Goal: Task Accomplishment & Management: Manage account settings

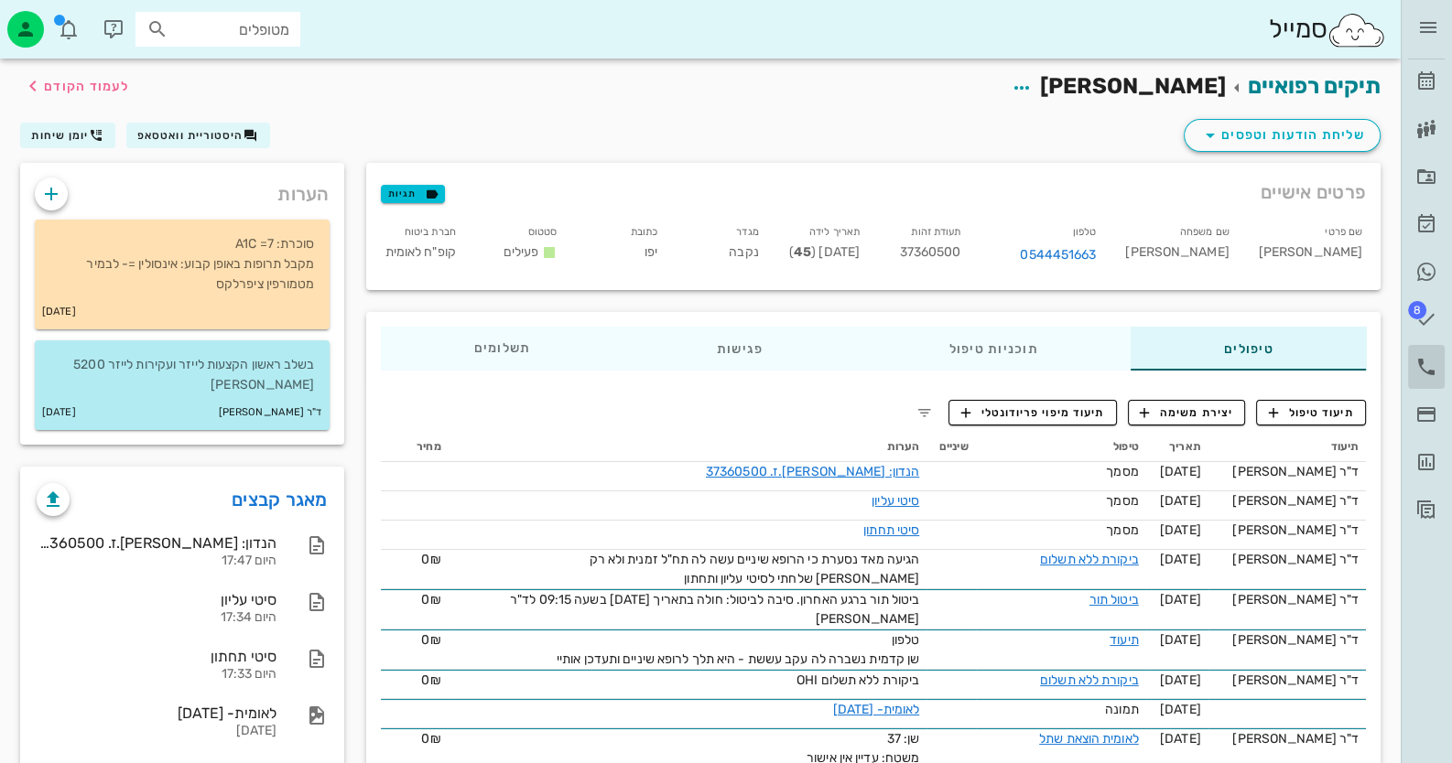
click at [1425, 363] on icon at bounding box center [1426, 367] width 22 height 22
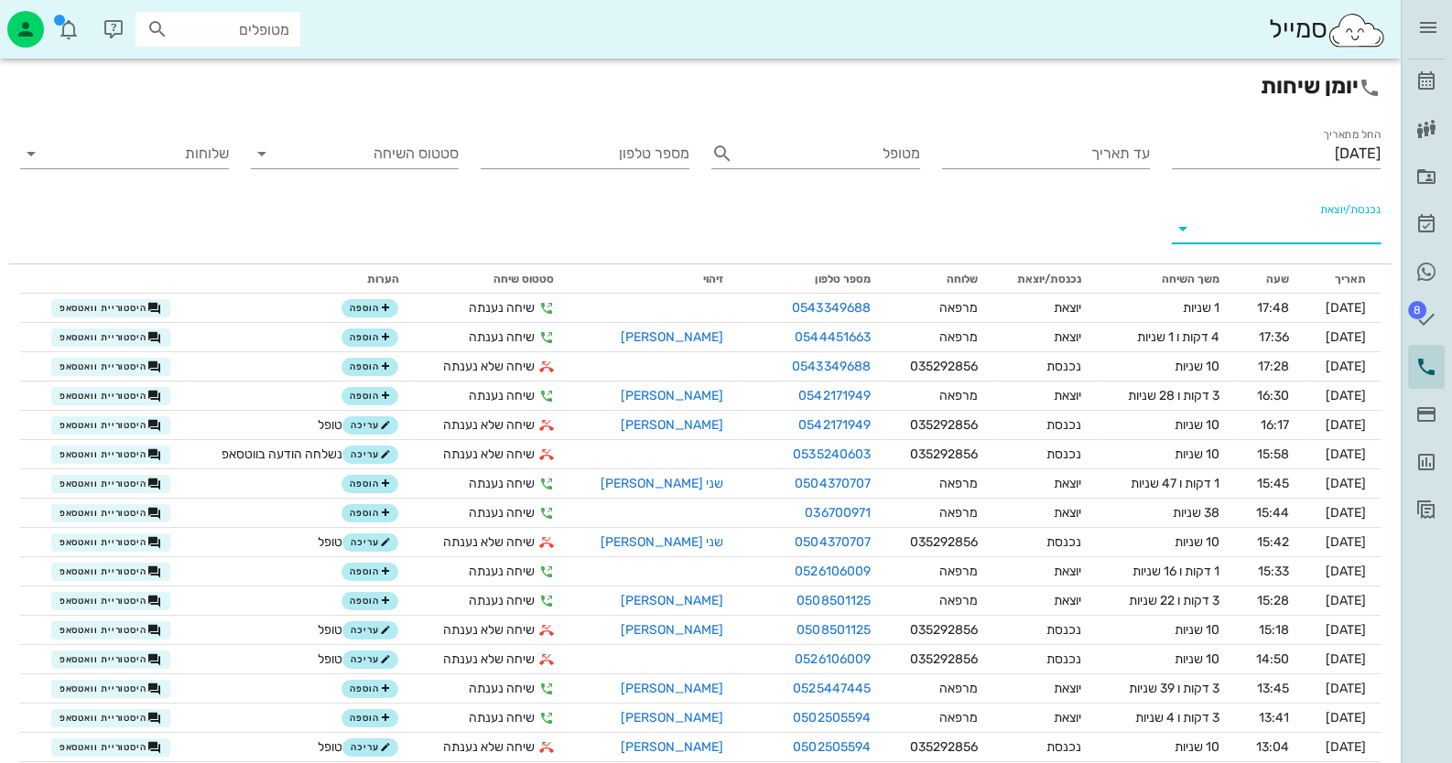
click at [1312, 232] on input "נכנסת/יוצאת" at bounding box center [1290, 228] width 179 height 29
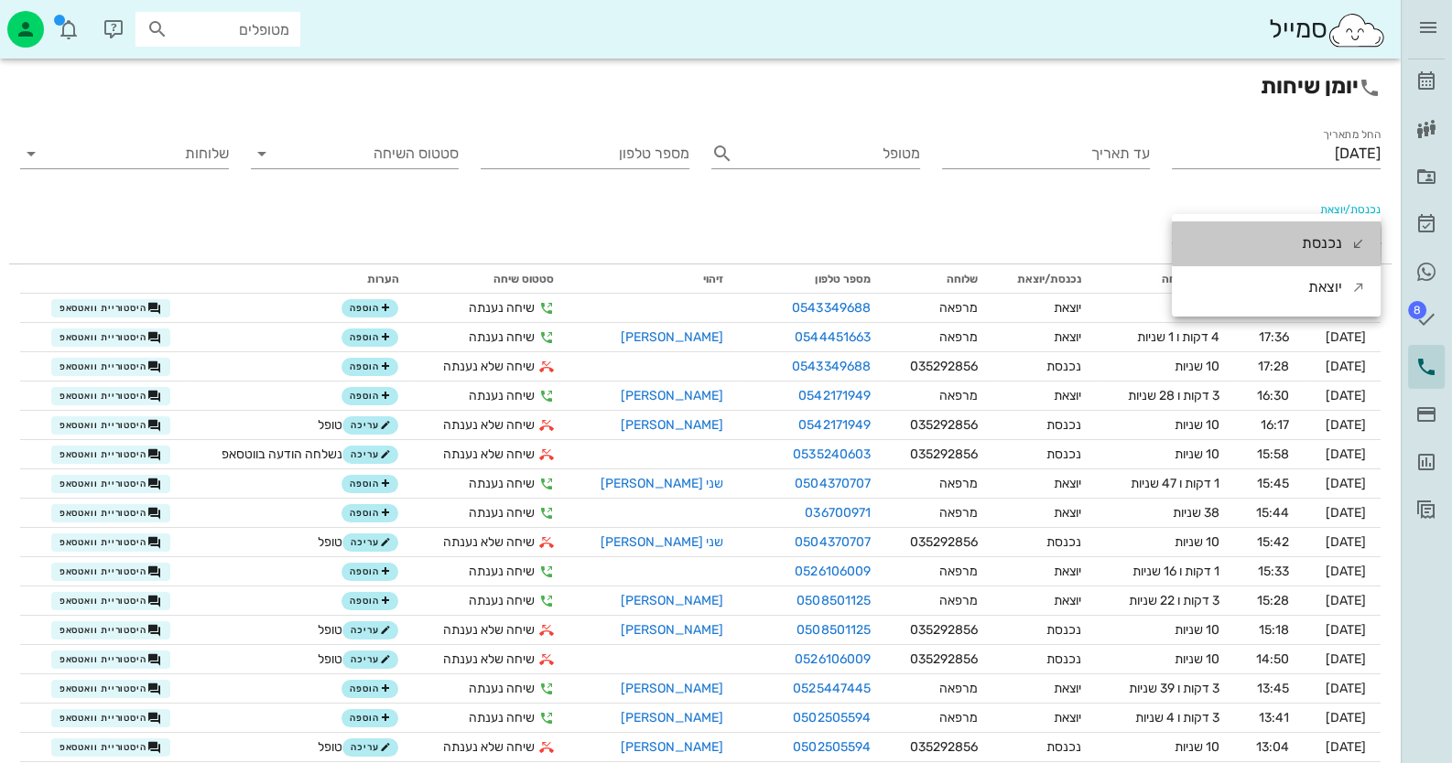
click at [1312, 232] on div "נכנסת" at bounding box center [1321, 243] width 40 height 44
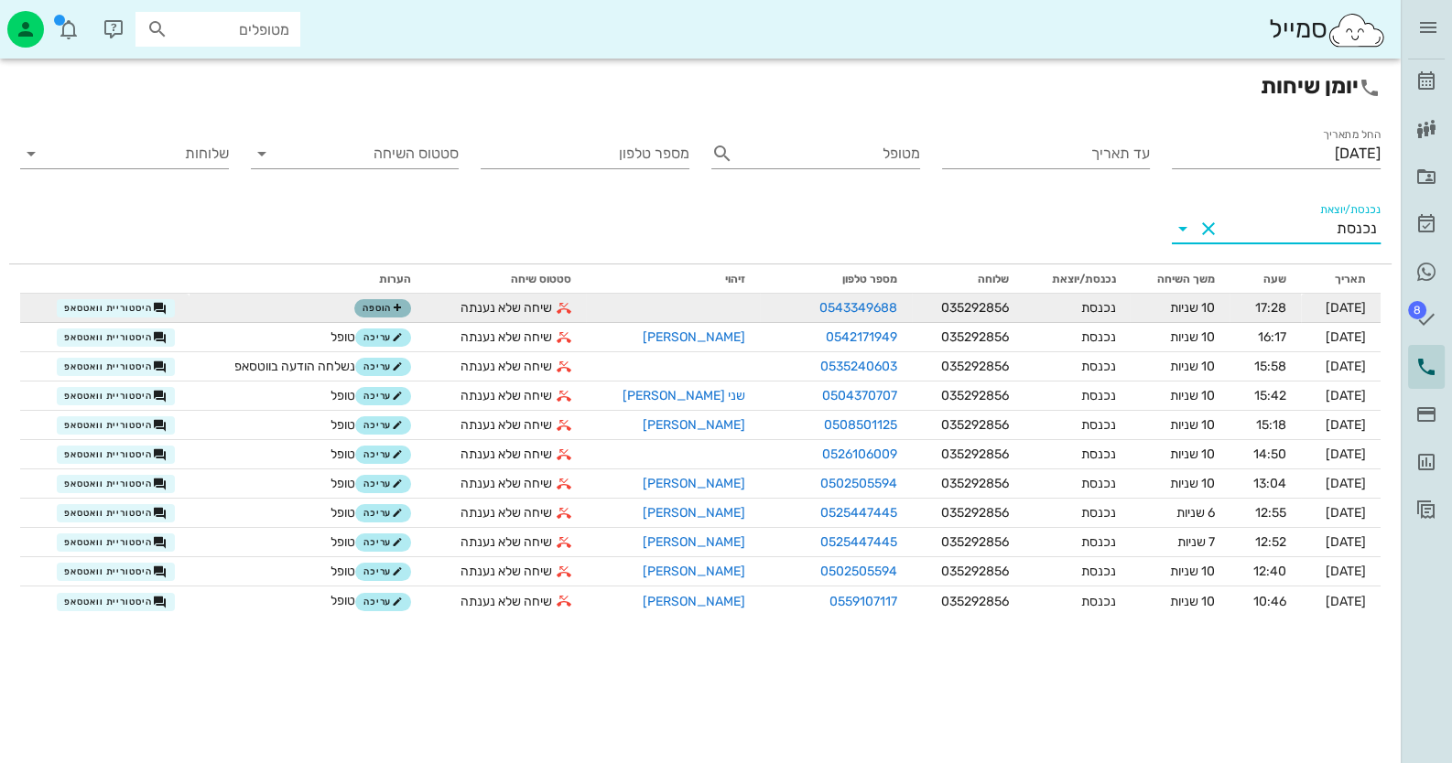
click at [380, 308] on span "הוספה" at bounding box center [382, 308] width 40 height 11
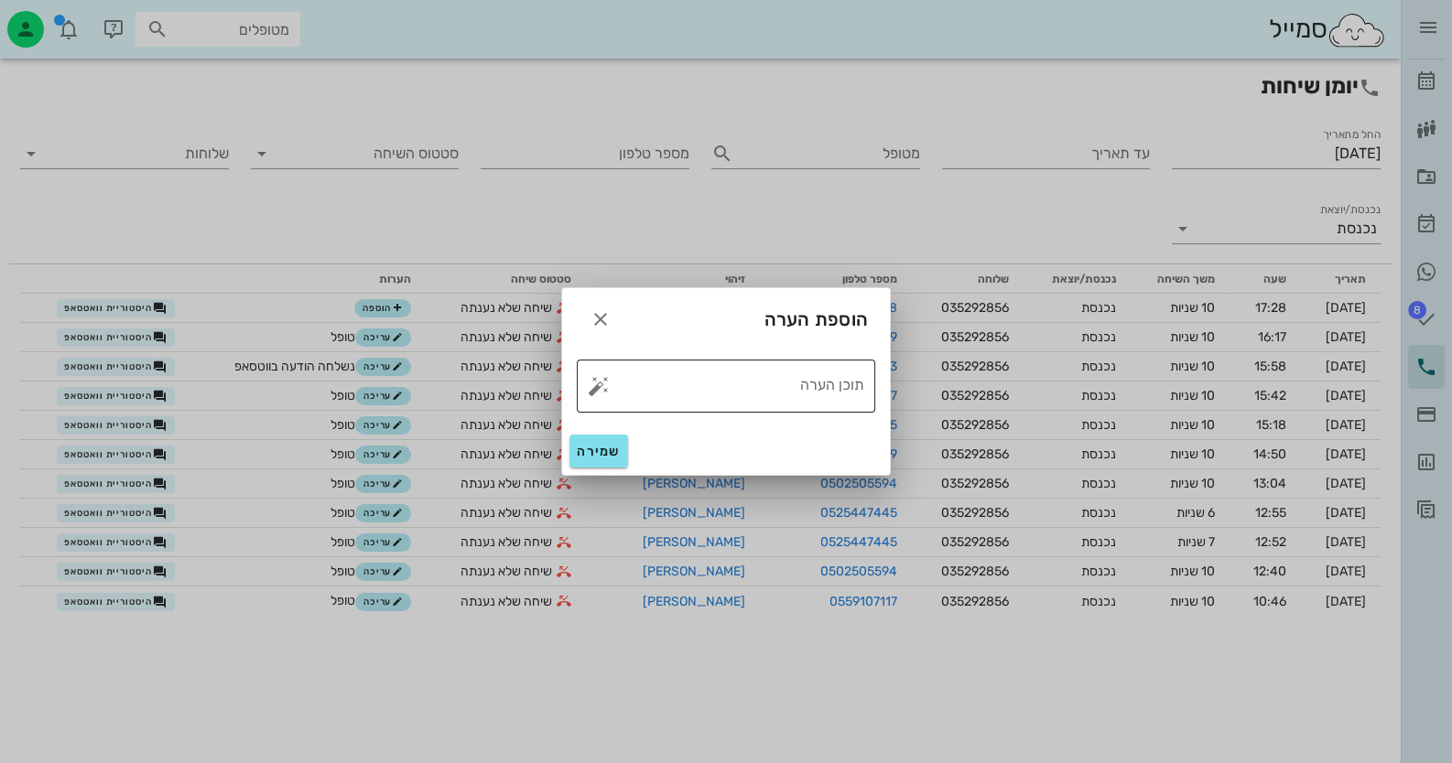
click at [599, 383] on button "button" at bounding box center [599, 386] width 22 height 22
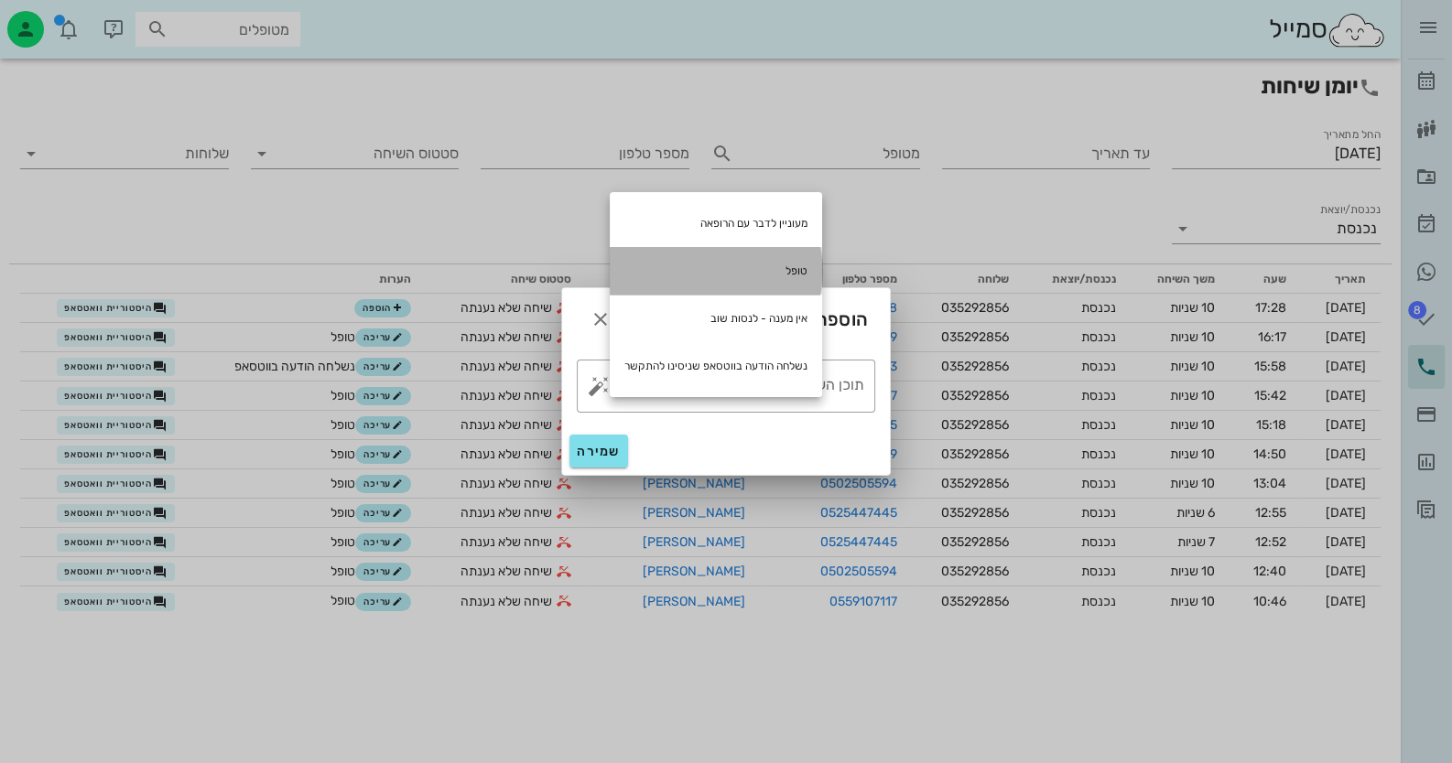
click at [743, 256] on div "טופל" at bounding box center [716, 271] width 212 height 48
type textarea "טופל"
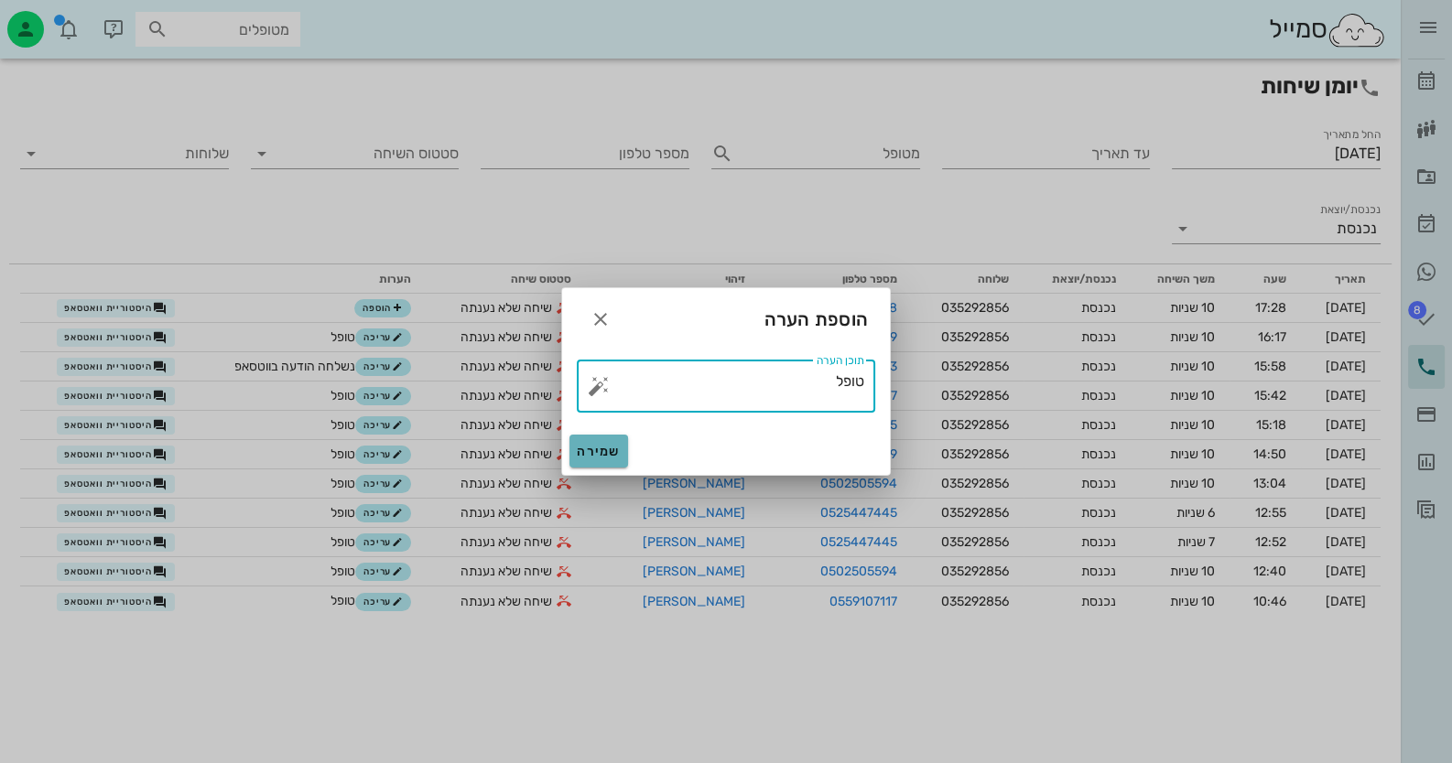
click at [610, 448] on span "שמירה" at bounding box center [599, 452] width 44 height 16
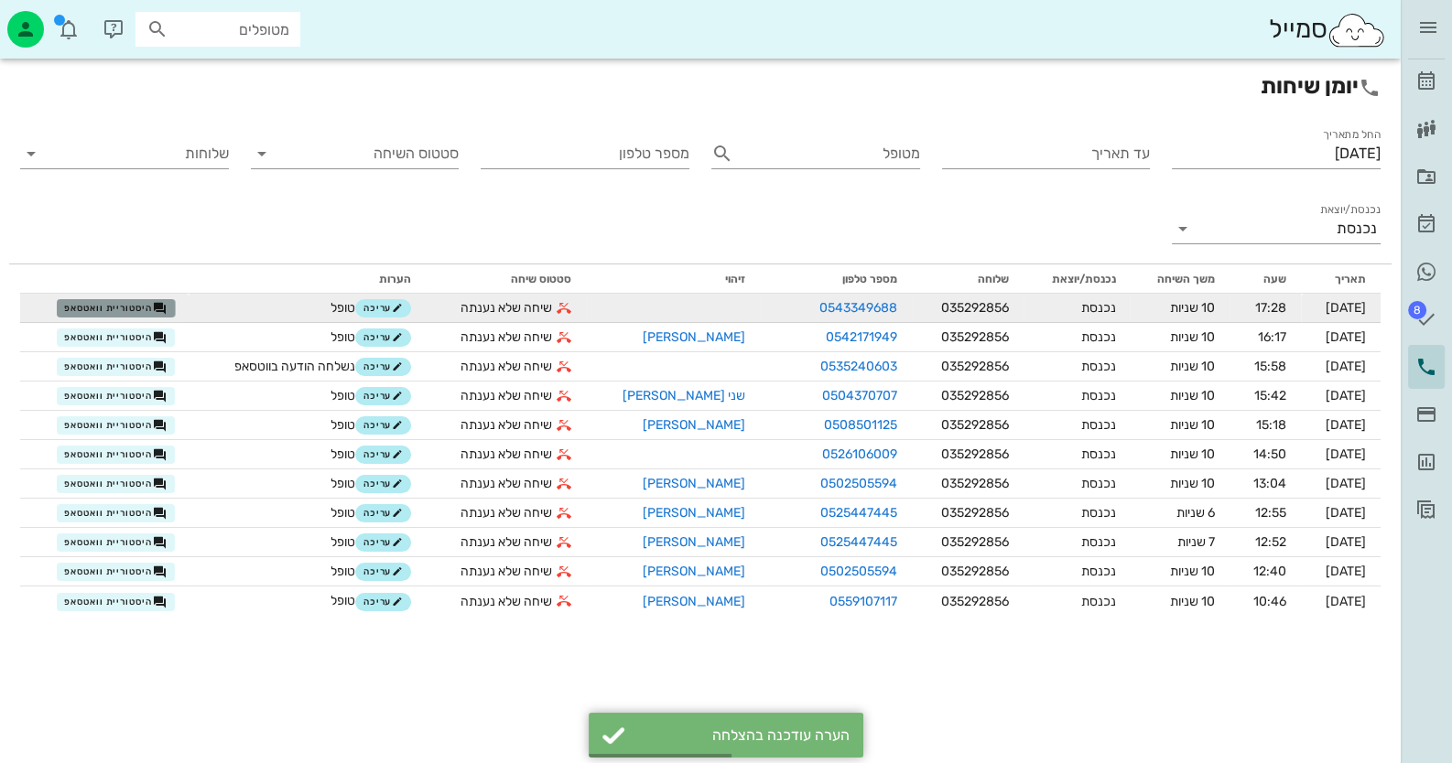
click at [133, 312] on span "היסטוריית וואטסאפ" at bounding box center [115, 308] width 103 height 15
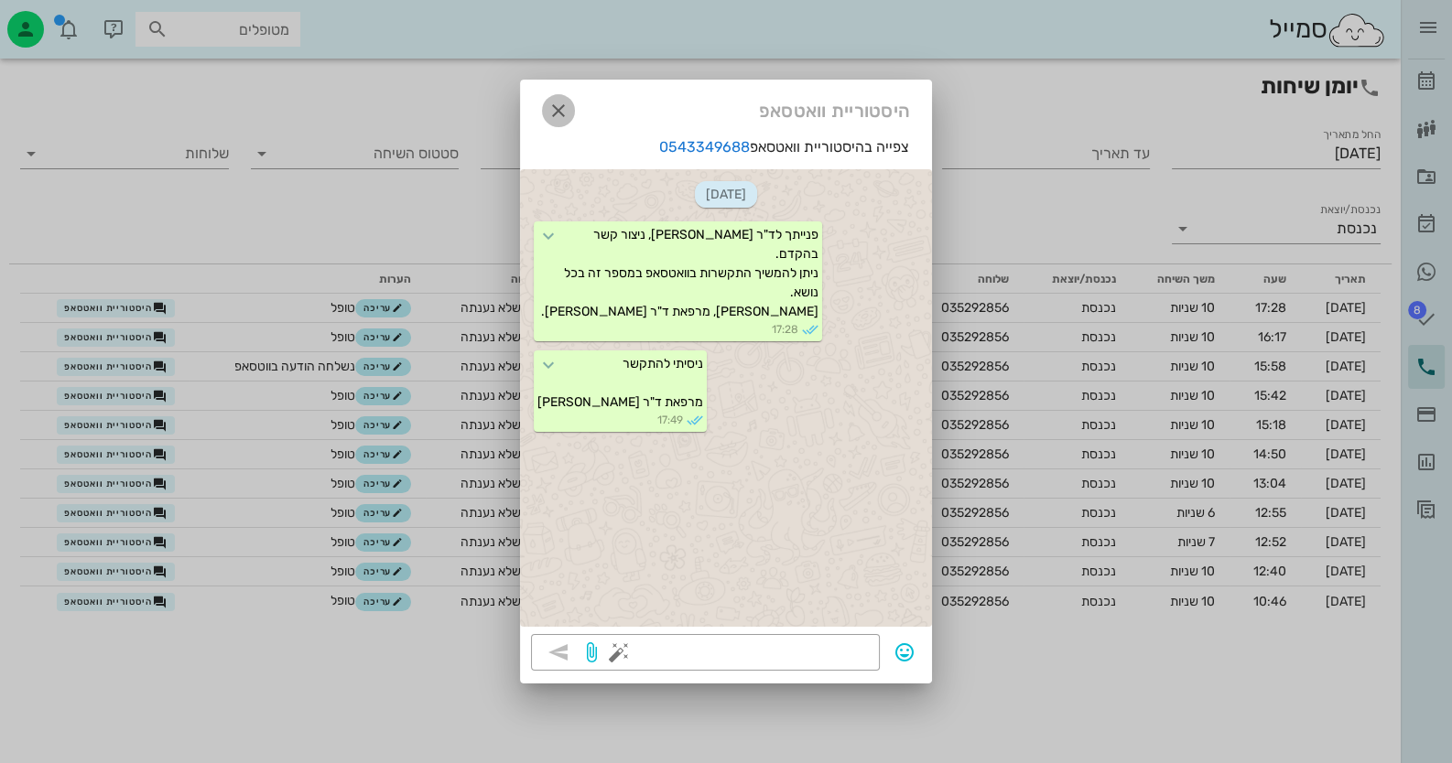
click at [545, 115] on span "button" at bounding box center [558, 111] width 33 height 22
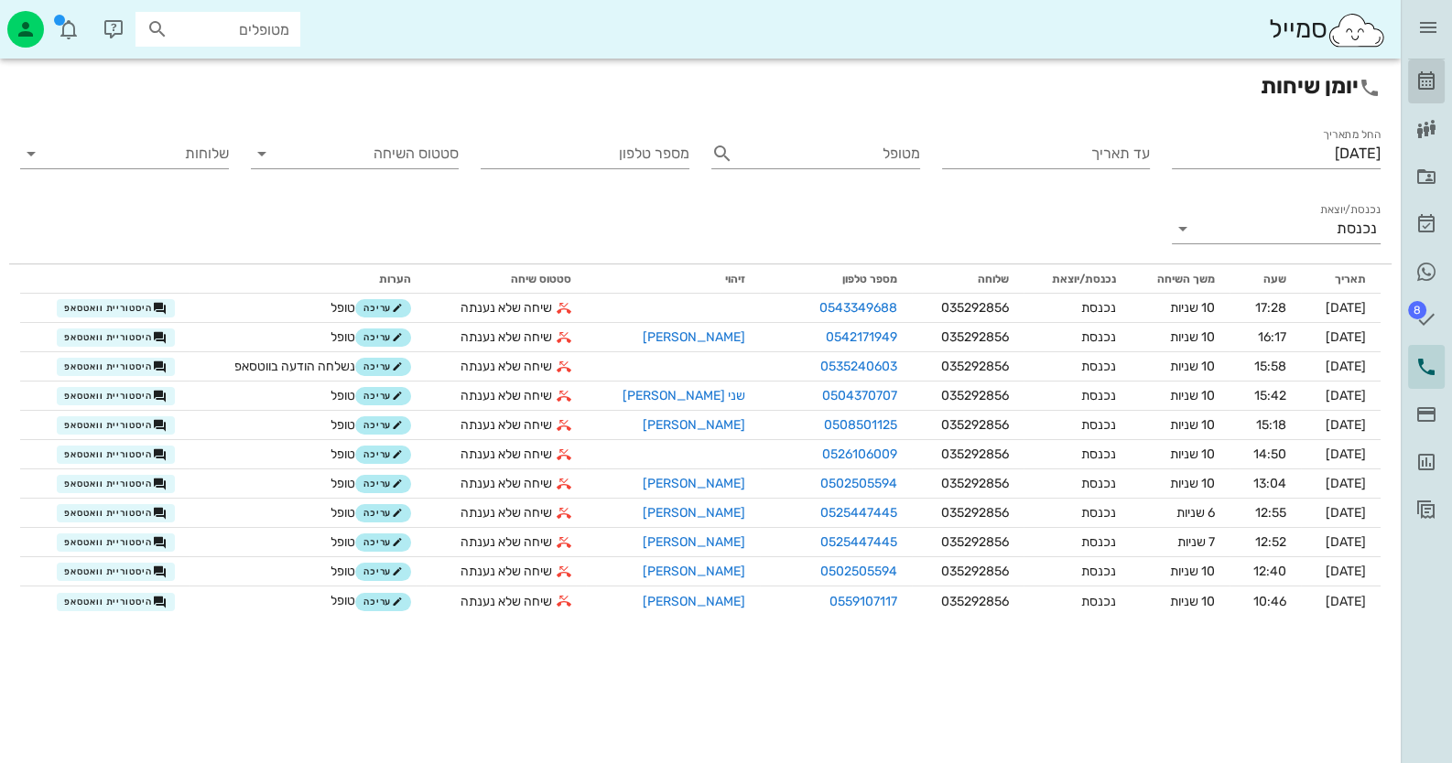
click at [1423, 82] on icon at bounding box center [1426, 81] width 22 height 22
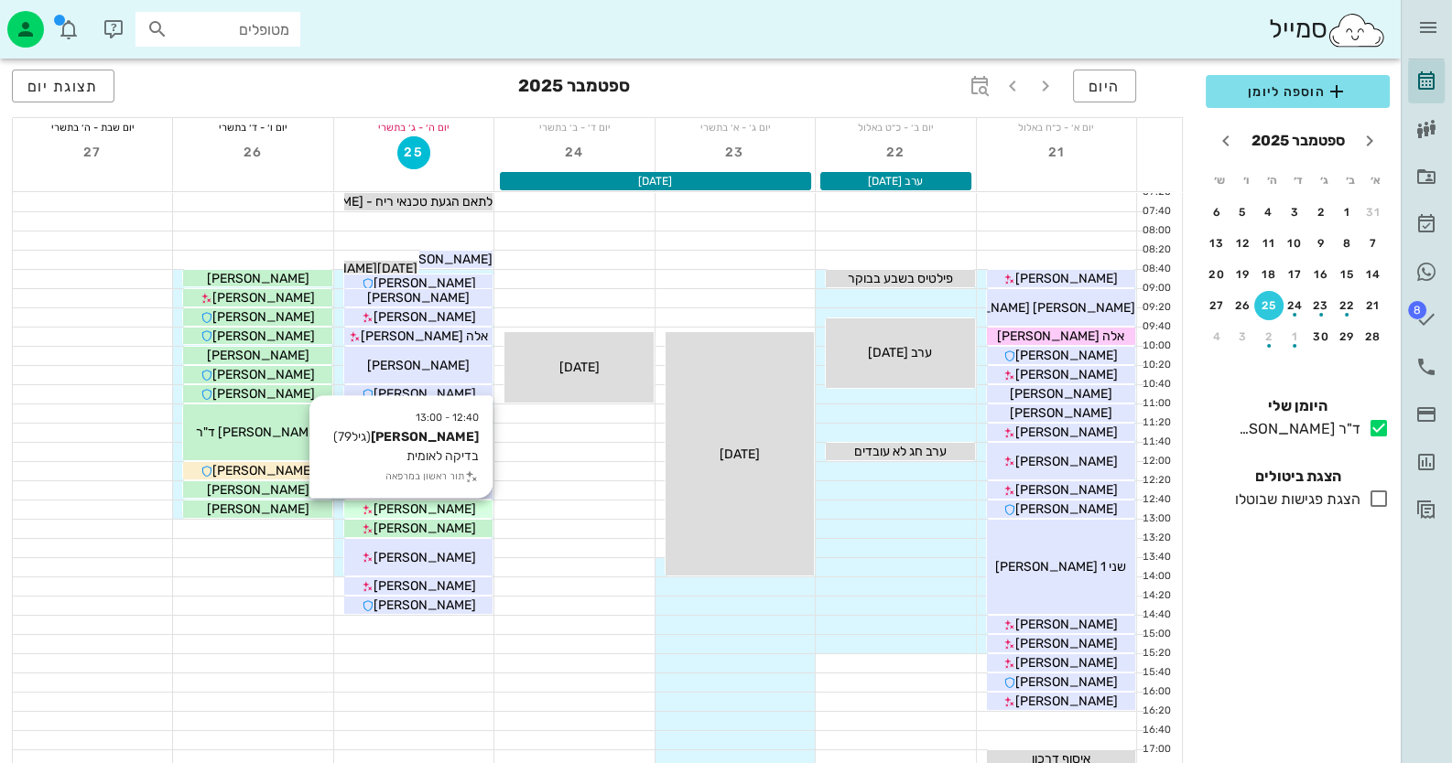
click at [431, 506] on span "[PERSON_NAME]" at bounding box center [424, 510] width 103 height 16
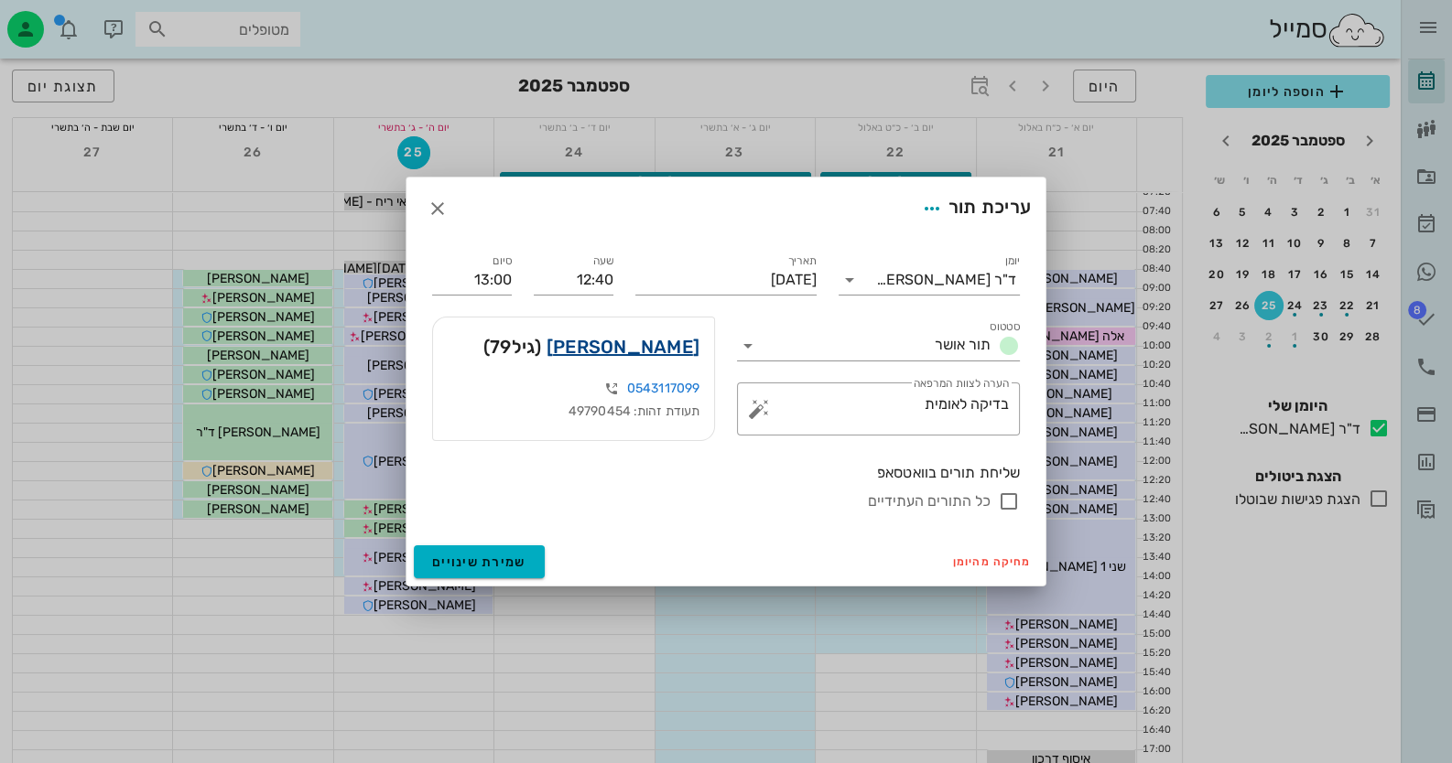
click at [685, 338] on link "[PERSON_NAME]" at bounding box center [622, 346] width 153 height 29
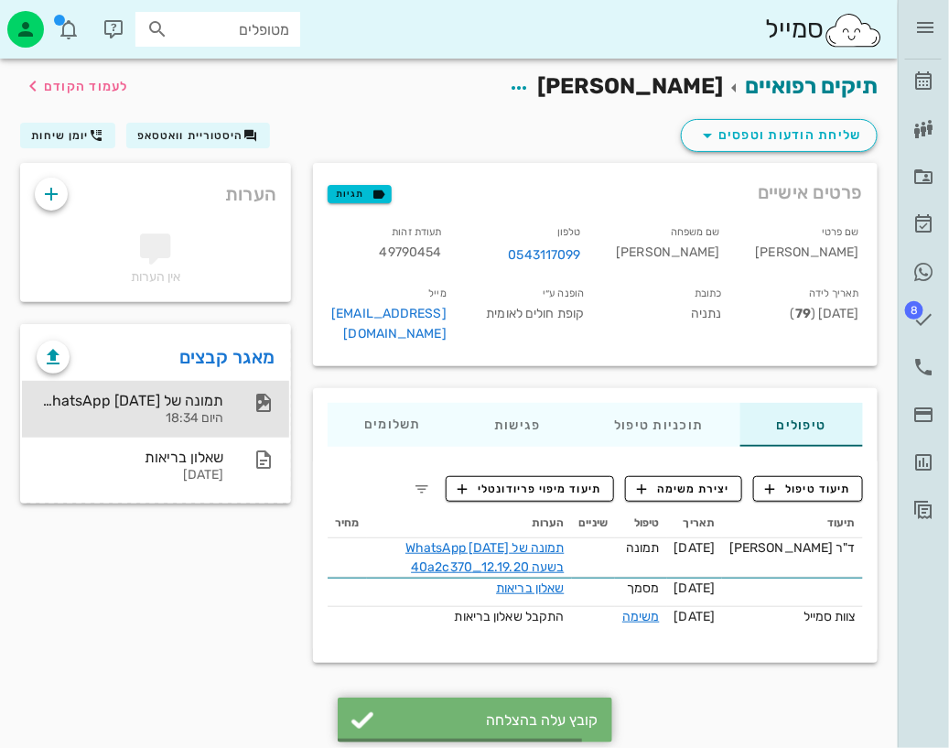
click at [232, 404] on div "תמונה של WhatsApp [DATE] בשעה 12.19.20_40a2c370 היום 18:34" at bounding box center [155, 409] width 267 height 57
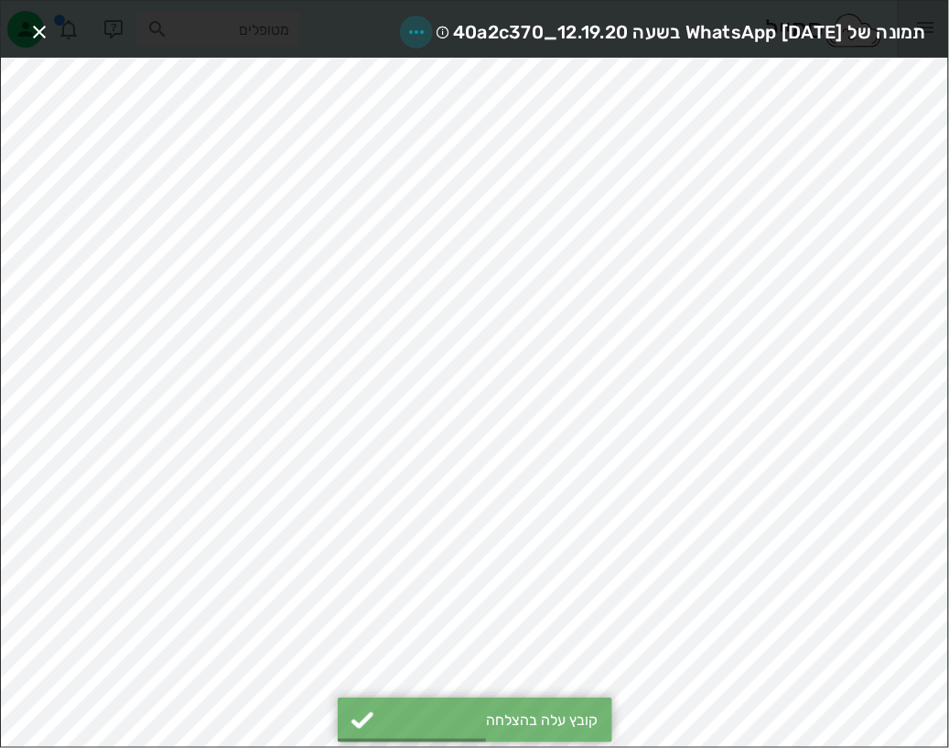
click at [400, 30] on span "button" at bounding box center [416, 32] width 33 height 22
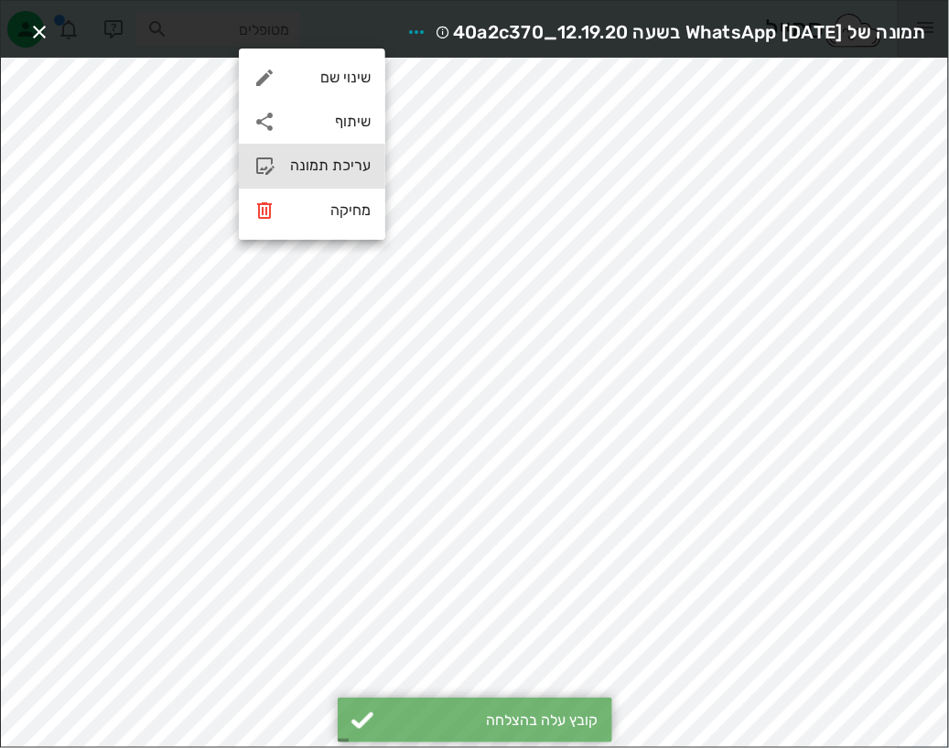
click at [339, 161] on div "עריכת תמונה" at bounding box center [330, 165] width 81 height 17
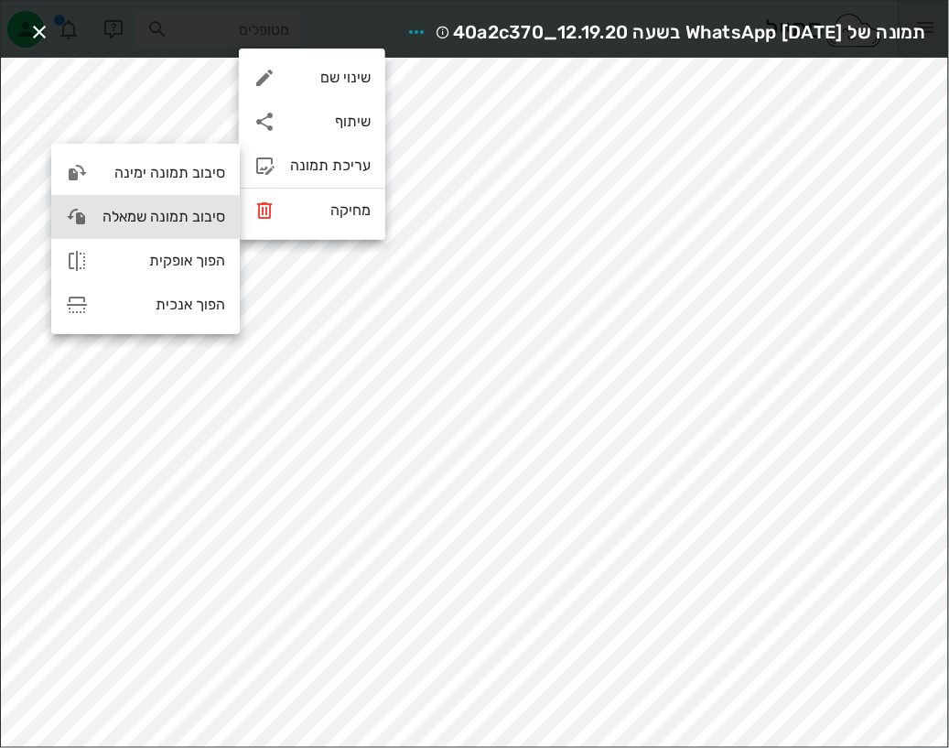
click at [95, 209] on div "סיבוב תמונה שמאלה" at bounding box center [145, 217] width 189 height 44
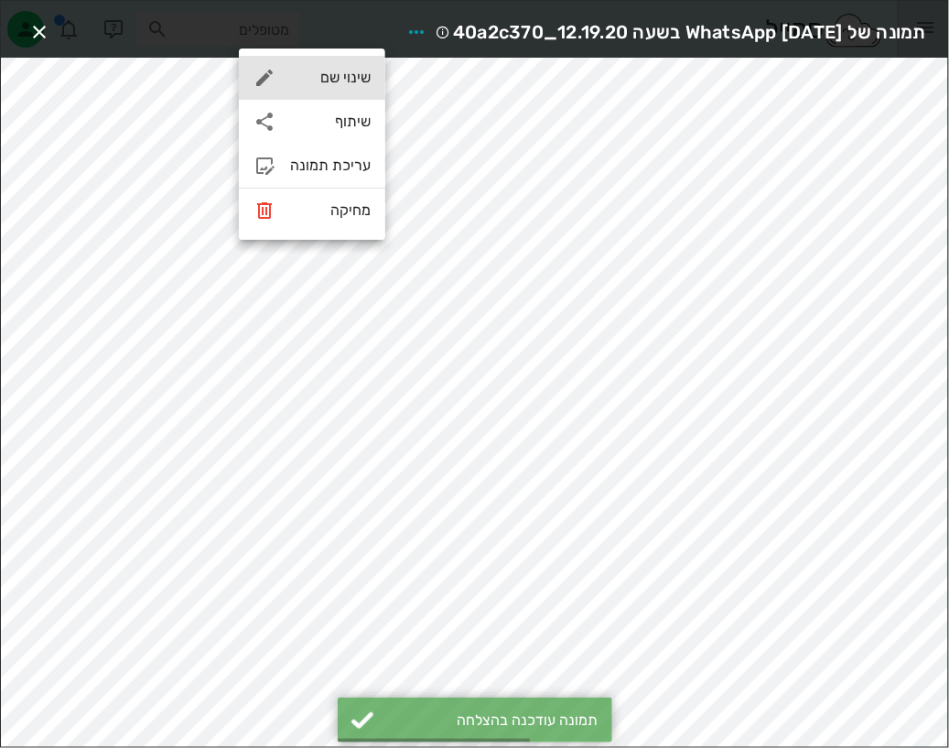
click at [327, 64] on div "שינוי שם" at bounding box center [312, 78] width 146 height 44
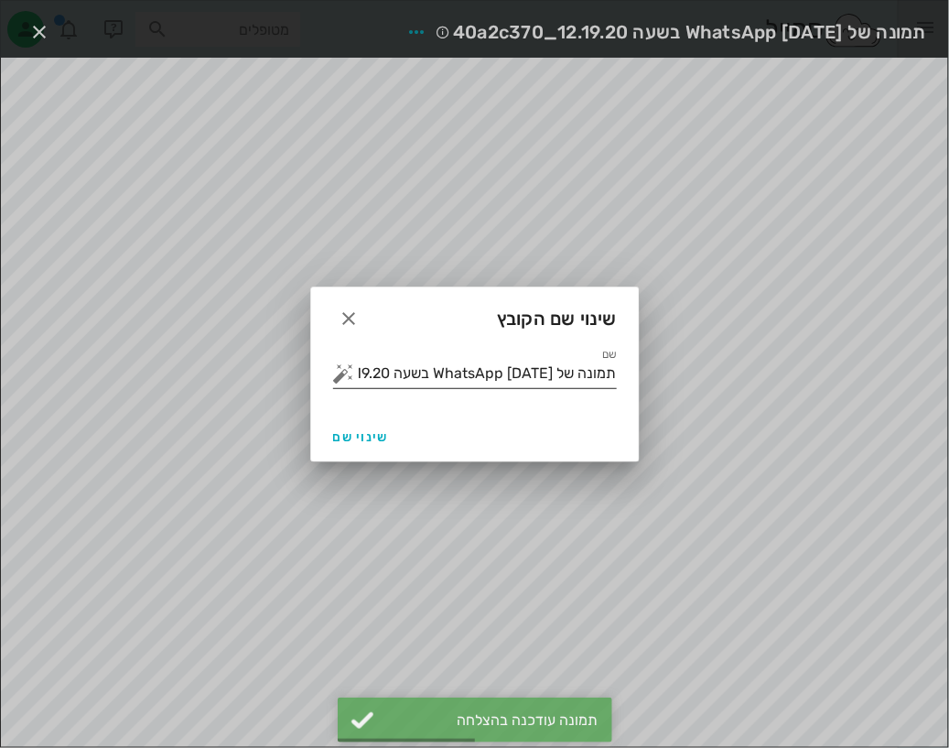
click at [499, 359] on input "תמונה של WhatsApp [DATE] בשעה 12.19.20_40a2c370" at bounding box center [488, 373] width 258 height 29
click at [502, 367] on input "תמונה של WhatsApp [DATE] בשעה 12.19.20_40a2c370" at bounding box center [488, 373] width 258 height 29
click at [502, 380] on input "תמונה של WhatsApp [DATE] בשעה 12.19.20_40a2c370" at bounding box center [488, 373] width 258 height 29
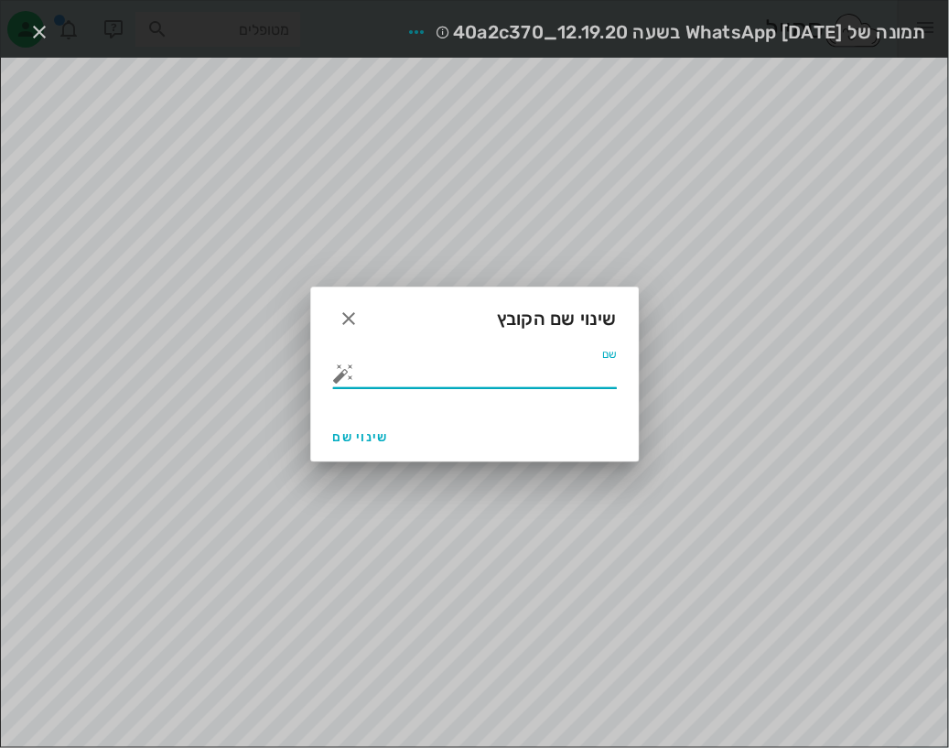
click at [340, 365] on button "button" at bounding box center [344, 373] width 22 height 22
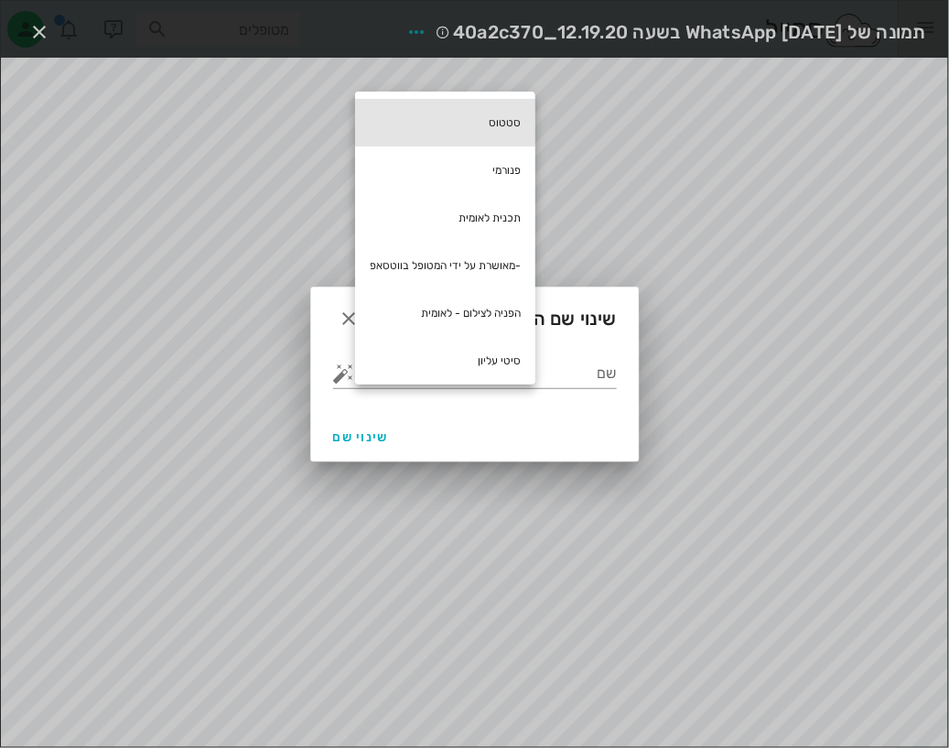
click at [535, 106] on div "סטטוס" at bounding box center [445, 123] width 180 height 48
type input "סטטוס"
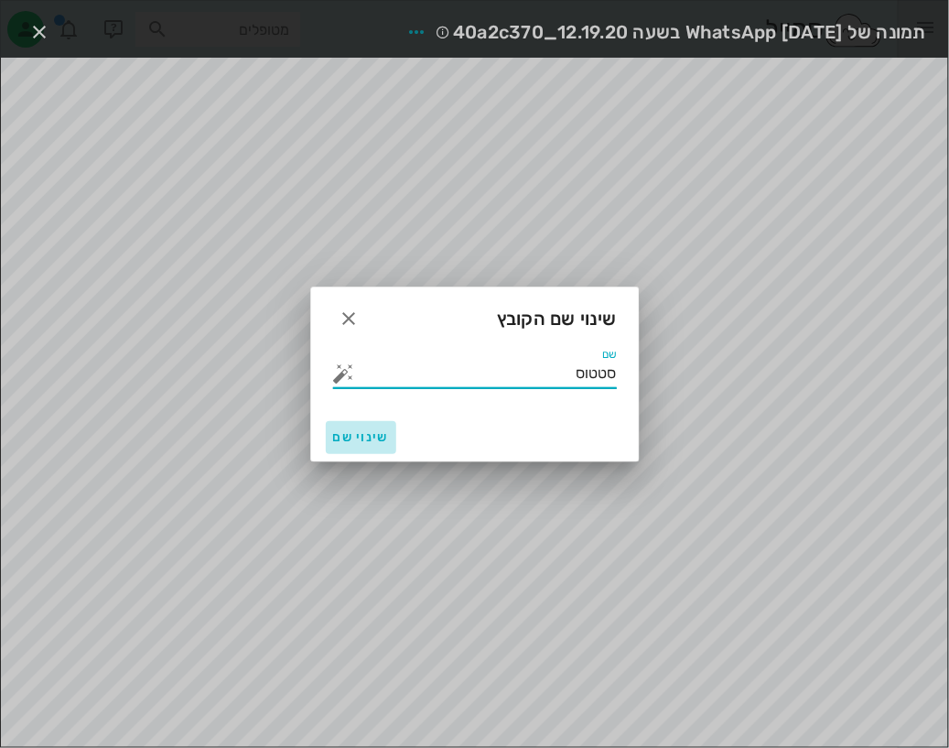
click at [377, 428] on button "שינוי שם" at bounding box center [361, 437] width 70 height 33
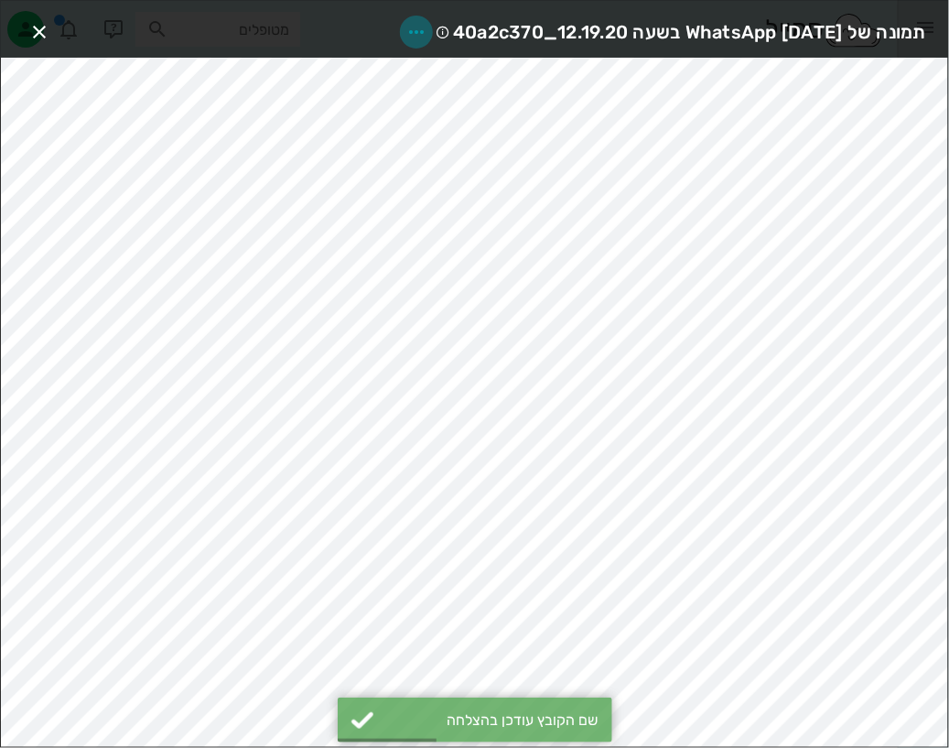
click at [405, 27] on icon "button" at bounding box center [416, 32] width 22 height 22
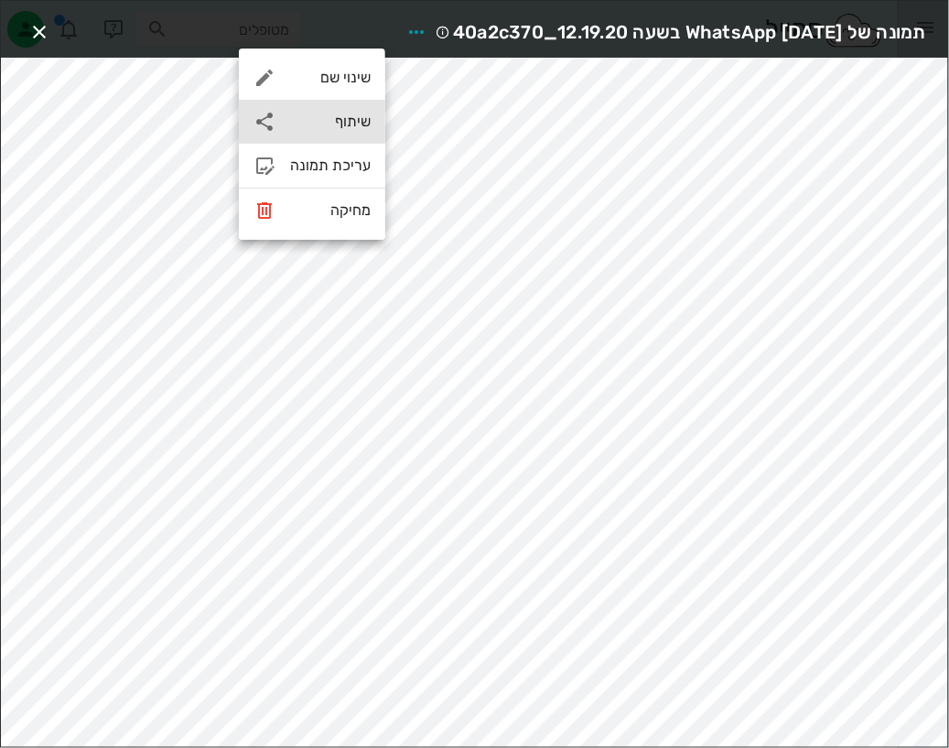
click at [343, 114] on div "שיתוף" at bounding box center [330, 121] width 81 height 17
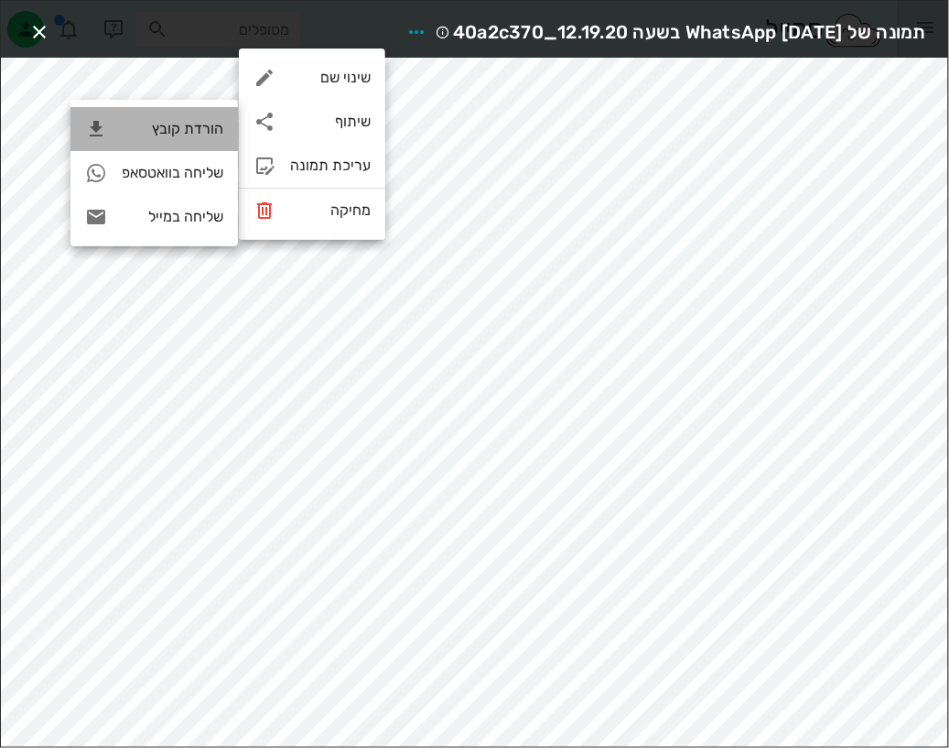
click at [177, 127] on div "הורדת קובץ" at bounding box center [173, 128] width 102 height 17
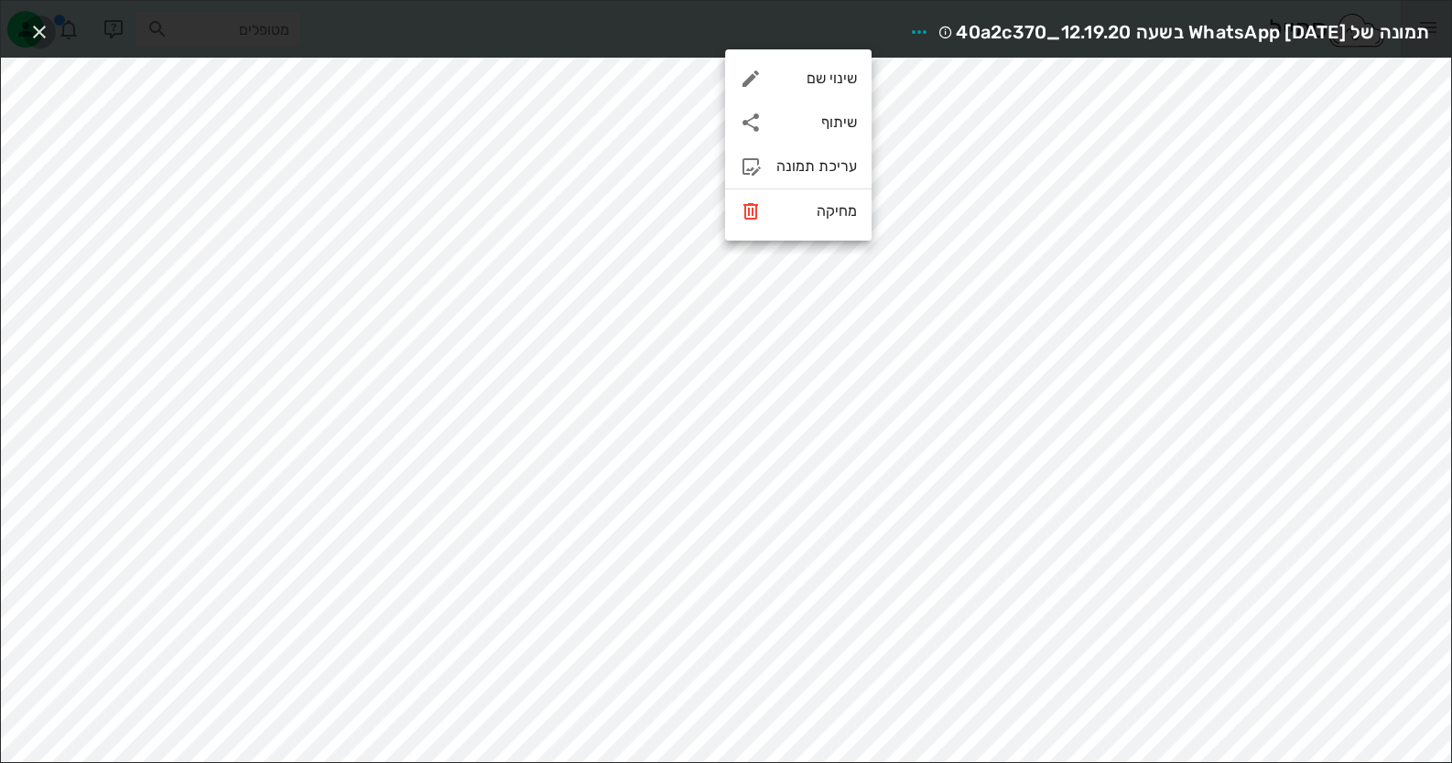
click at [30, 26] on icon "button" at bounding box center [39, 32] width 22 height 22
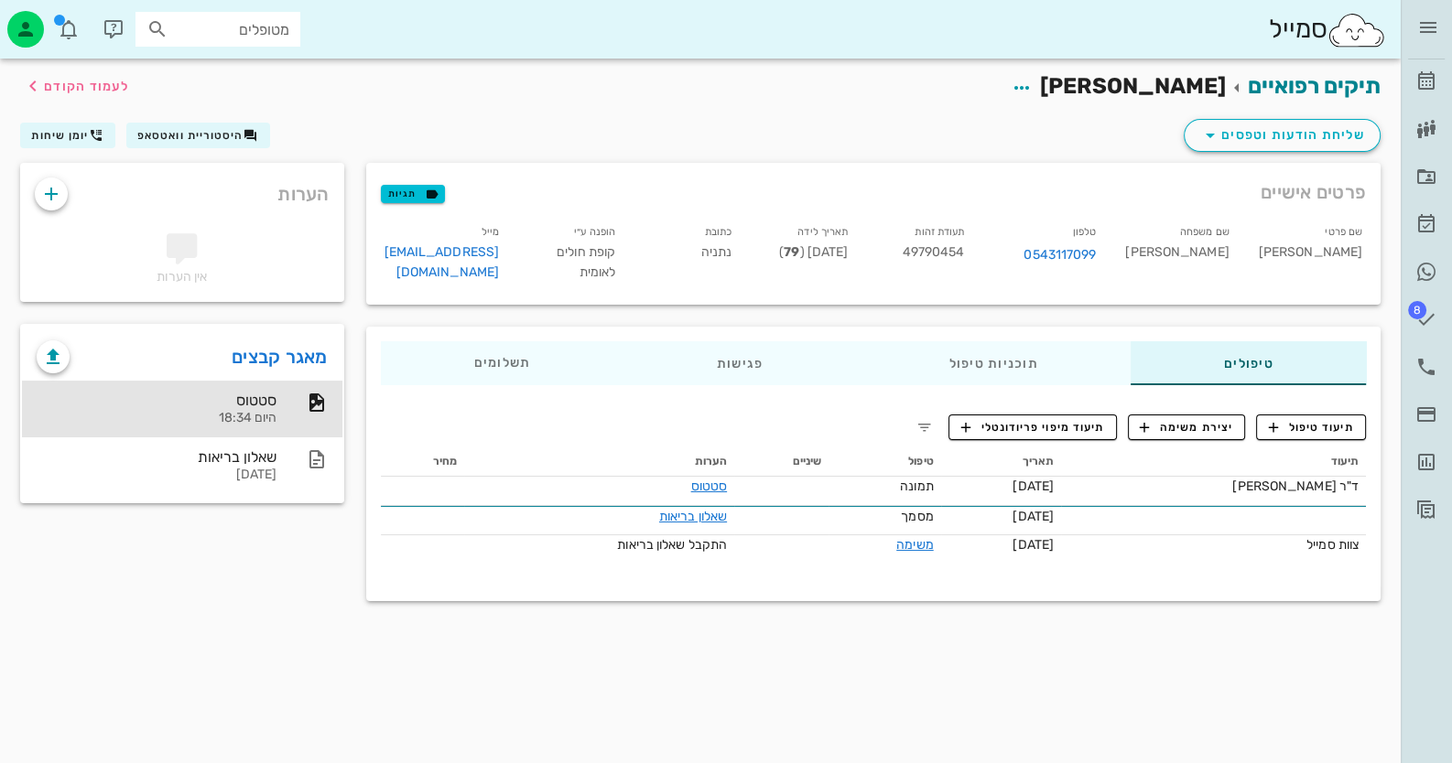
click at [961, 254] on span "49790454" at bounding box center [933, 252] width 62 height 16
copy span "49790454"
click at [1328, 416] on button "תיעוד טיפול" at bounding box center [1311, 428] width 110 height 26
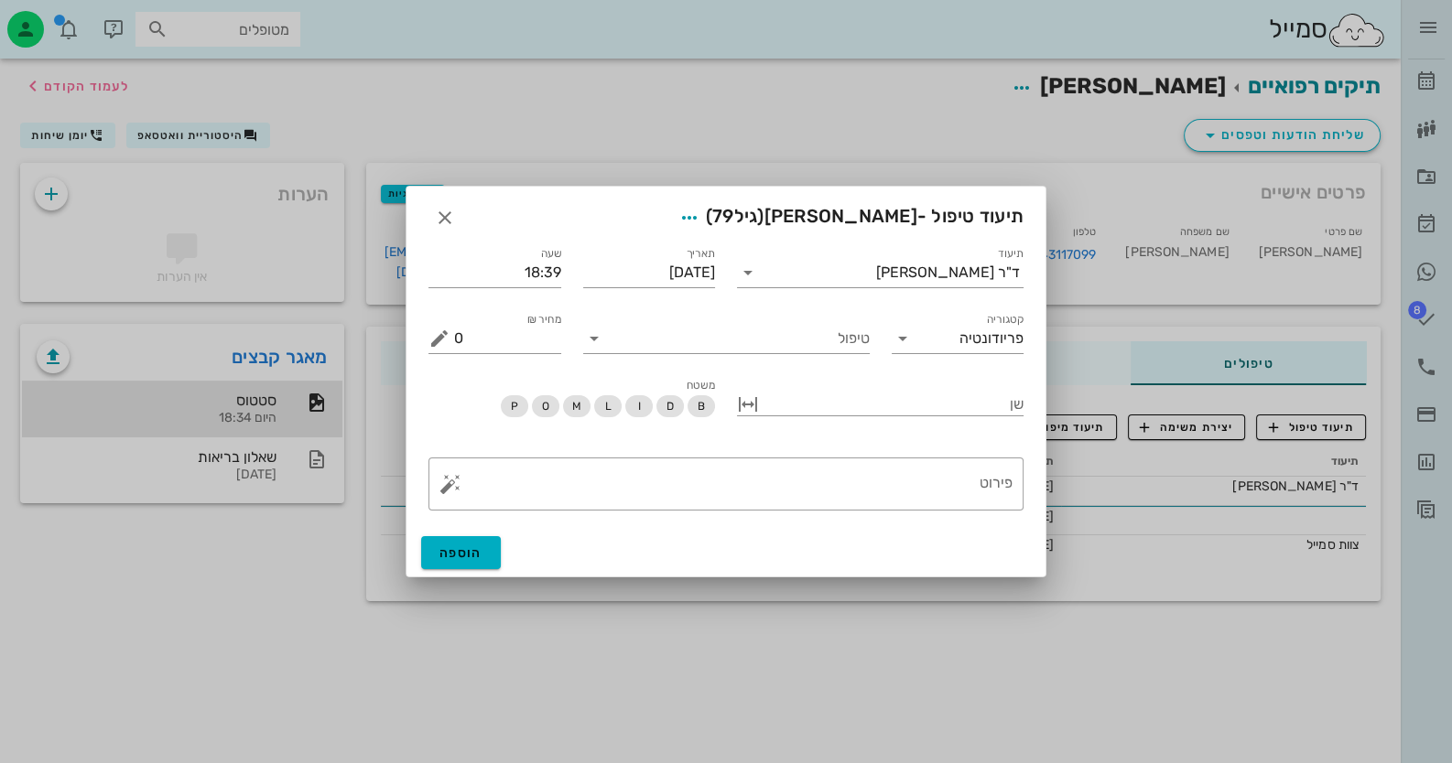
click at [842, 354] on div "טיפול" at bounding box center [726, 331] width 308 height 66
click at [845, 342] on input "טיפול" at bounding box center [739, 338] width 261 height 29
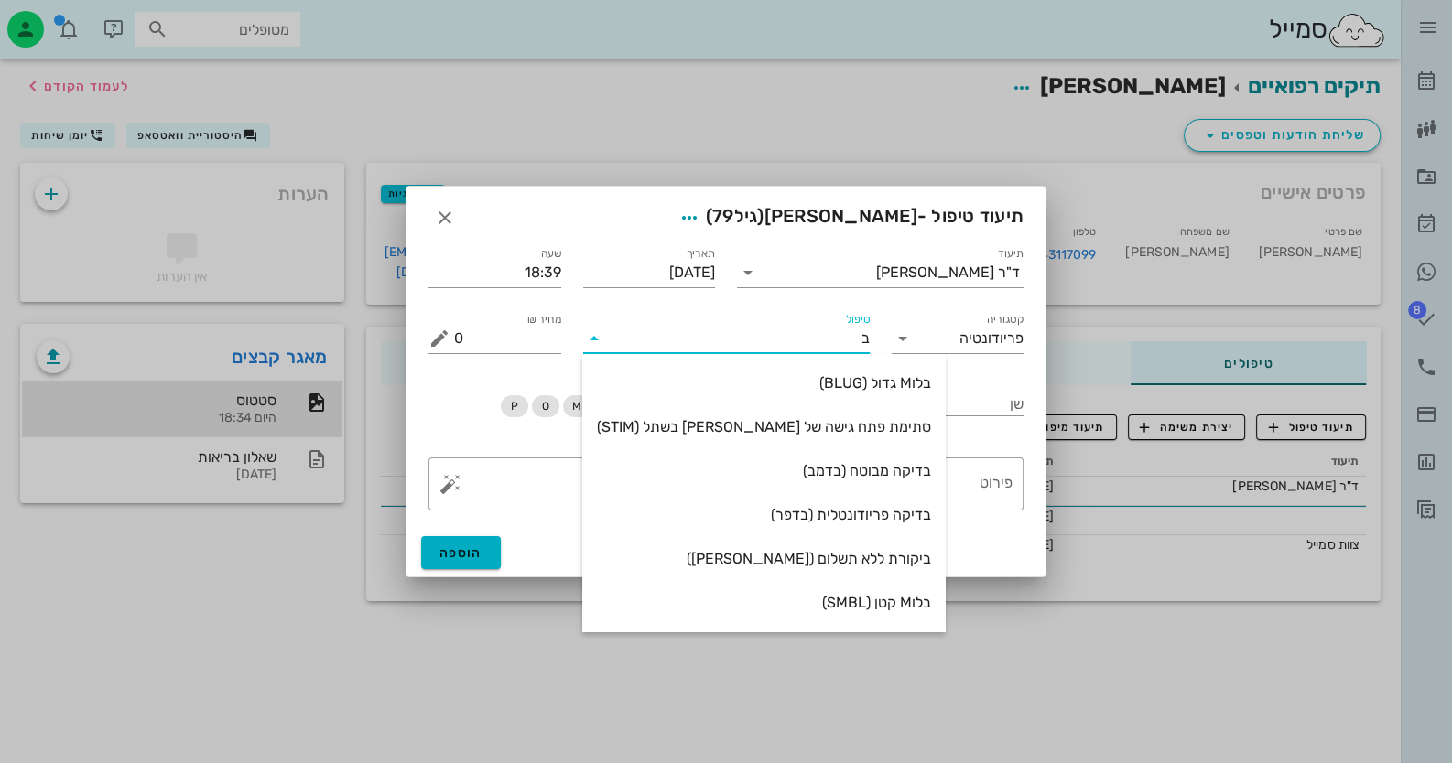
type input "בד"
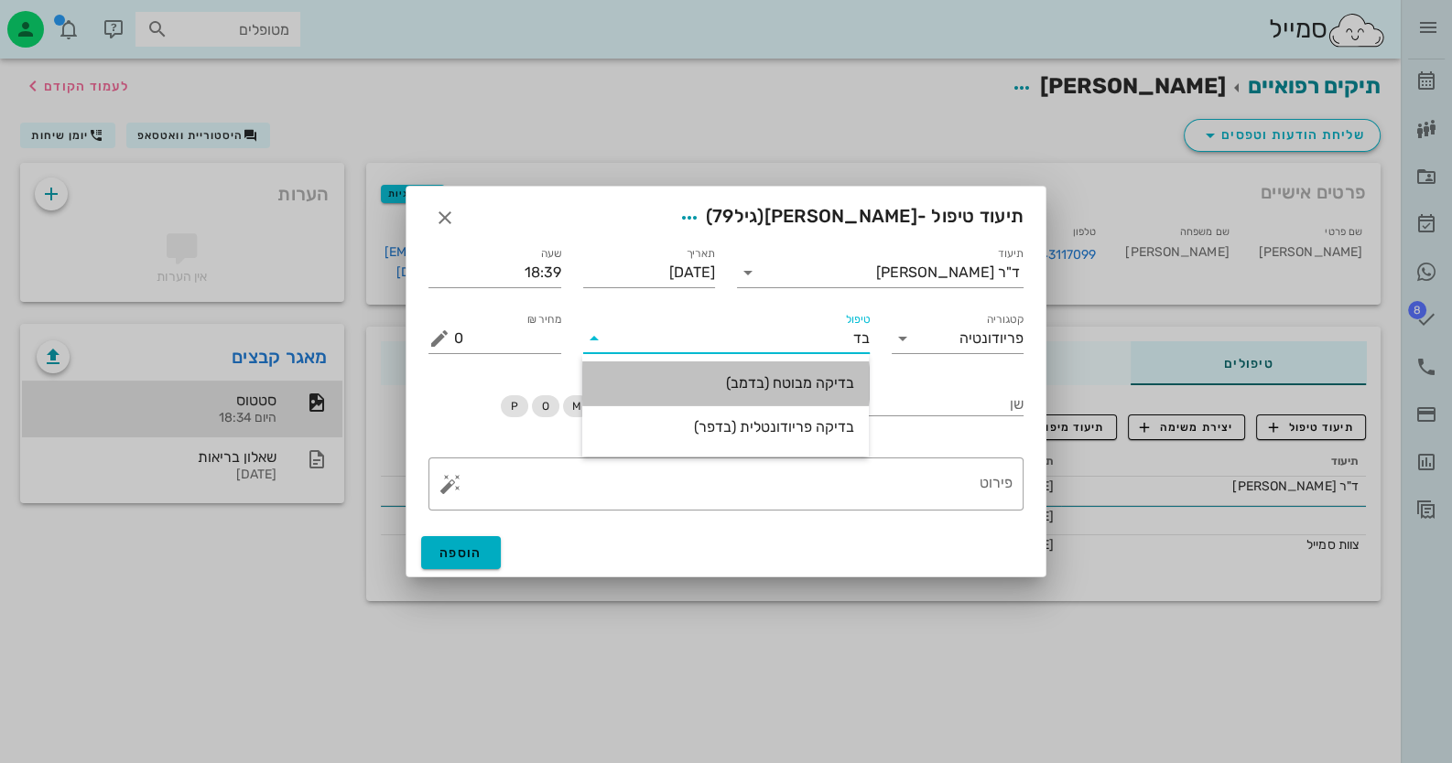
click at [817, 388] on div "בדיקה מבוטח (בדמב)" at bounding box center [725, 382] width 257 height 17
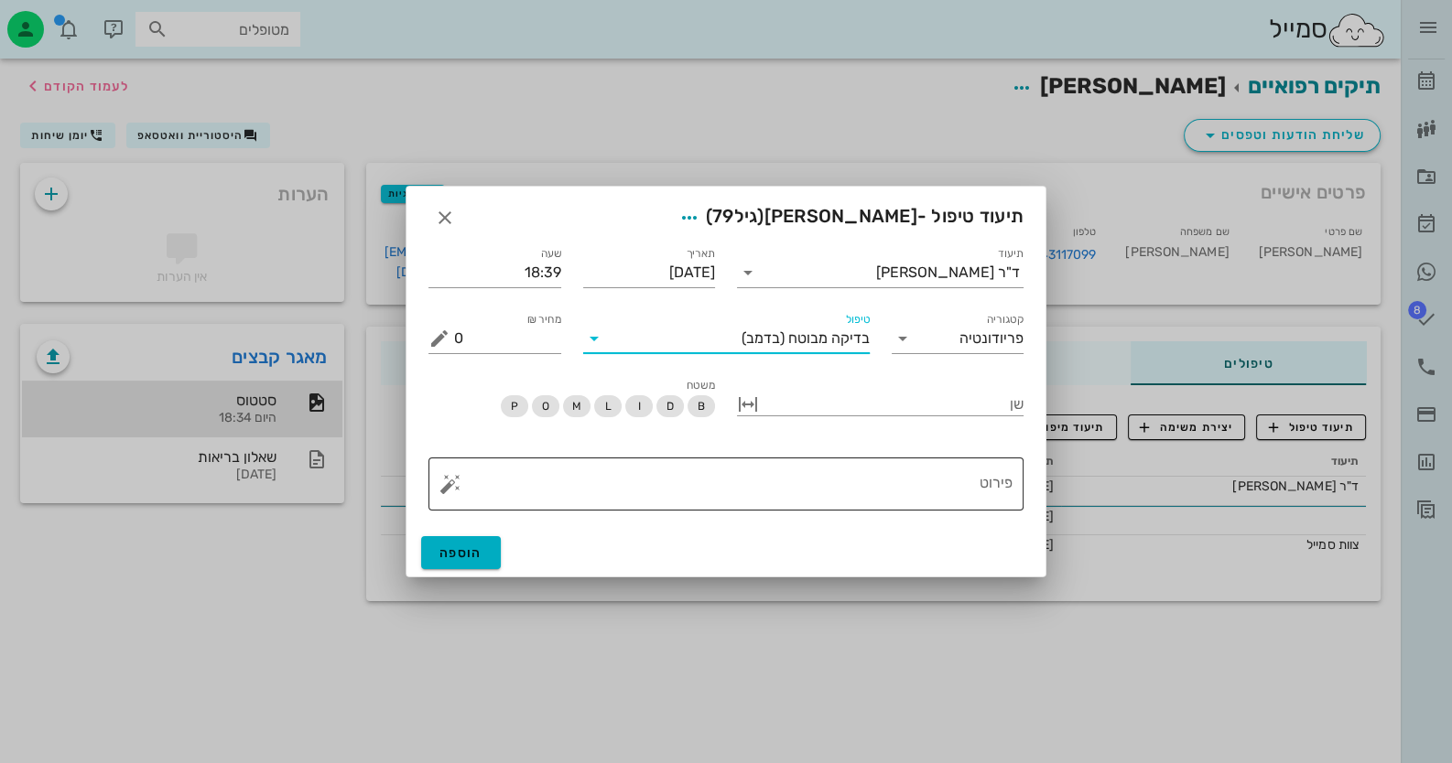
click at [439, 490] on button "button" at bounding box center [450, 484] width 22 height 22
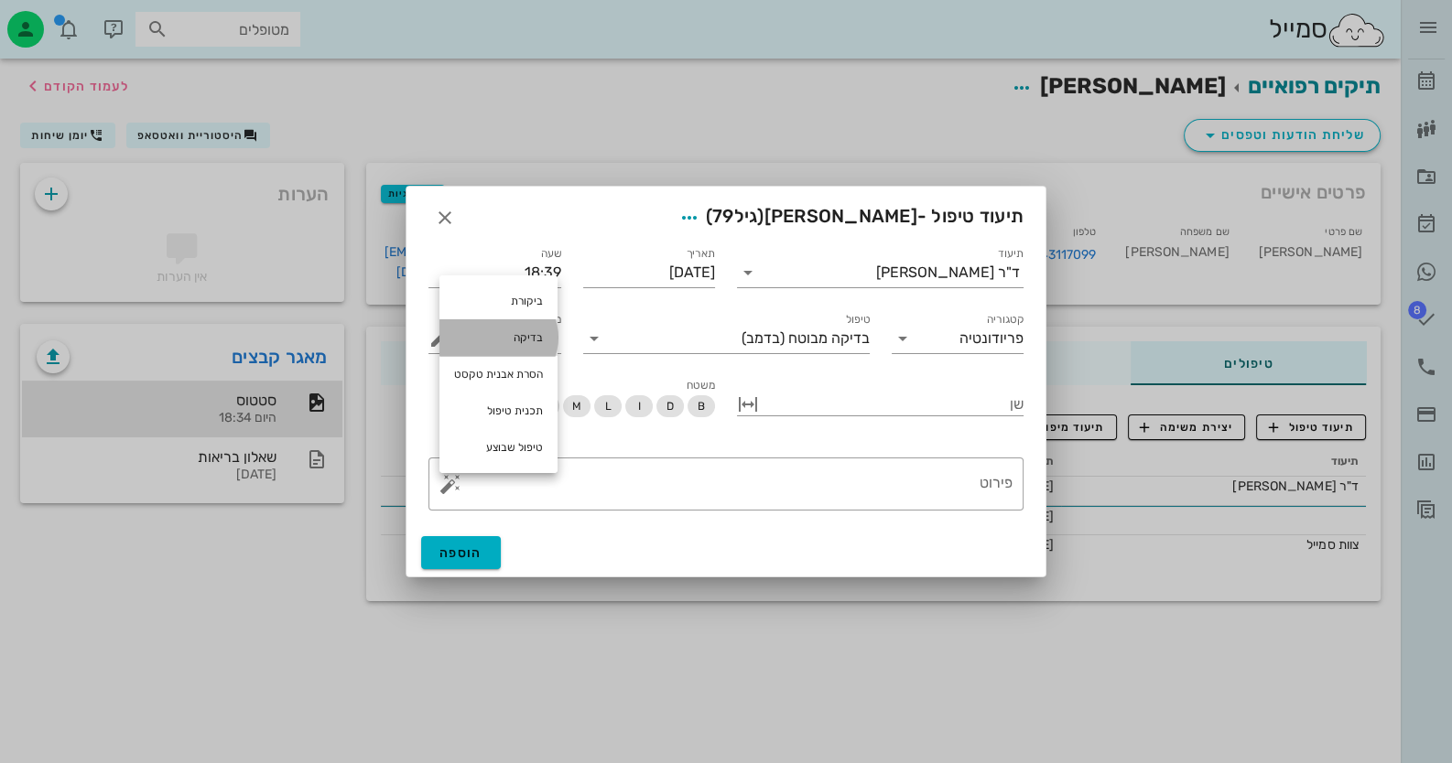
click at [517, 342] on div "בדיקה" at bounding box center [498, 337] width 118 height 37
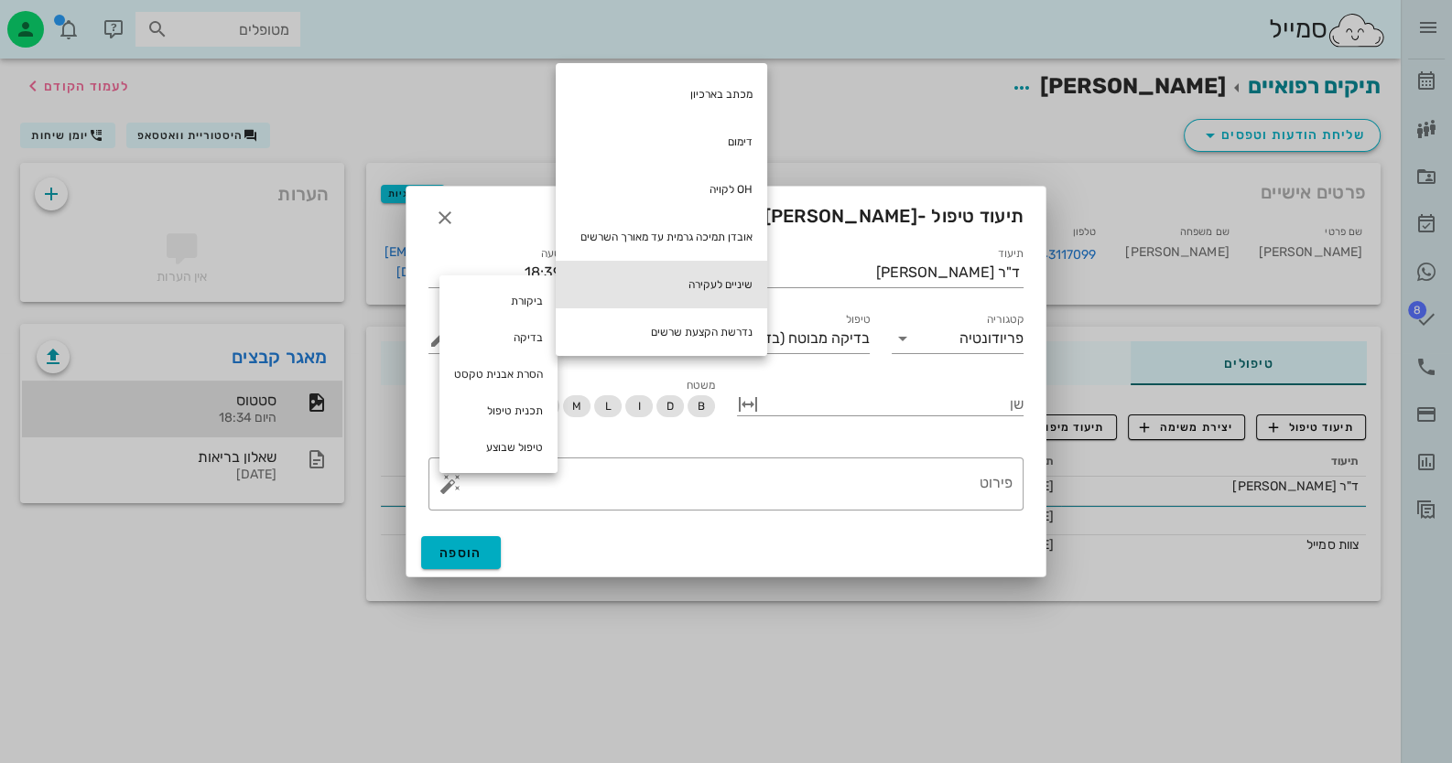
click at [726, 291] on div "שיניים לעקירה" at bounding box center [661, 285] width 211 height 48
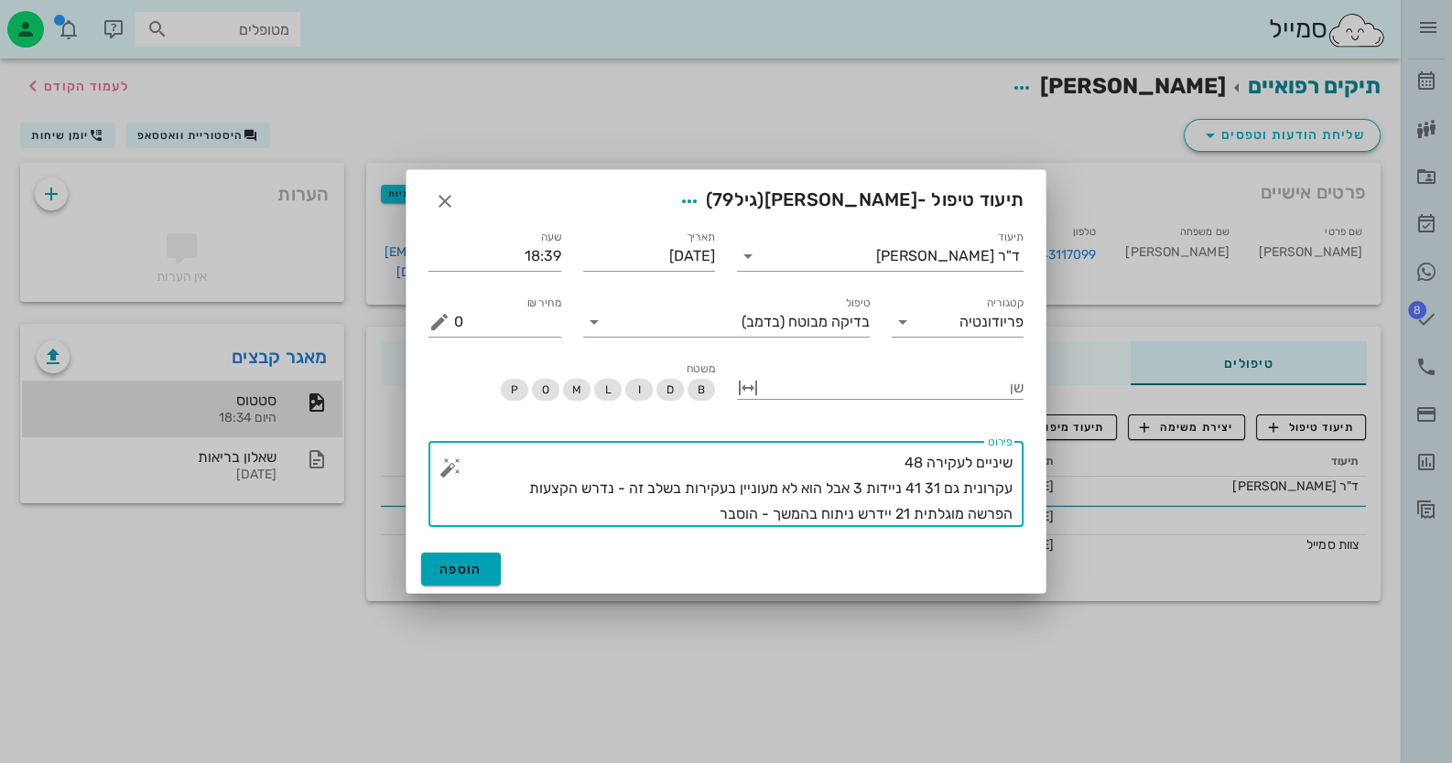
type textarea "שיניים לעקירה 48 עקרונית גם 31 41 ניידות 3 אבל הוא לא מעוניין בעקירות בשלב זה -…"
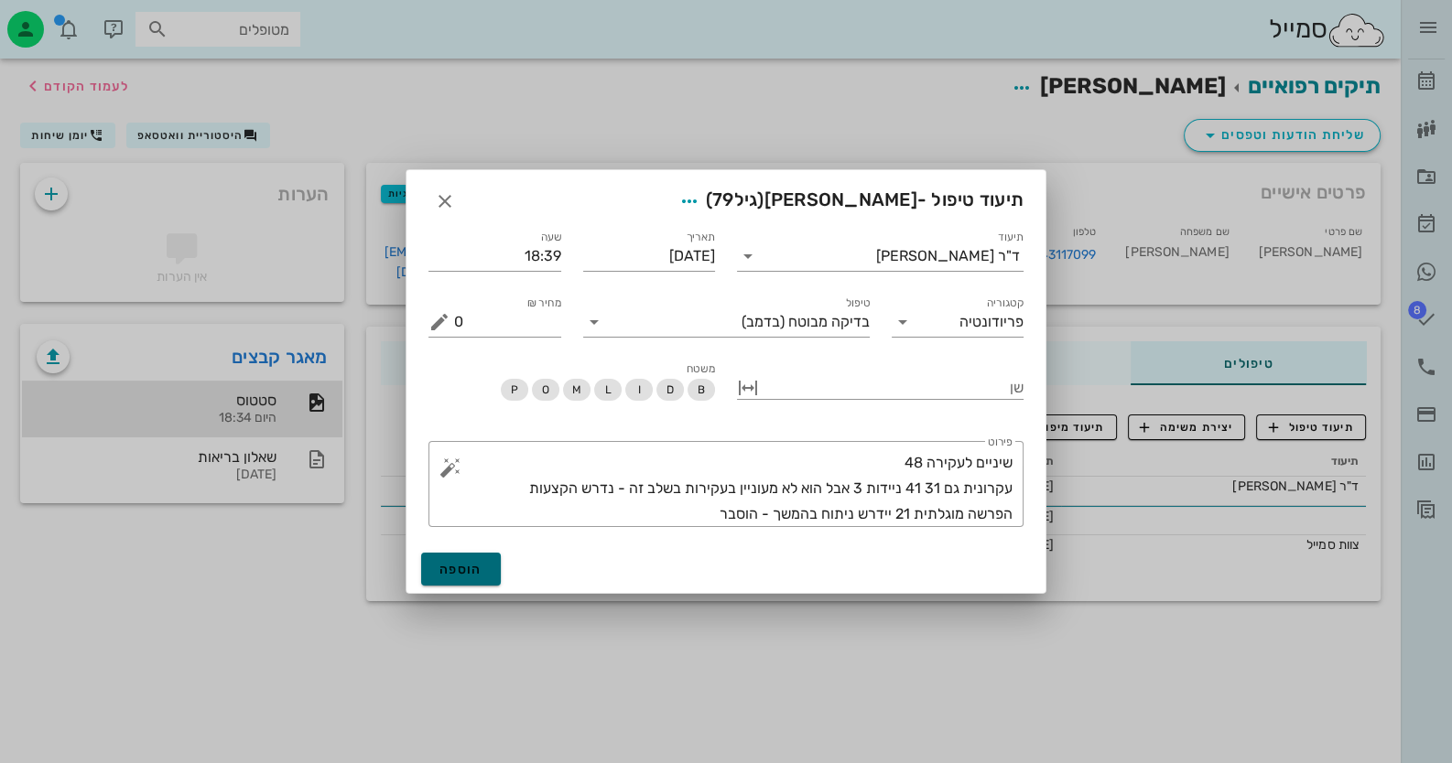
click at [492, 566] on button "הוספה" at bounding box center [461, 569] width 80 height 33
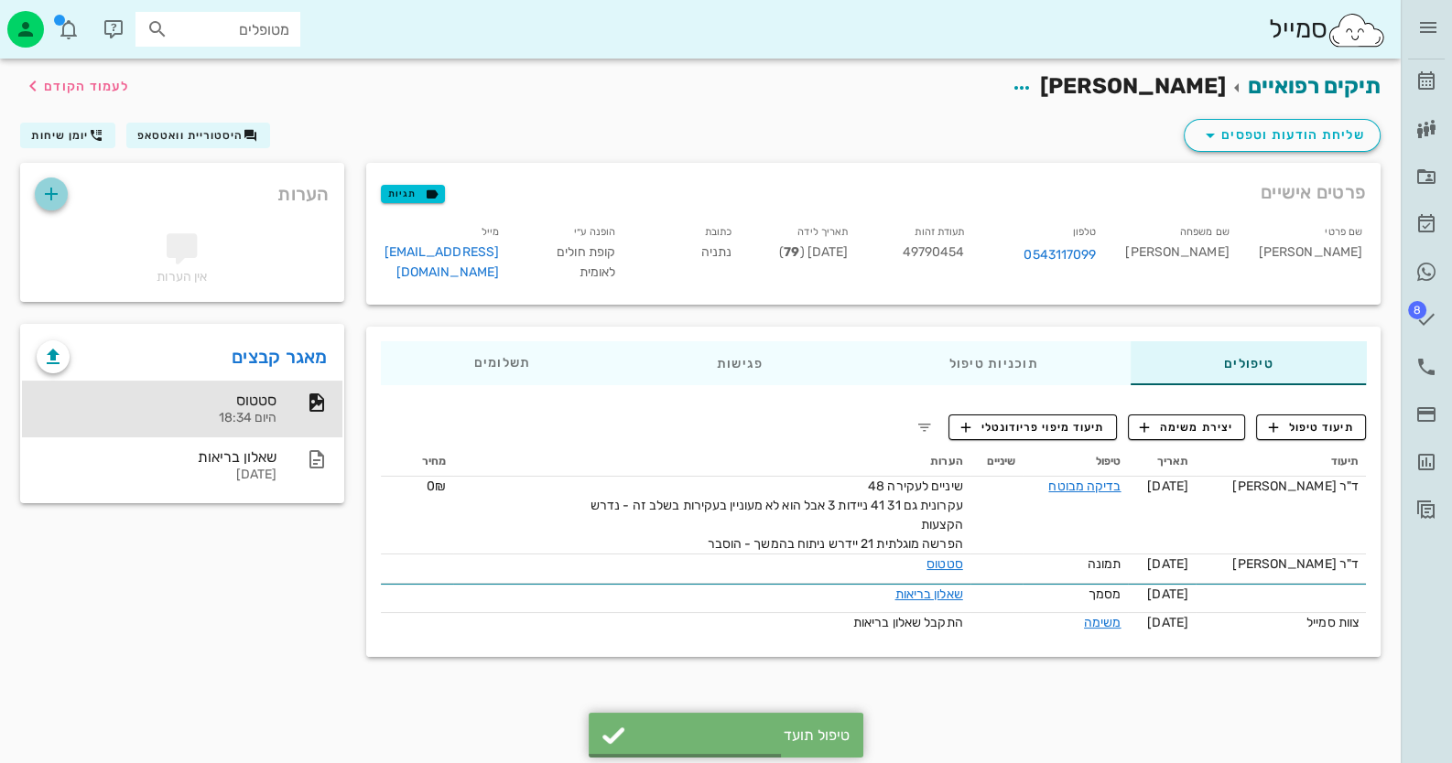
click at [62, 183] on span "button" at bounding box center [51, 194] width 33 height 22
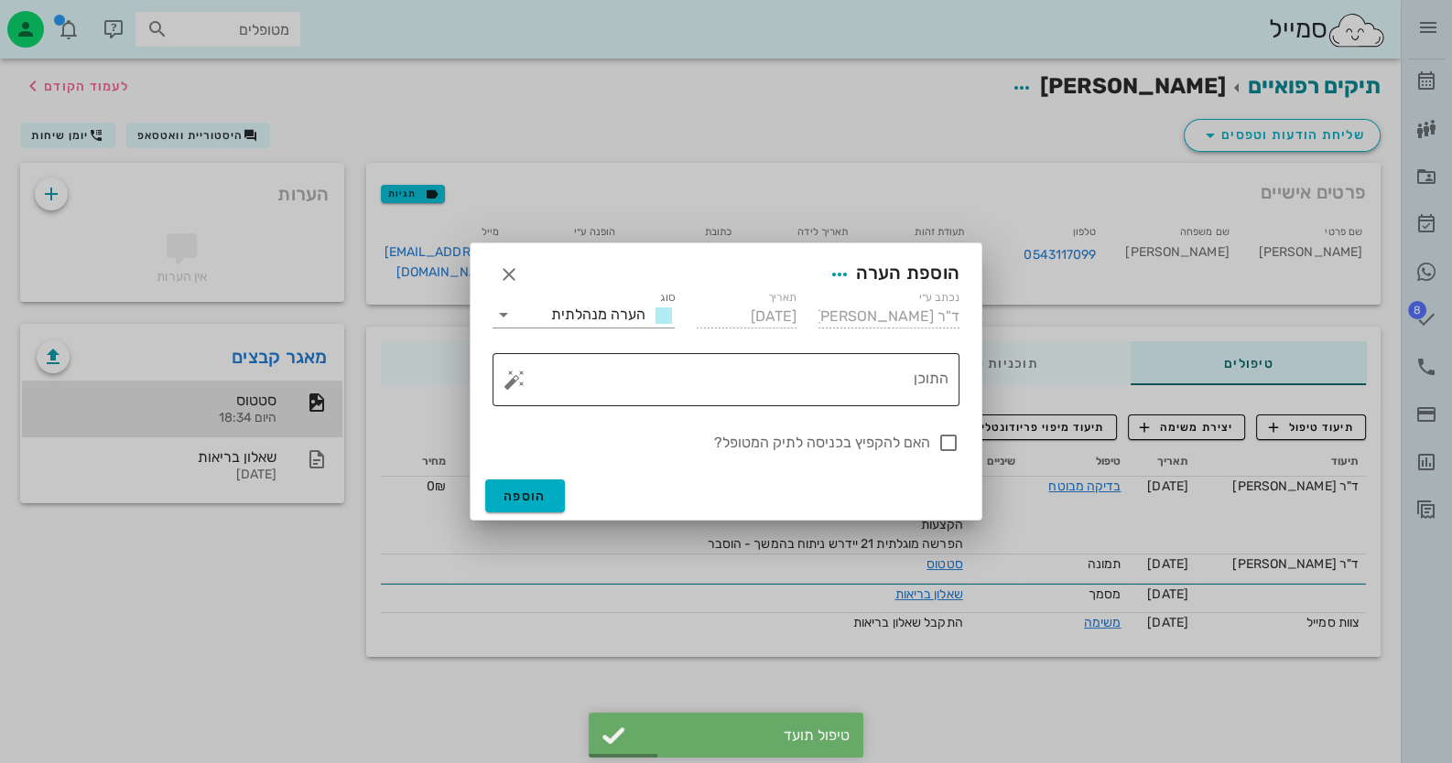
click at [518, 383] on button "button" at bounding box center [514, 380] width 22 height 22
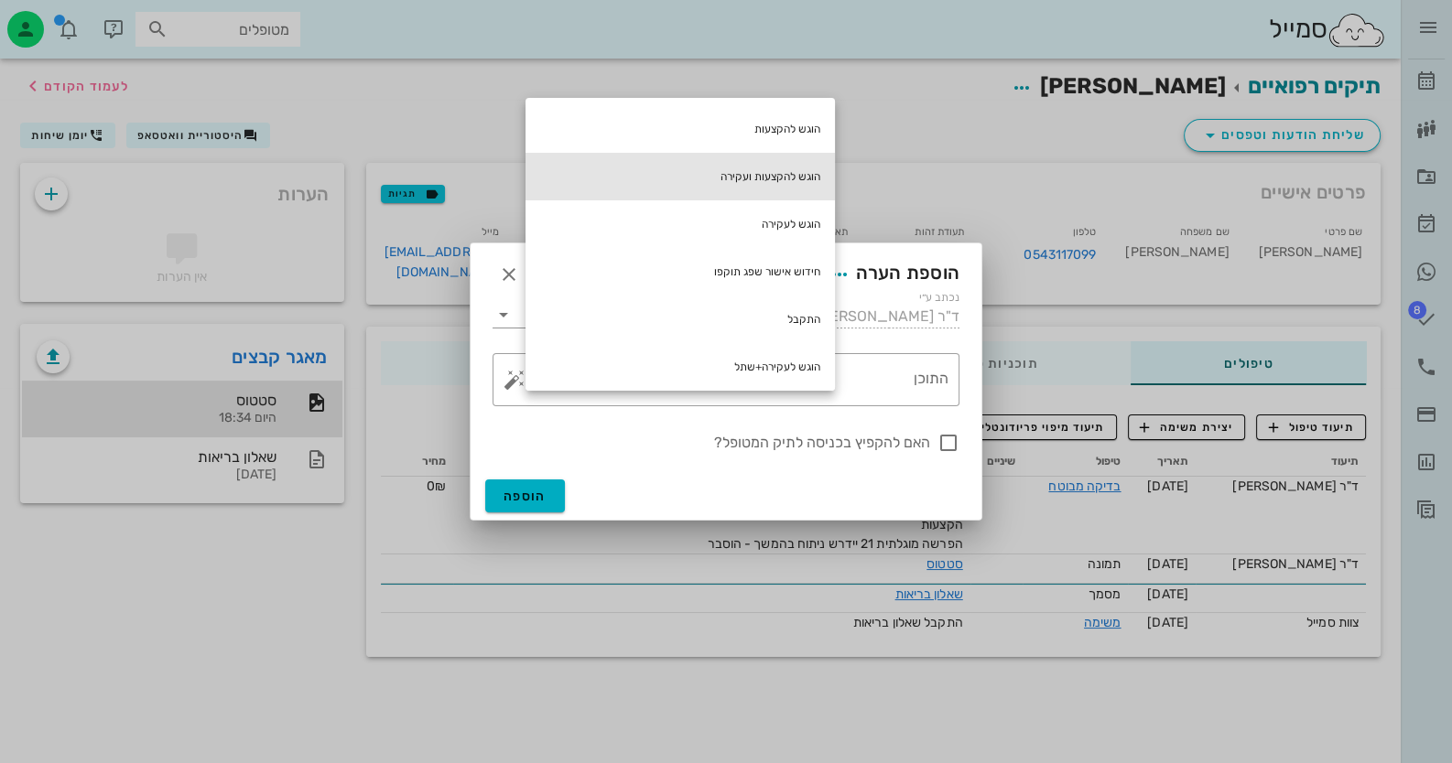
click at [835, 182] on div "הוגש להקצעות ועקירה" at bounding box center [679, 177] width 309 height 48
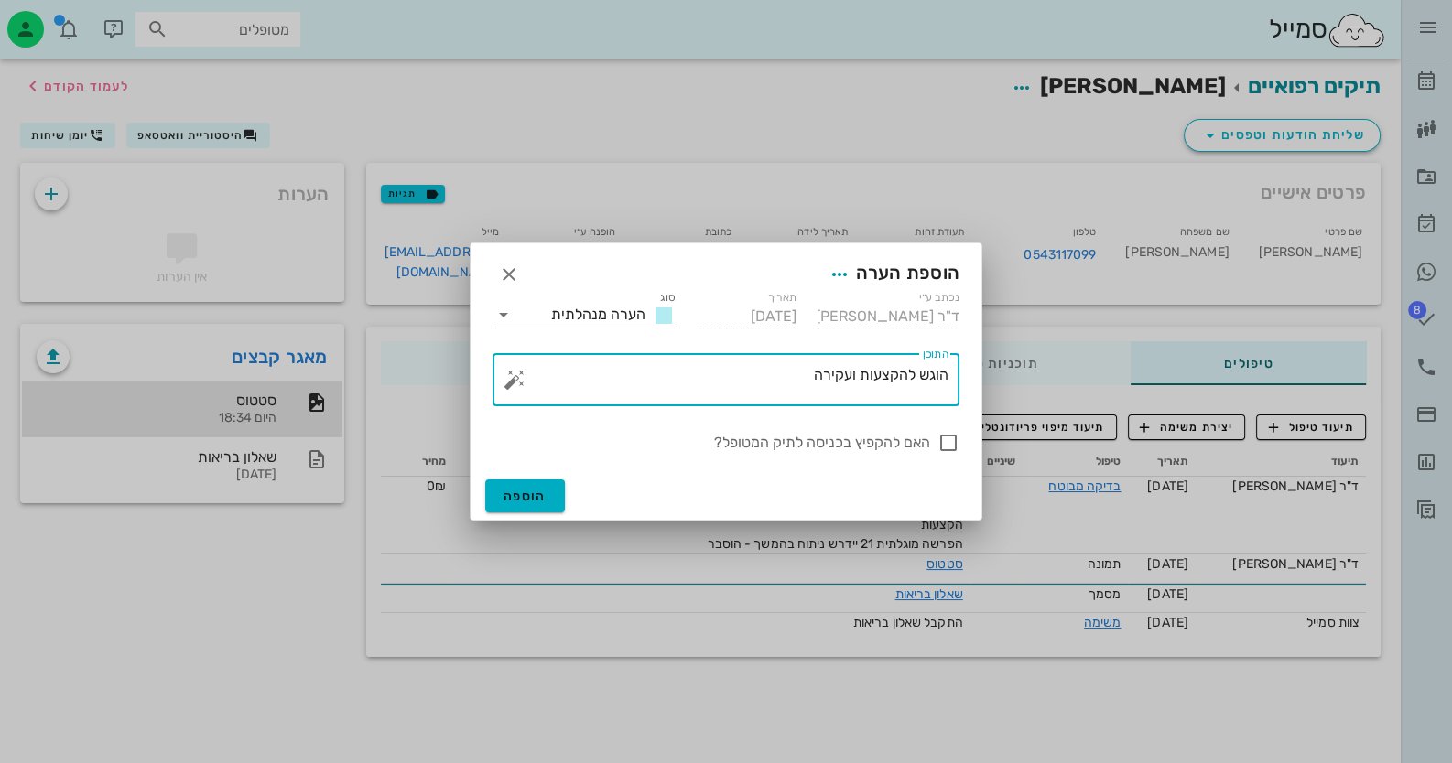
click at [794, 371] on textarea "הוגש להקצעות ועקירה" at bounding box center [733, 384] width 430 height 44
type textarea "הוגש להקצעות ועקירה48"
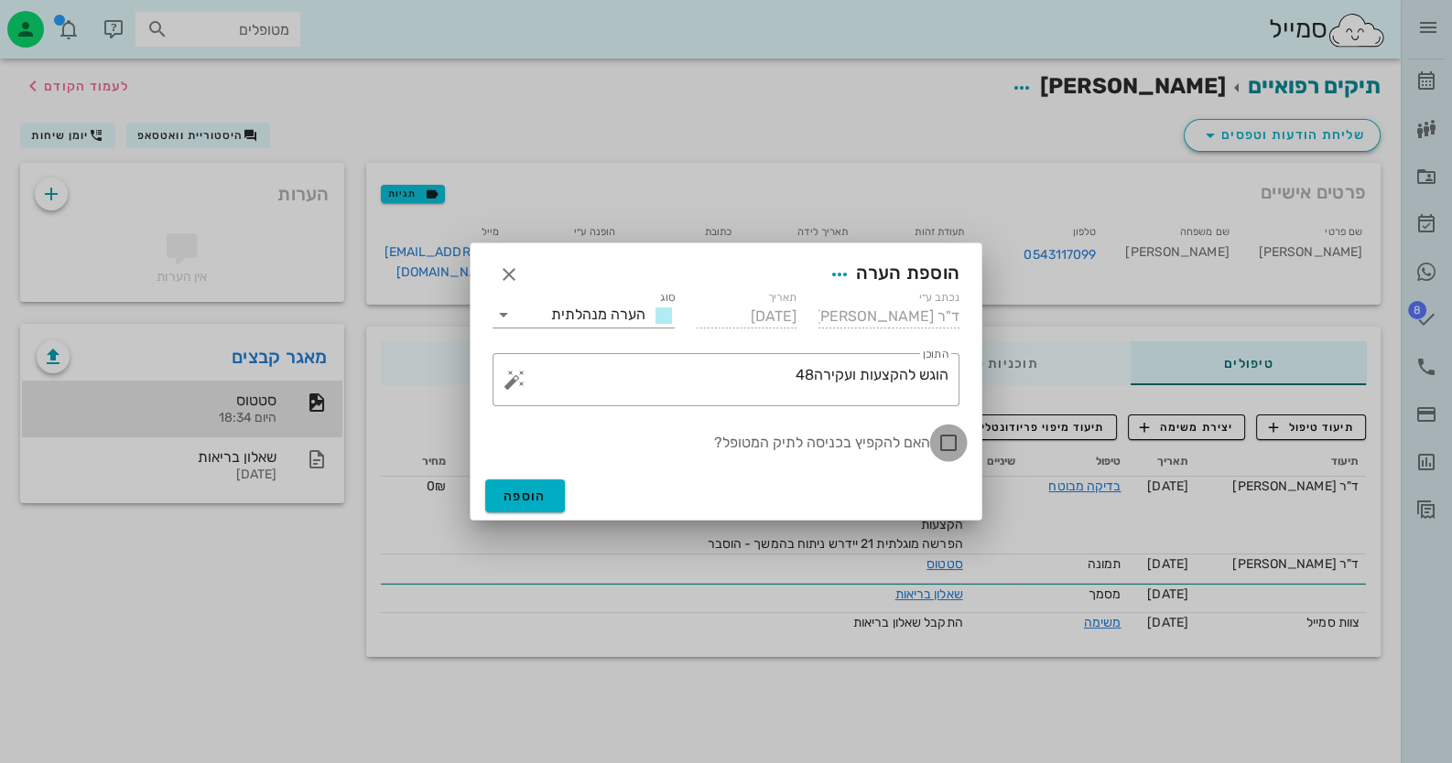
click at [950, 441] on div at bounding box center [948, 442] width 31 height 31
checkbox input "true"
click at [513, 487] on button "הוספה" at bounding box center [525, 496] width 80 height 33
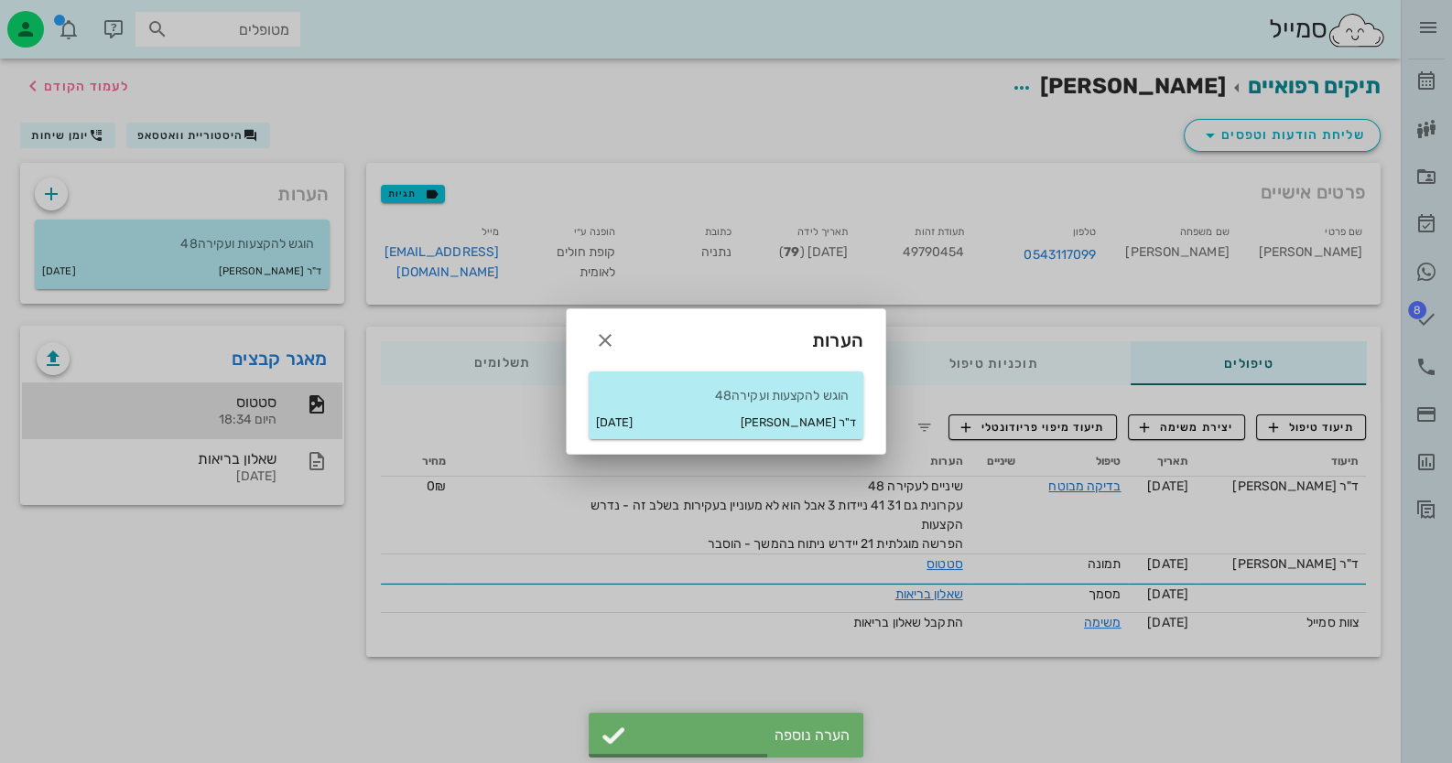
click at [1434, 72] on div at bounding box center [726, 381] width 1452 height 763
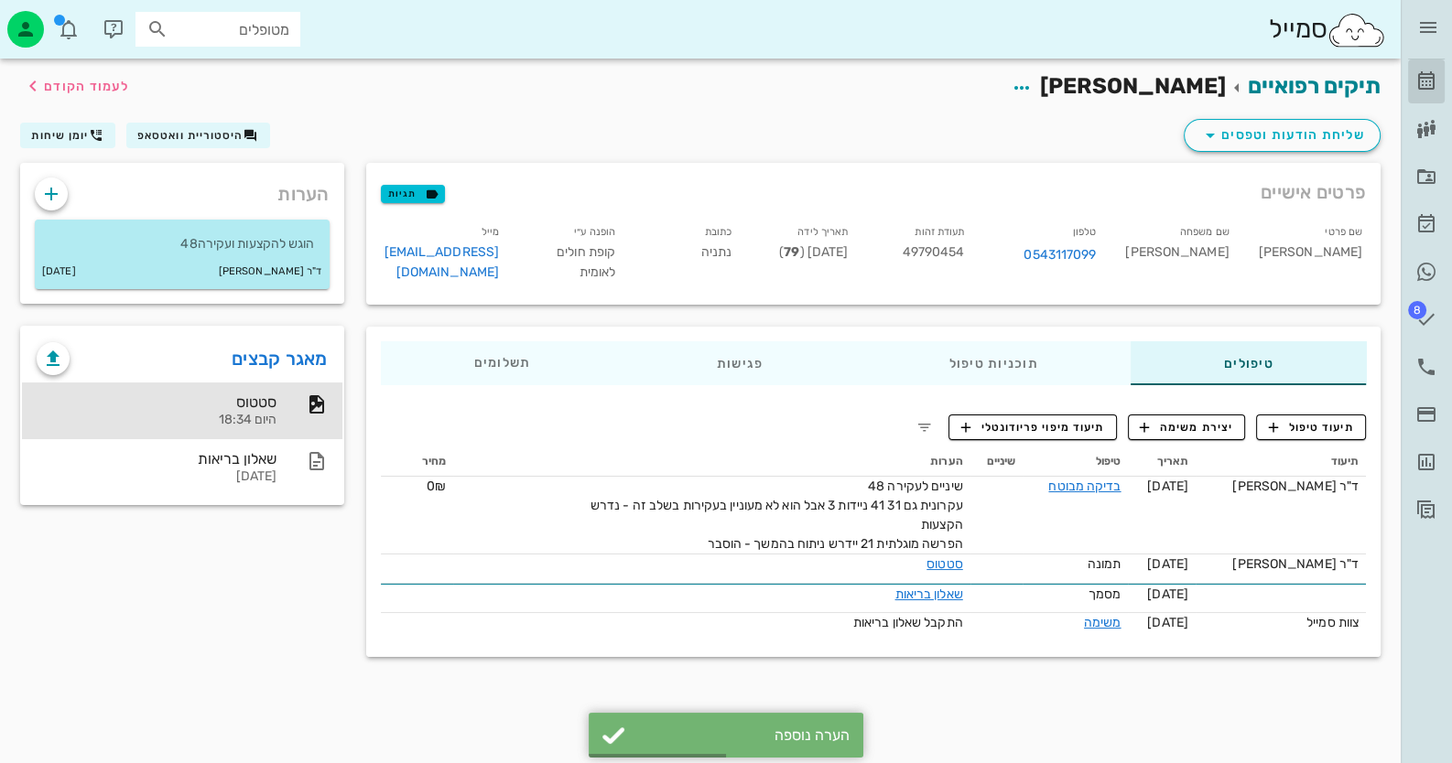
click at [1434, 71] on icon at bounding box center [1426, 81] width 22 height 22
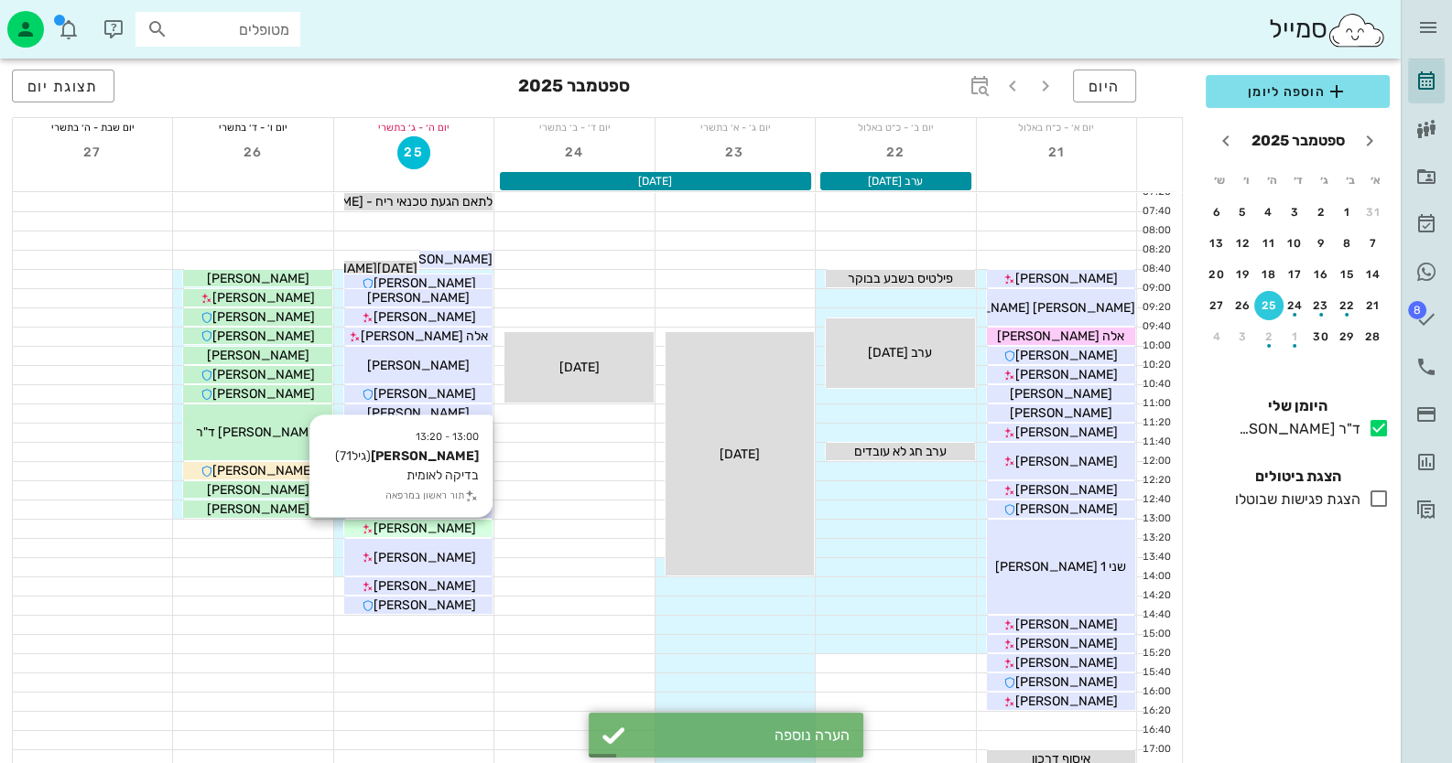
click at [449, 524] on span "[PERSON_NAME]" at bounding box center [424, 529] width 103 height 16
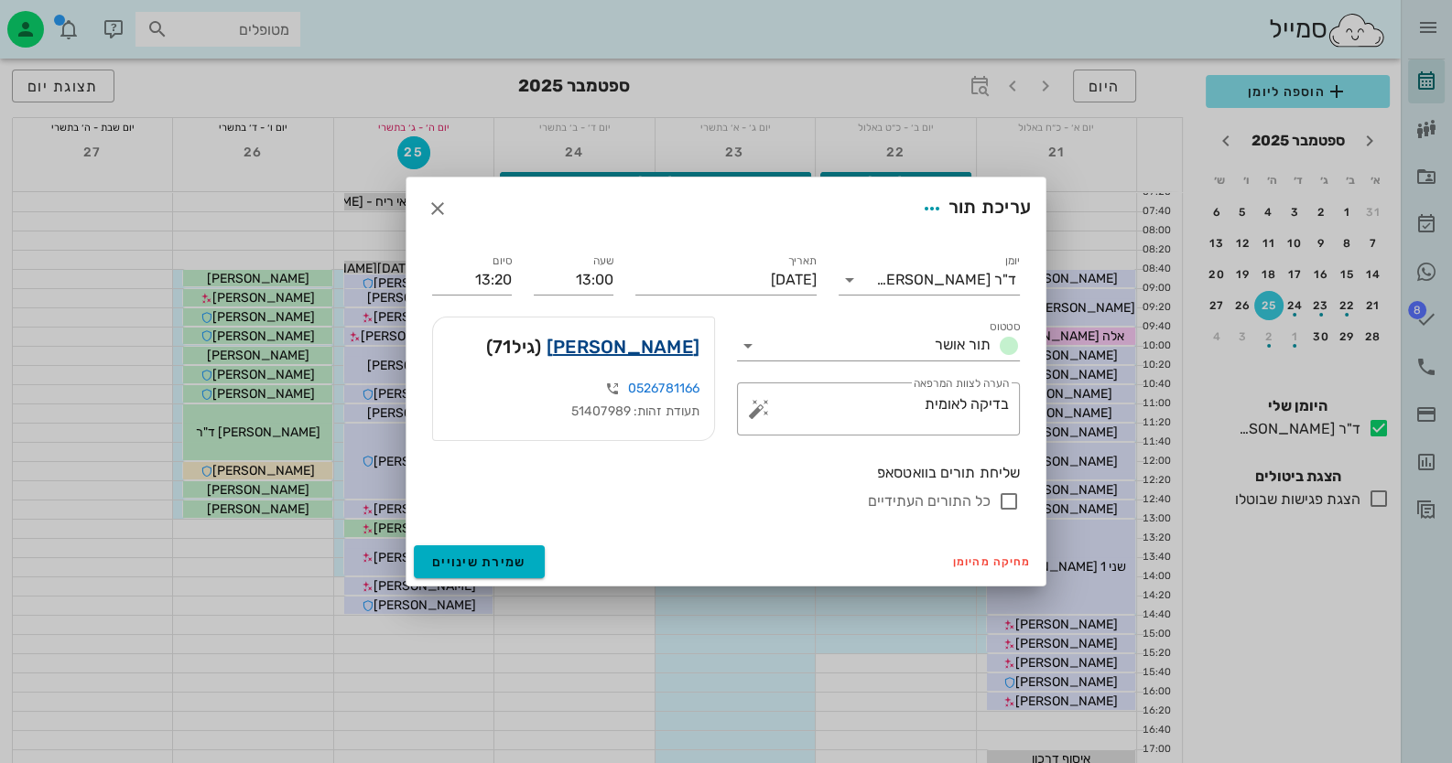
click at [676, 338] on link "[PERSON_NAME]" at bounding box center [622, 346] width 153 height 29
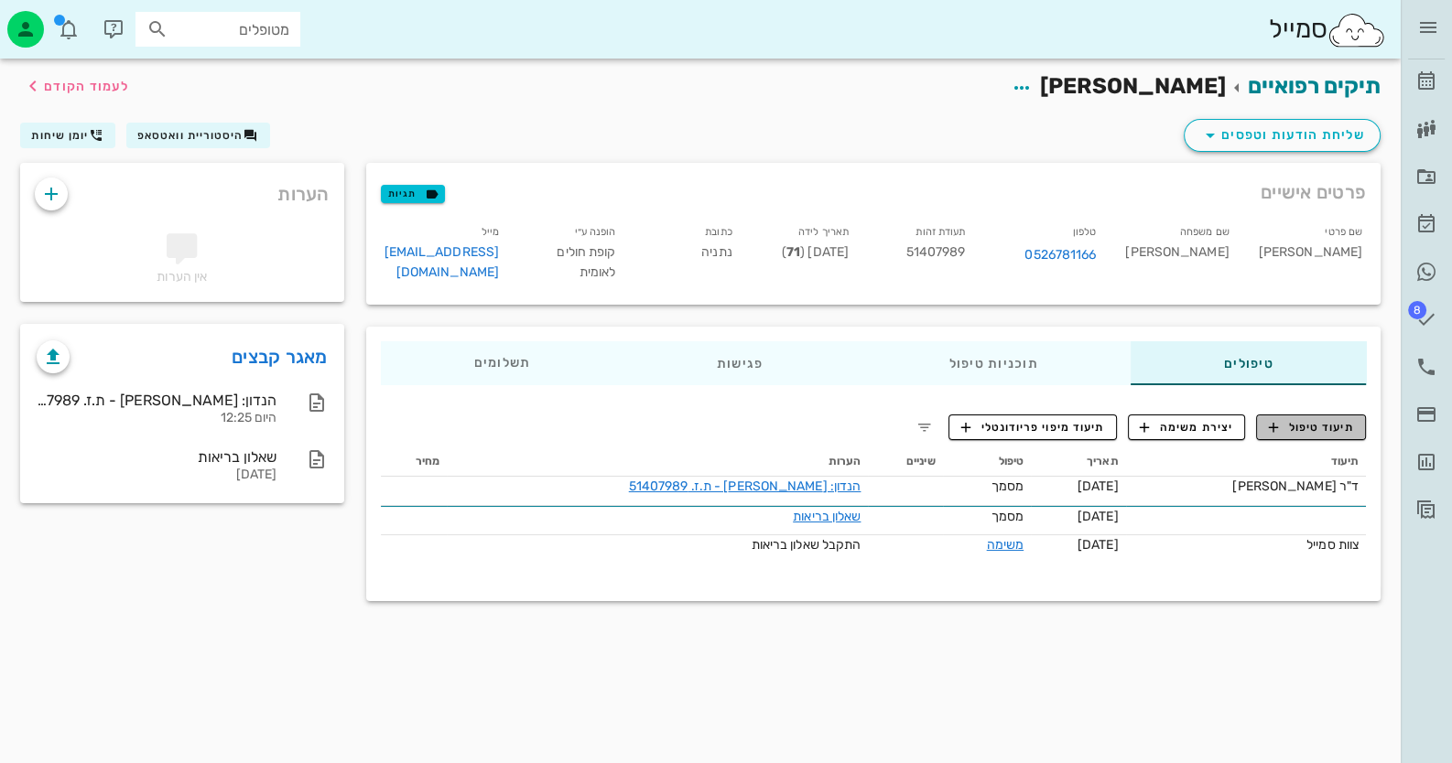
click at [1337, 432] on span "תיעוד טיפול" at bounding box center [1311, 427] width 85 height 16
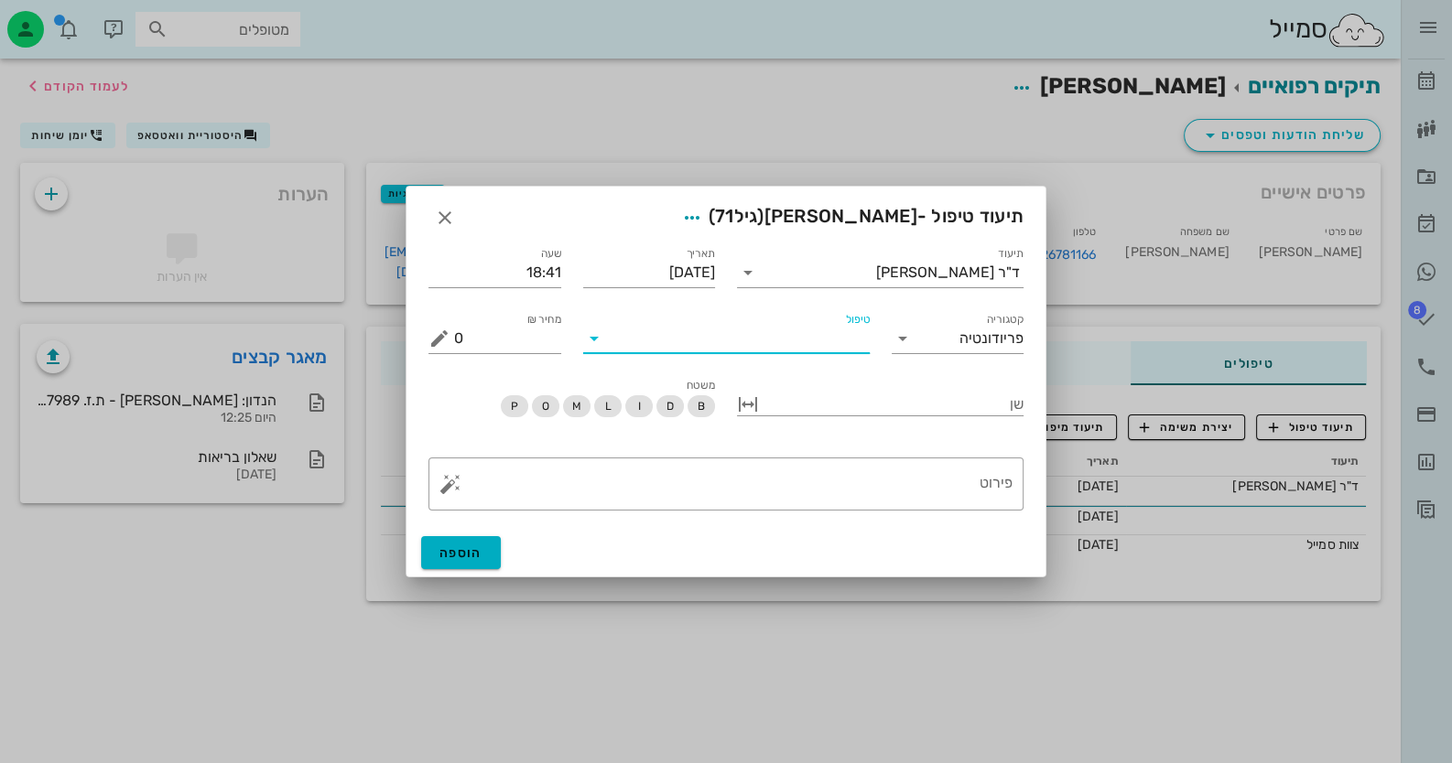
click at [775, 340] on input "טיפול" at bounding box center [739, 338] width 261 height 29
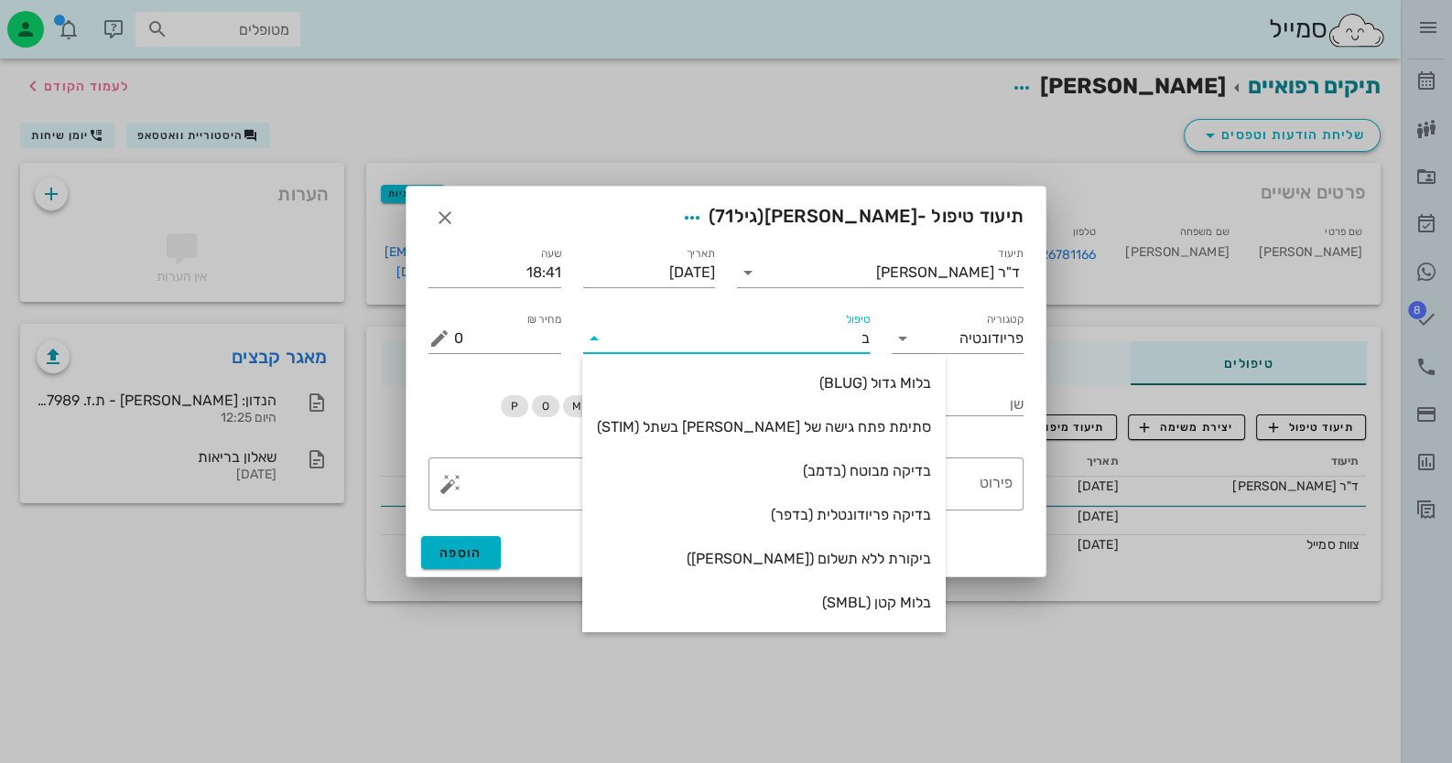
type input "בד"
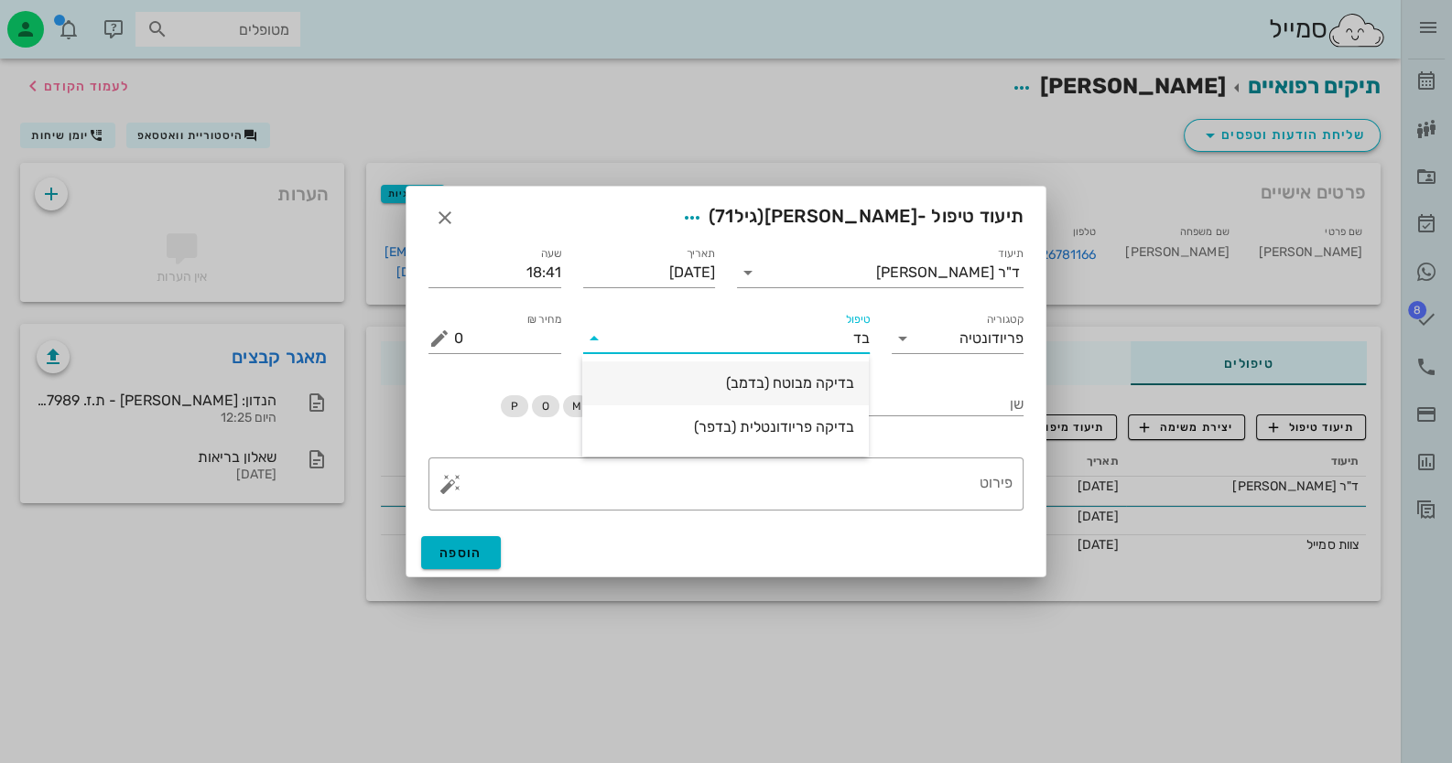
click at [811, 394] on div "בדיקה מבוטח (בדמב)" at bounding box center [725, 382] width 257 height 39
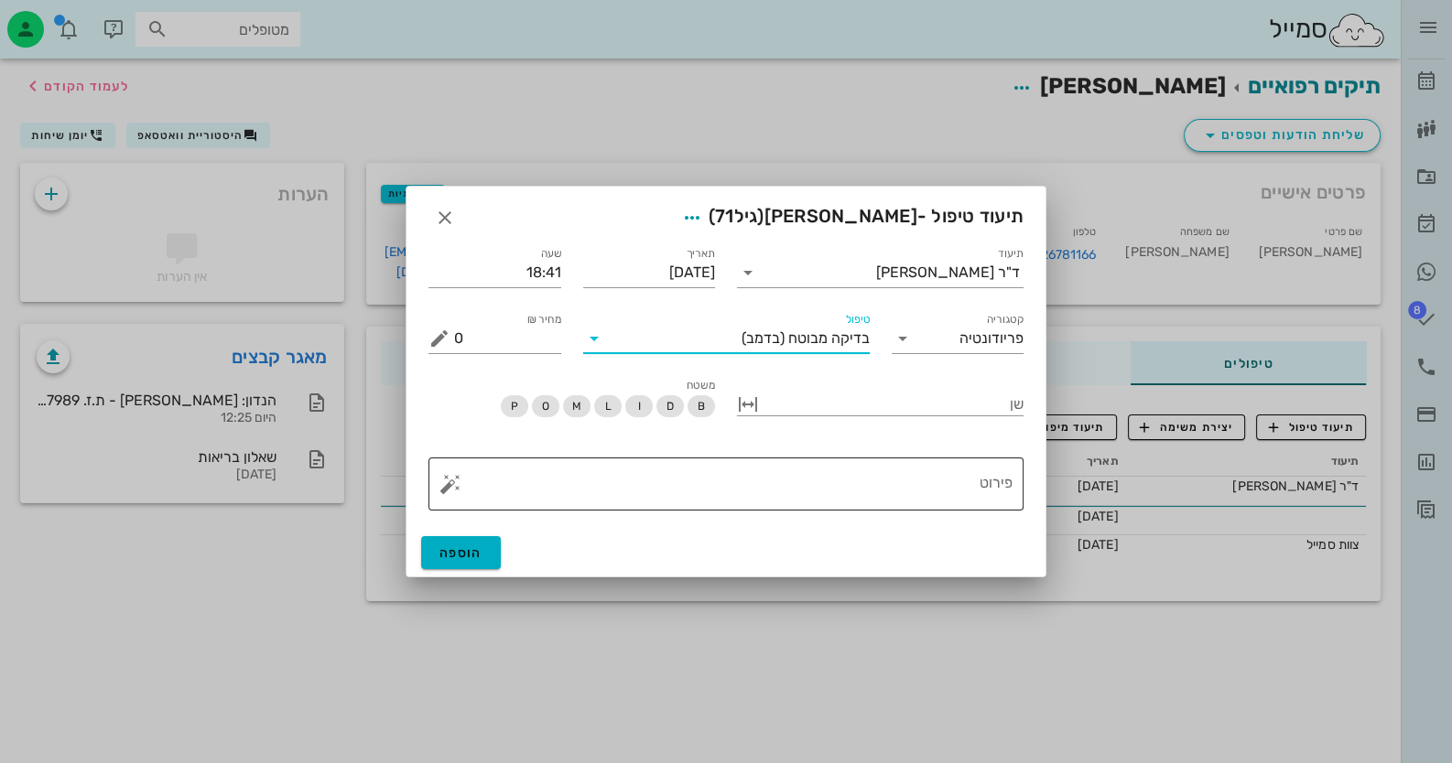
click at [980, 484] on textarea "פירוט" at bounding box center [733, 489] width 558 height 44
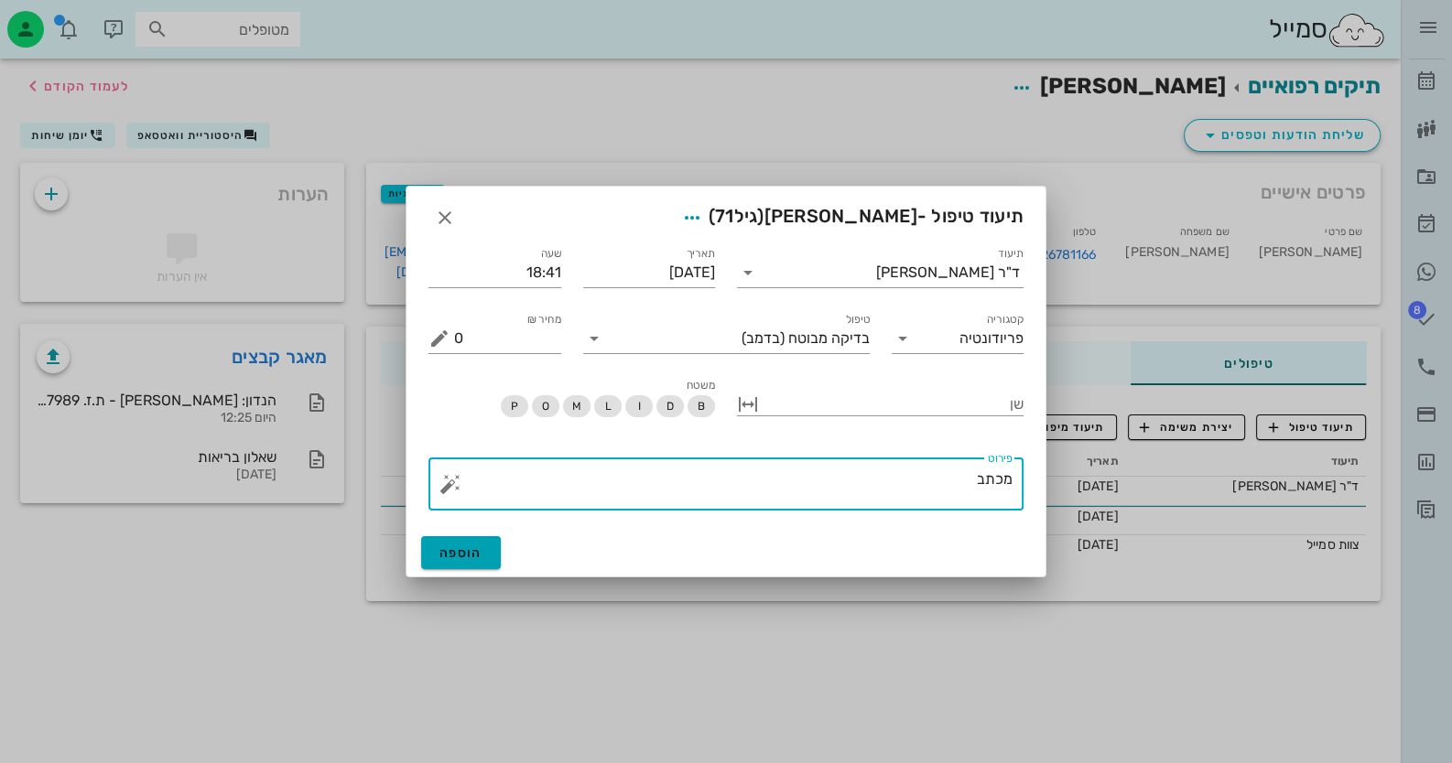
type textarea "מכתב"
click at [484, 566] on button "הוספה" at bounding box center [461, 552] width 80 height 33
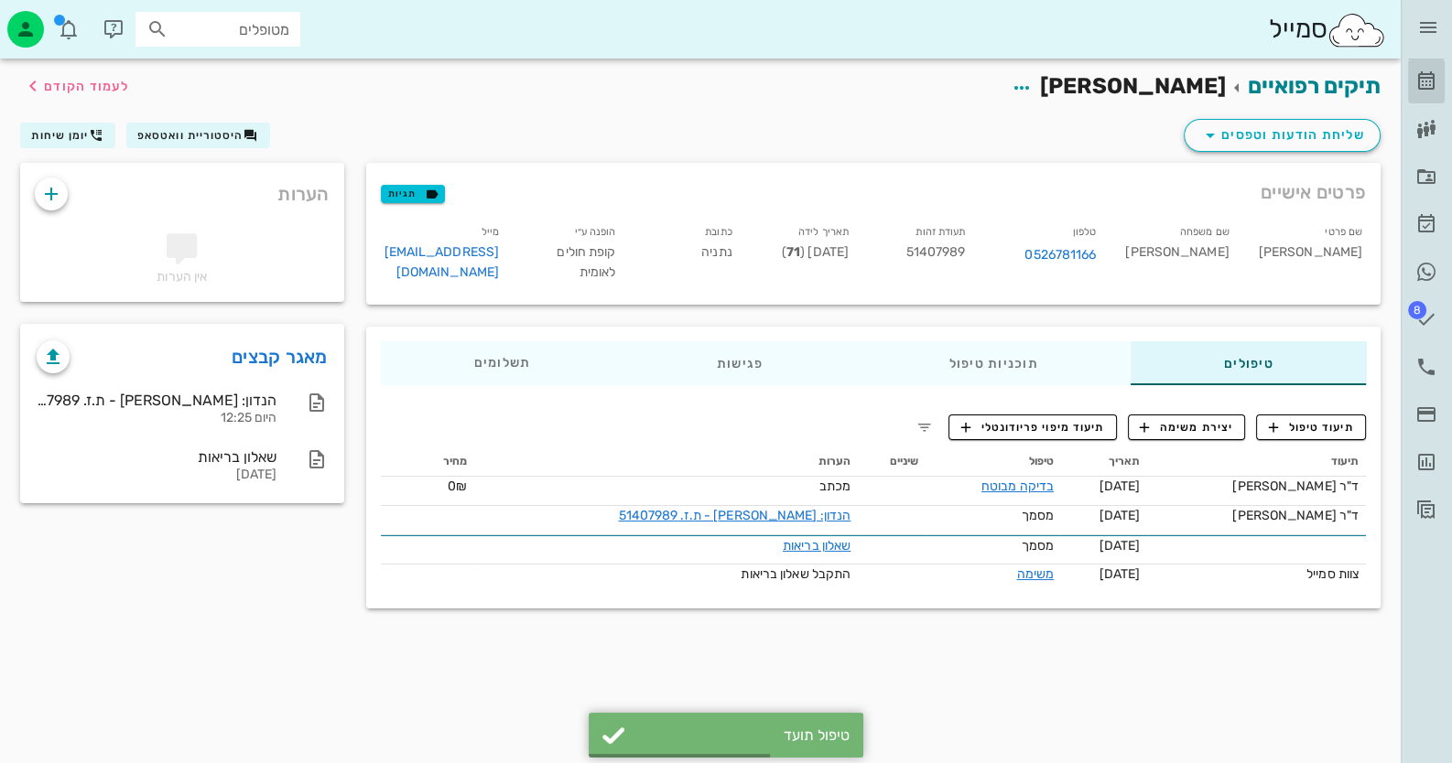
click at [1432, 92] on link "[PERSON_NAME]" at bounding box center [1426, 81] width 37 height 44
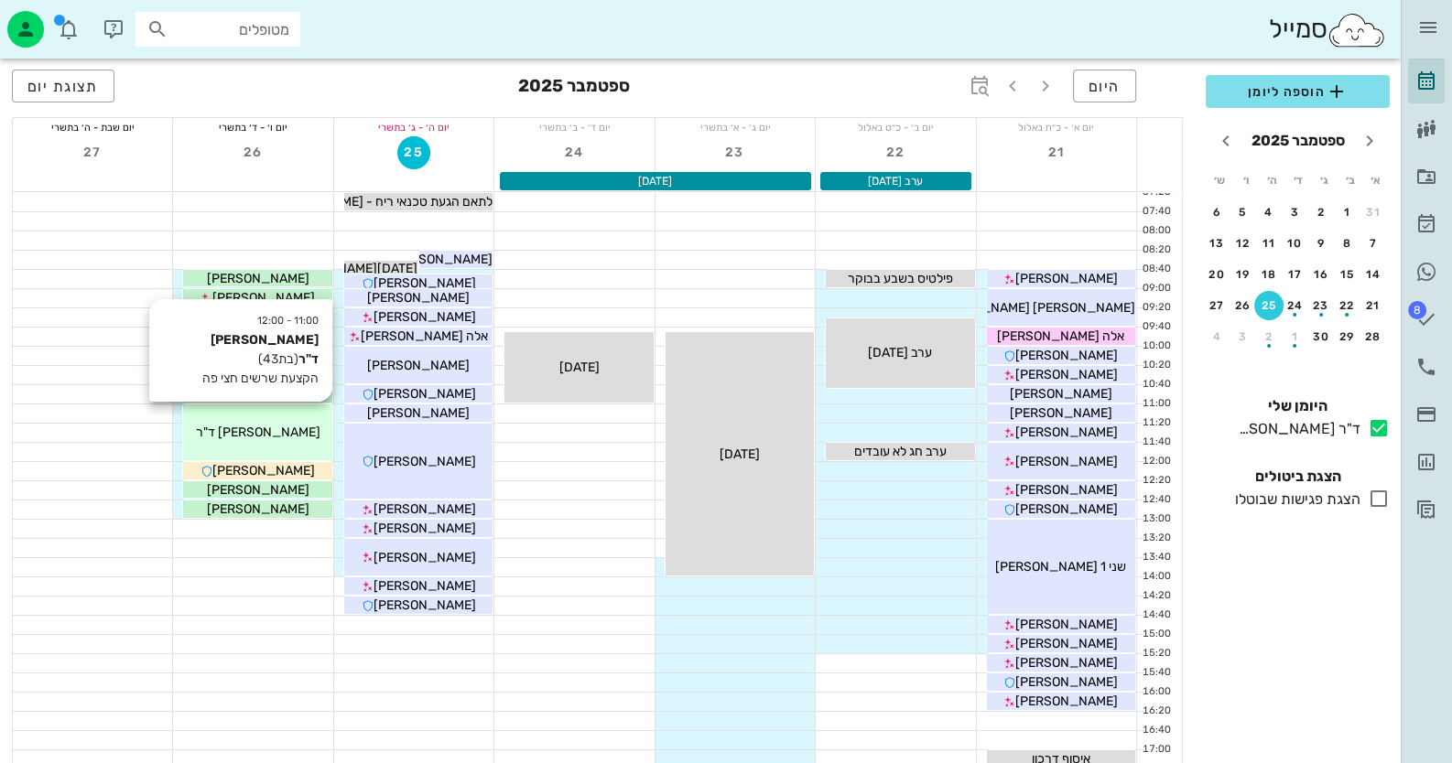
click at [225, 429] on div "[PERSON_NAME] ד"ר" at bounding box center [257, 432] width 148 height 19
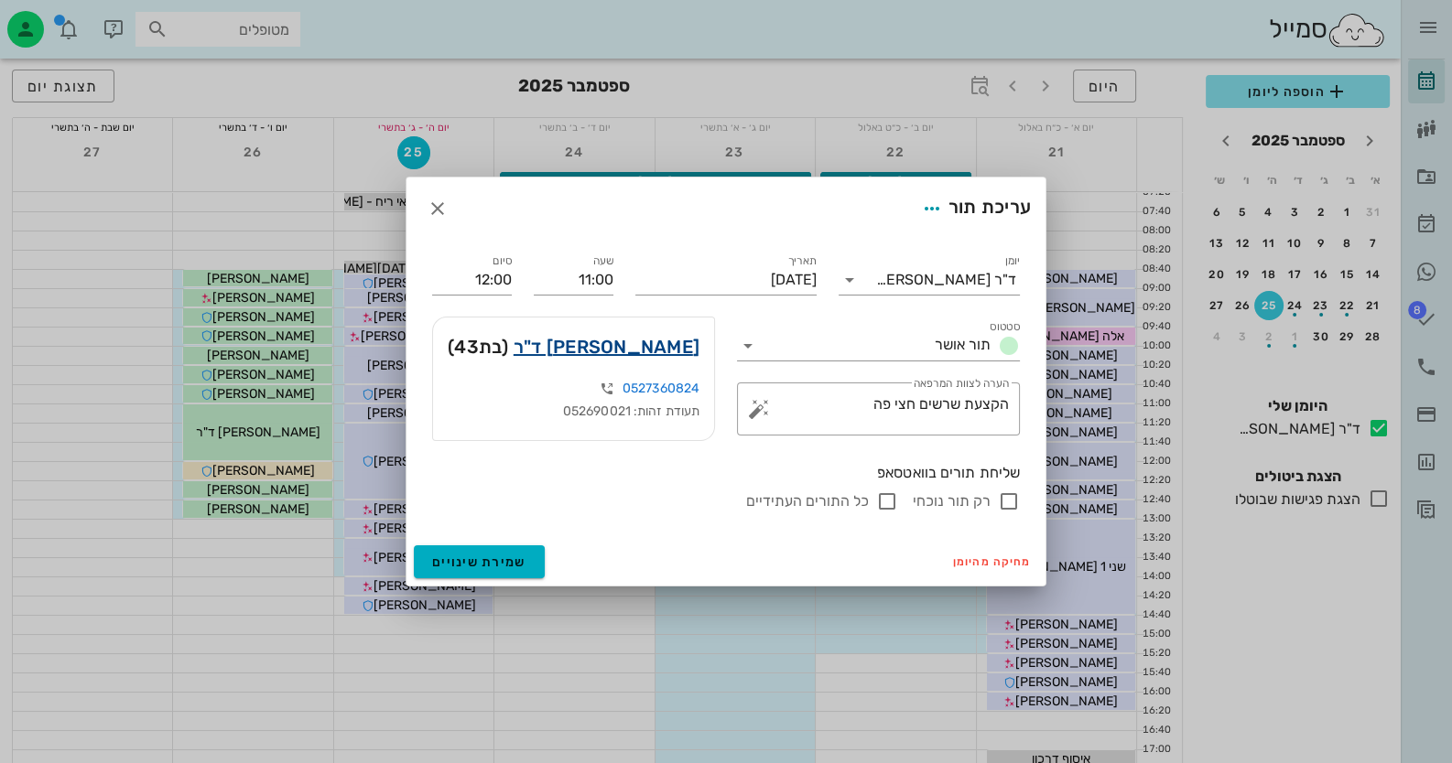
click at [680, 338] on link "[PERSON_NAME] ד"ר" at bounding box center [606, 346] width 186 height 29
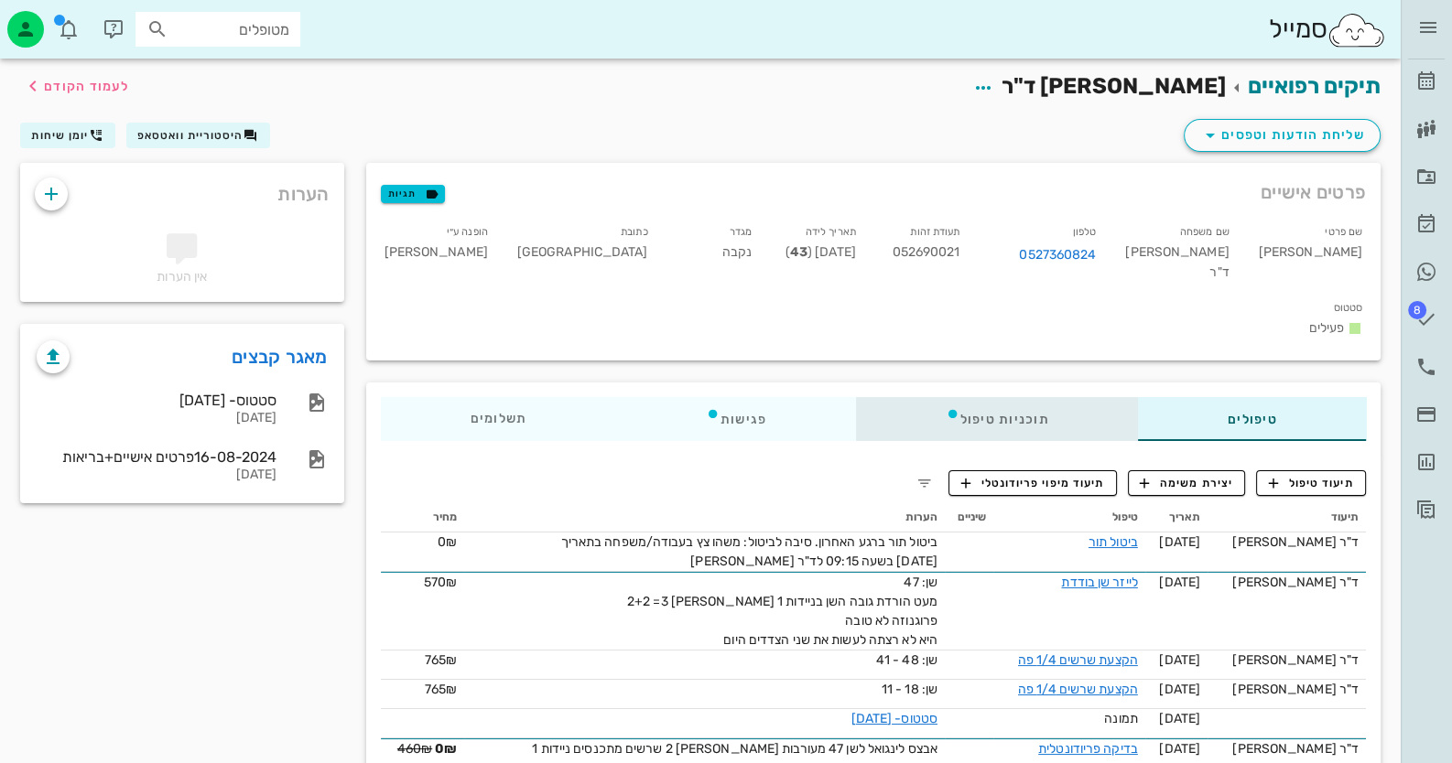
click at [926, 397] on div "תוכניות טיפול" at bounding box center [996, 419] width 283 height 44
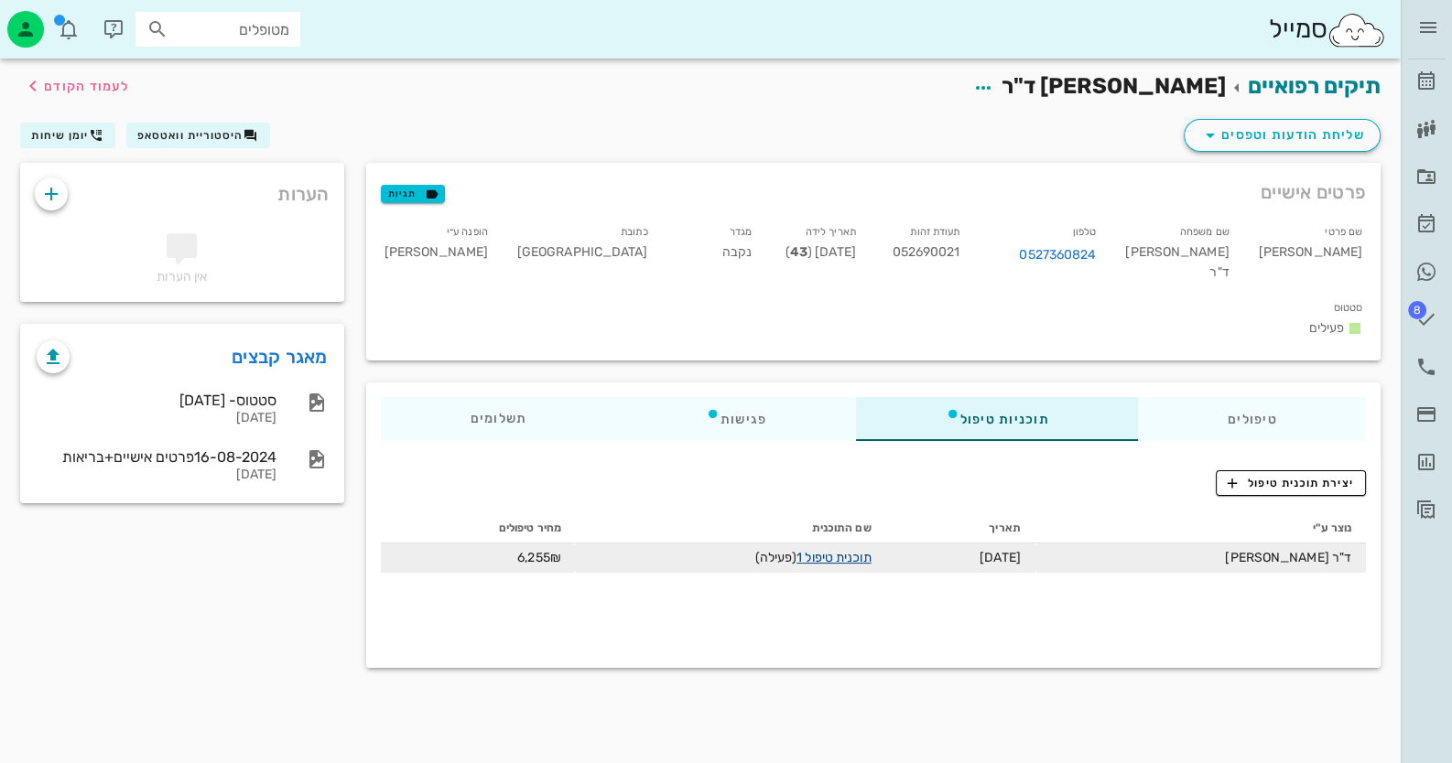
click at [870, 550] on link "תוכנית טיפול 1" at bounding box center [833, 558] width 74 height 16
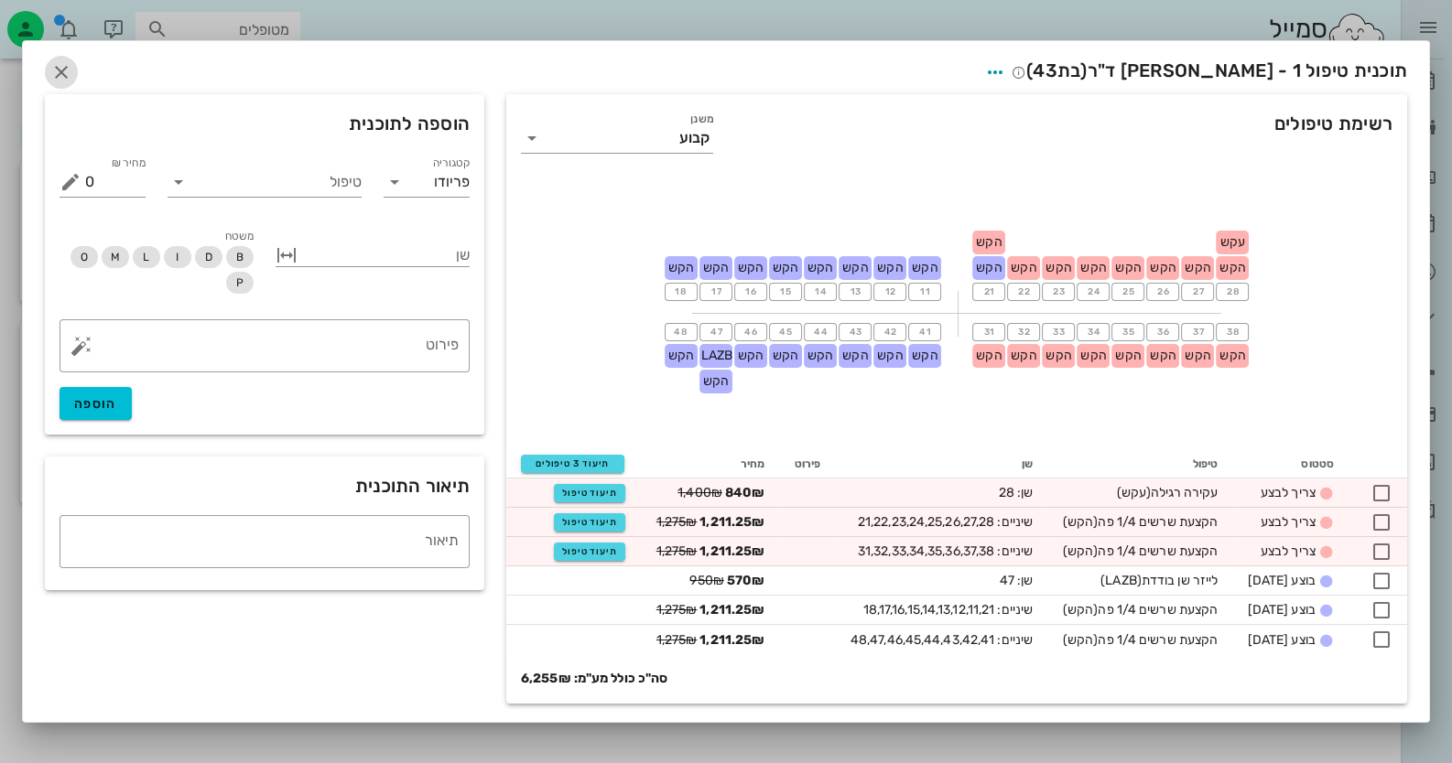
click at [66, 76] on icon "button" at bounding box center [61, 72] width 22 height 22
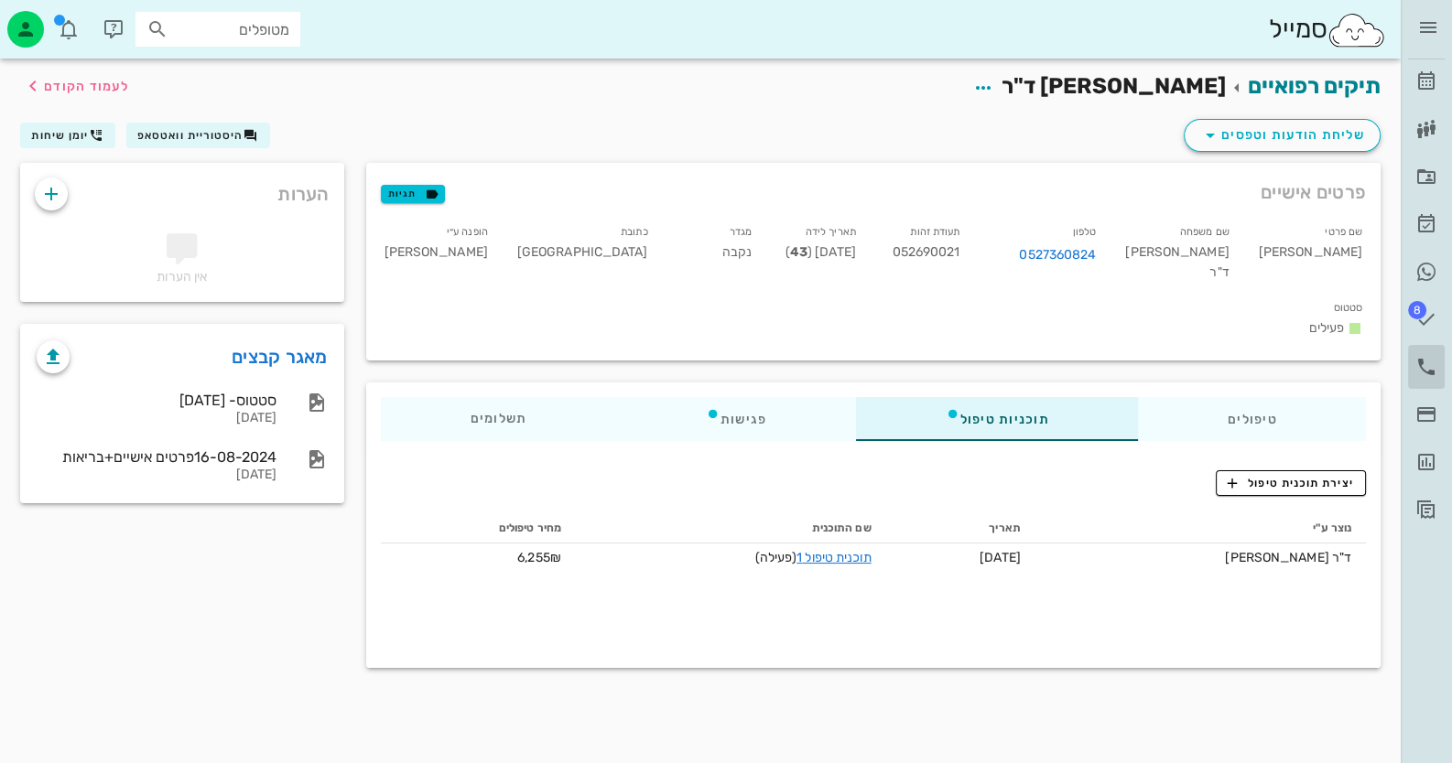
click at [1418, 364] on icon at bounding box center [1426, 367] width 22 height 22
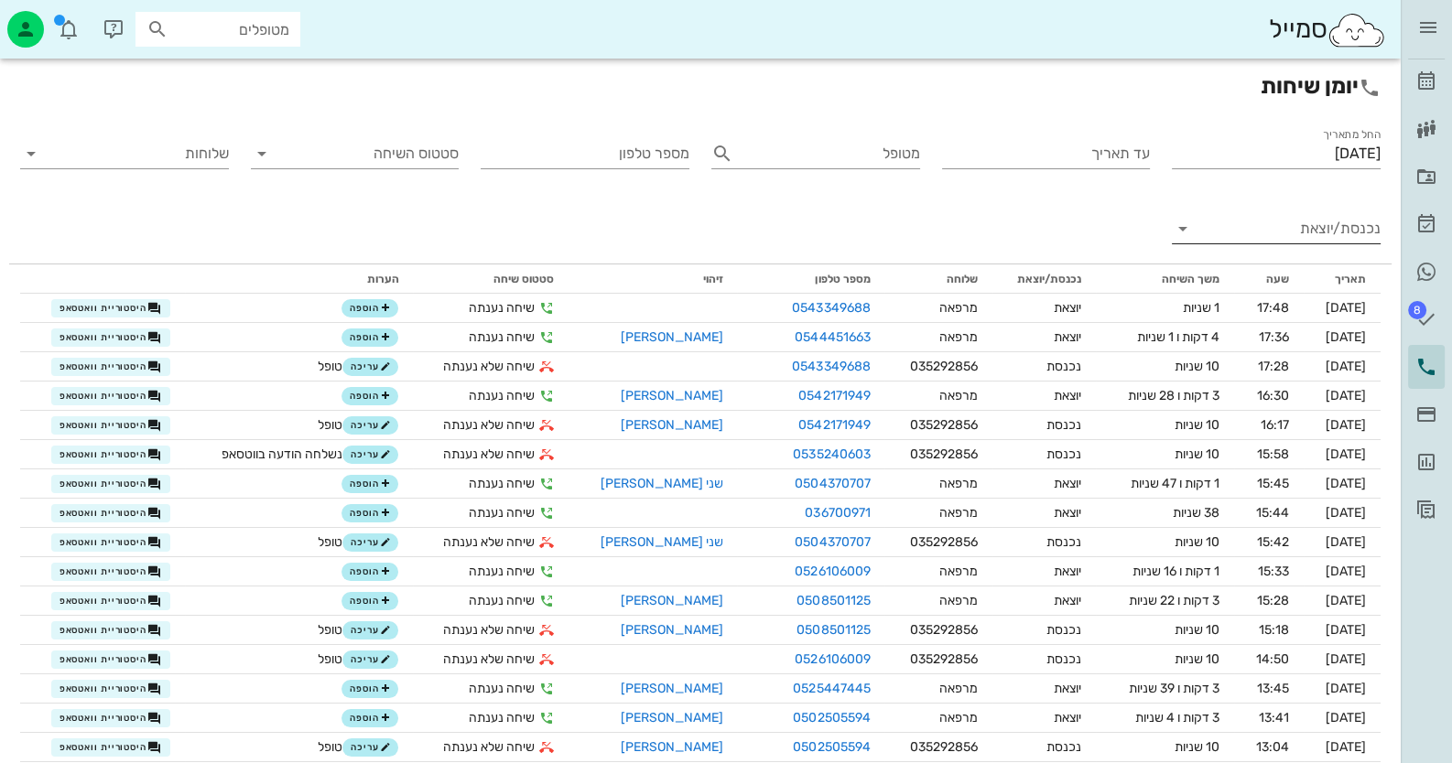
click at [1335, 231] on input "נכנסת/יוצאת" at bounding box center [1290, 228] width 179 height 29
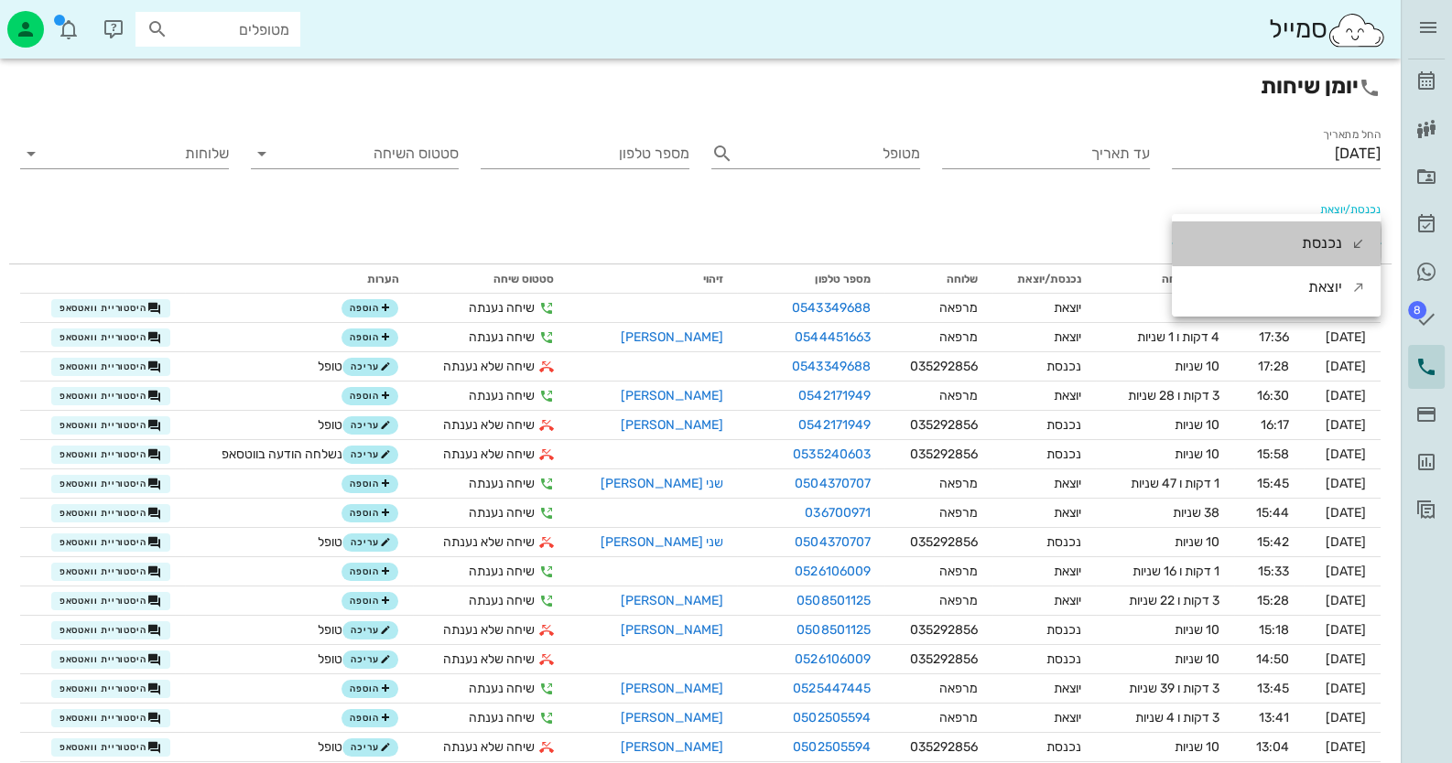
click at [1335, 231] on div "נכנסת" at bounding box center [1321, 243] width 40 height 44
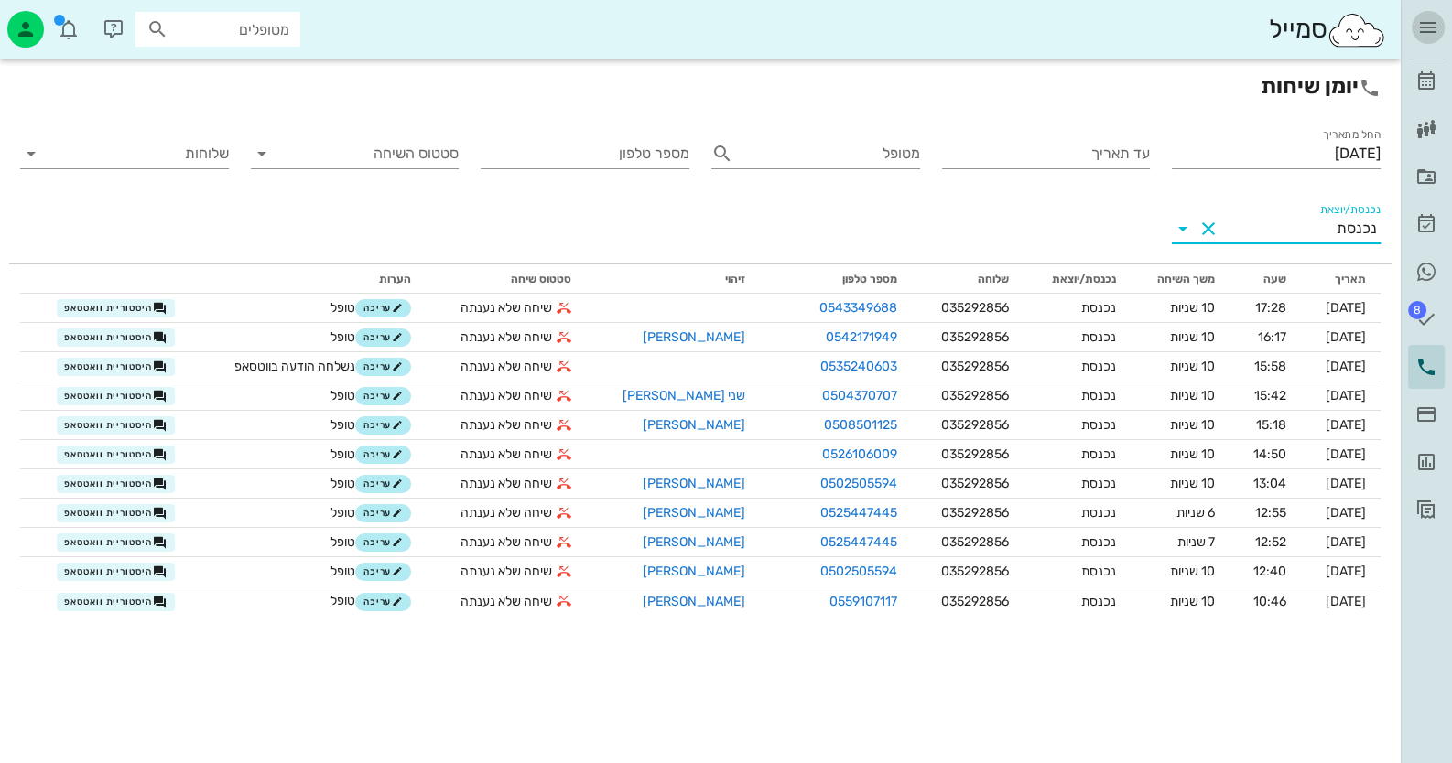
click at [1415, 21] on span "button" at bounding box center [1427, 27] width 33 height 22
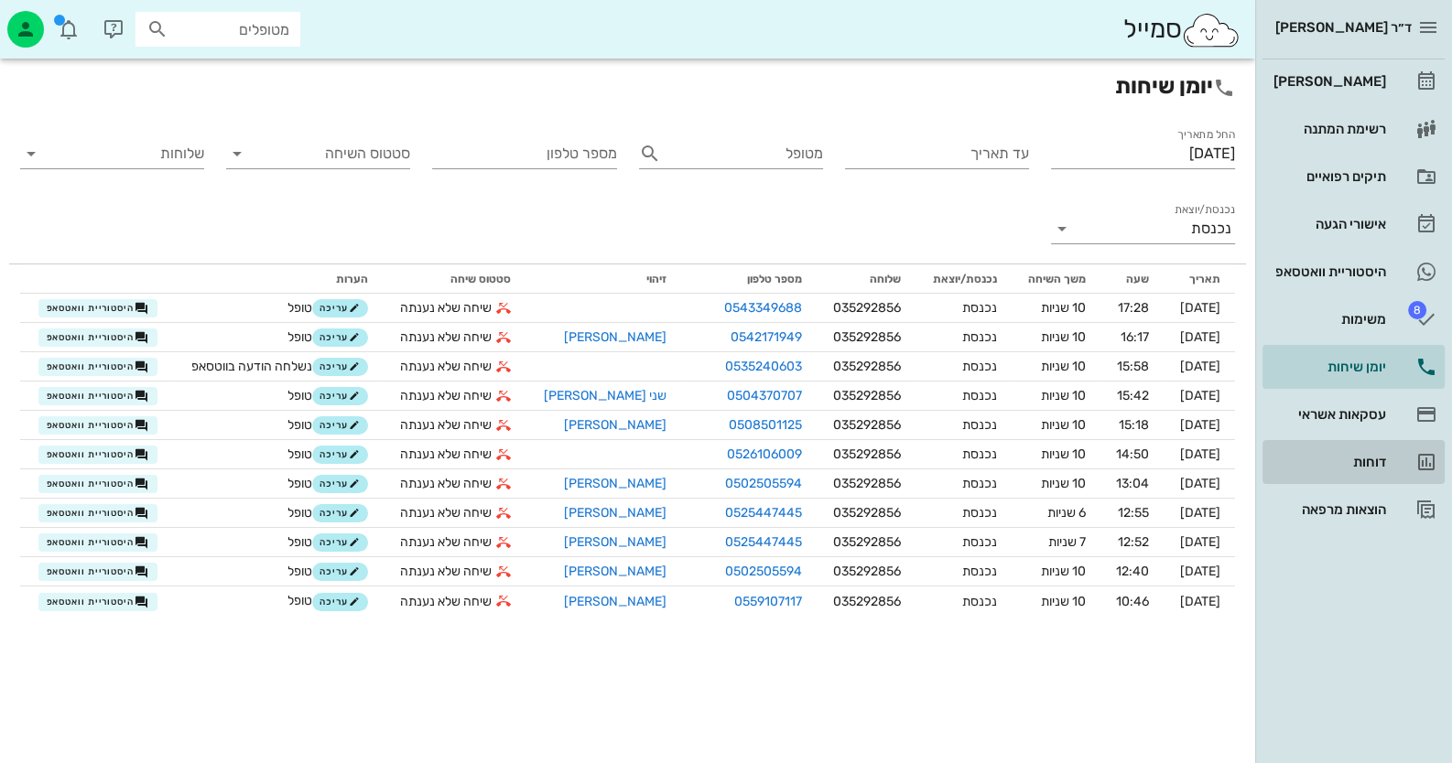
click at [1428, 472] on icon at bounding box center [1426, 462] width 22 height 22
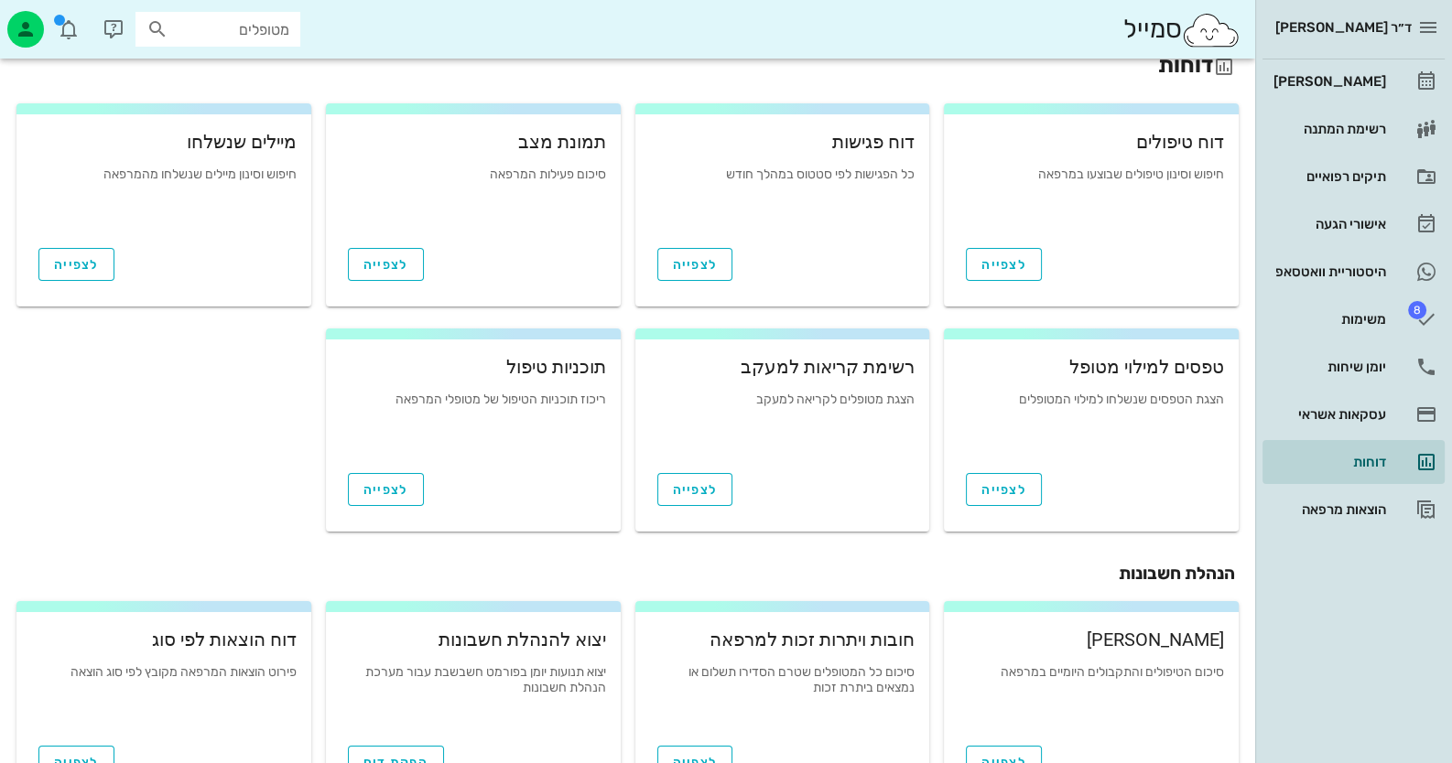
scroll to position [91, 0]
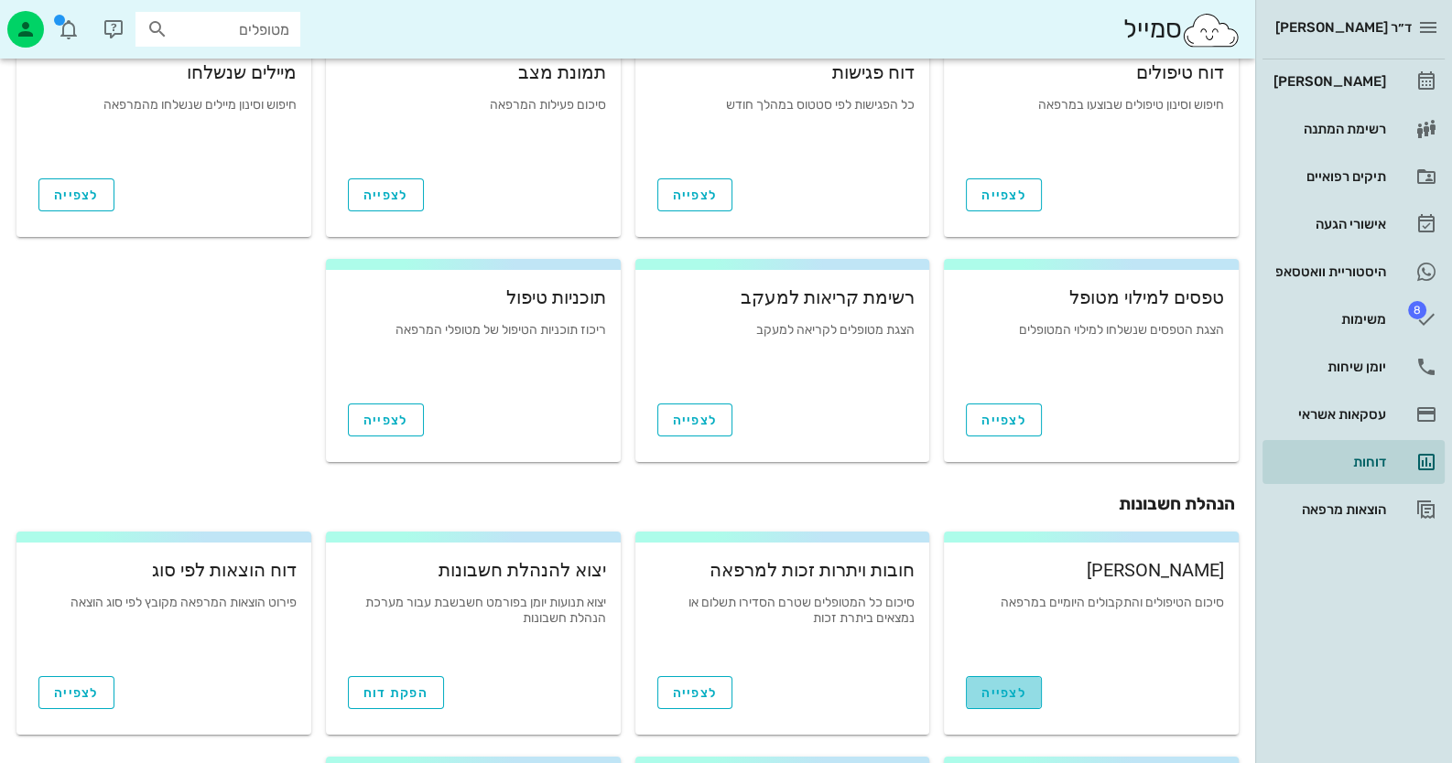
click at [996, 686] on span "לצפייה" at bounding box center [1003, 694] width 45 height 16
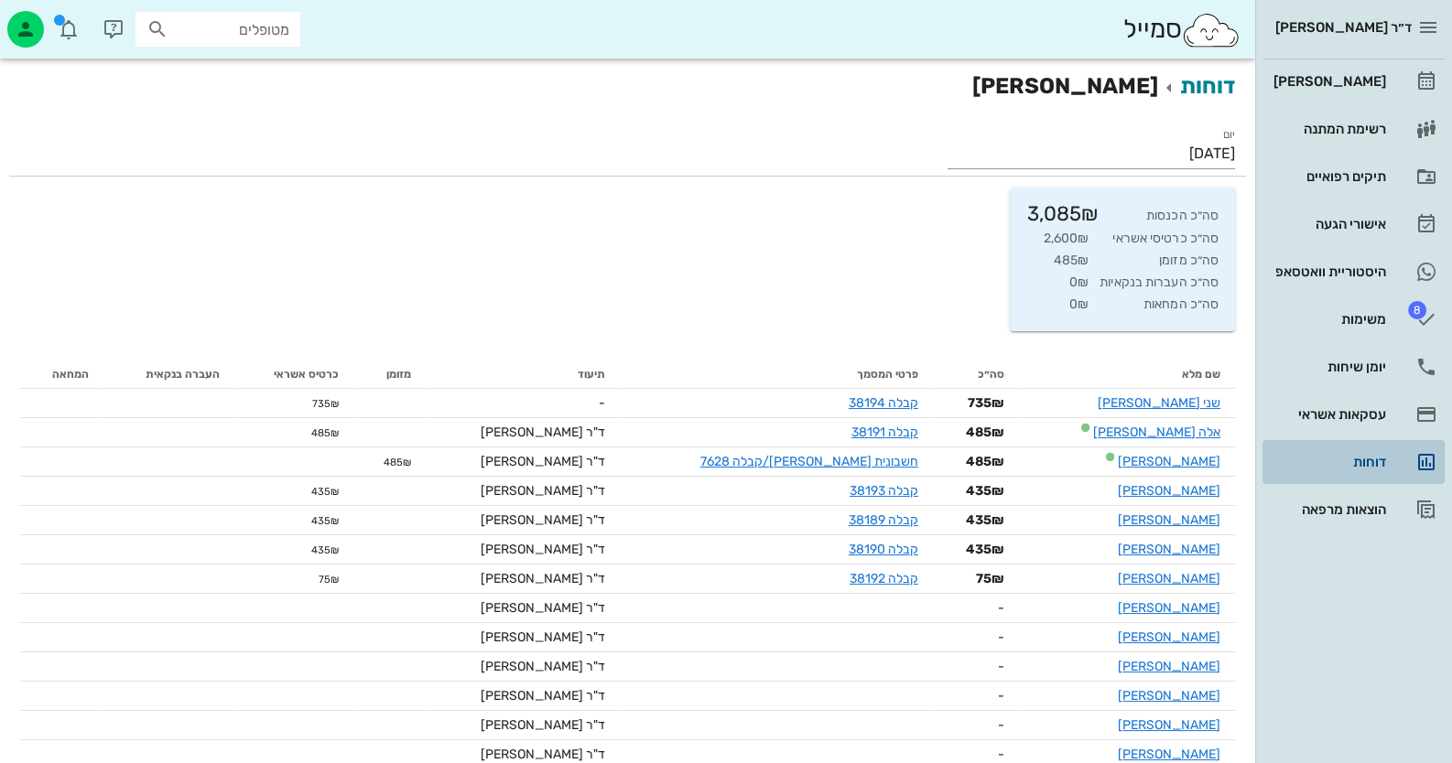
click at [1354, 455] on div "דוחות" at bounding box center [1327, 462] width 116 height 15
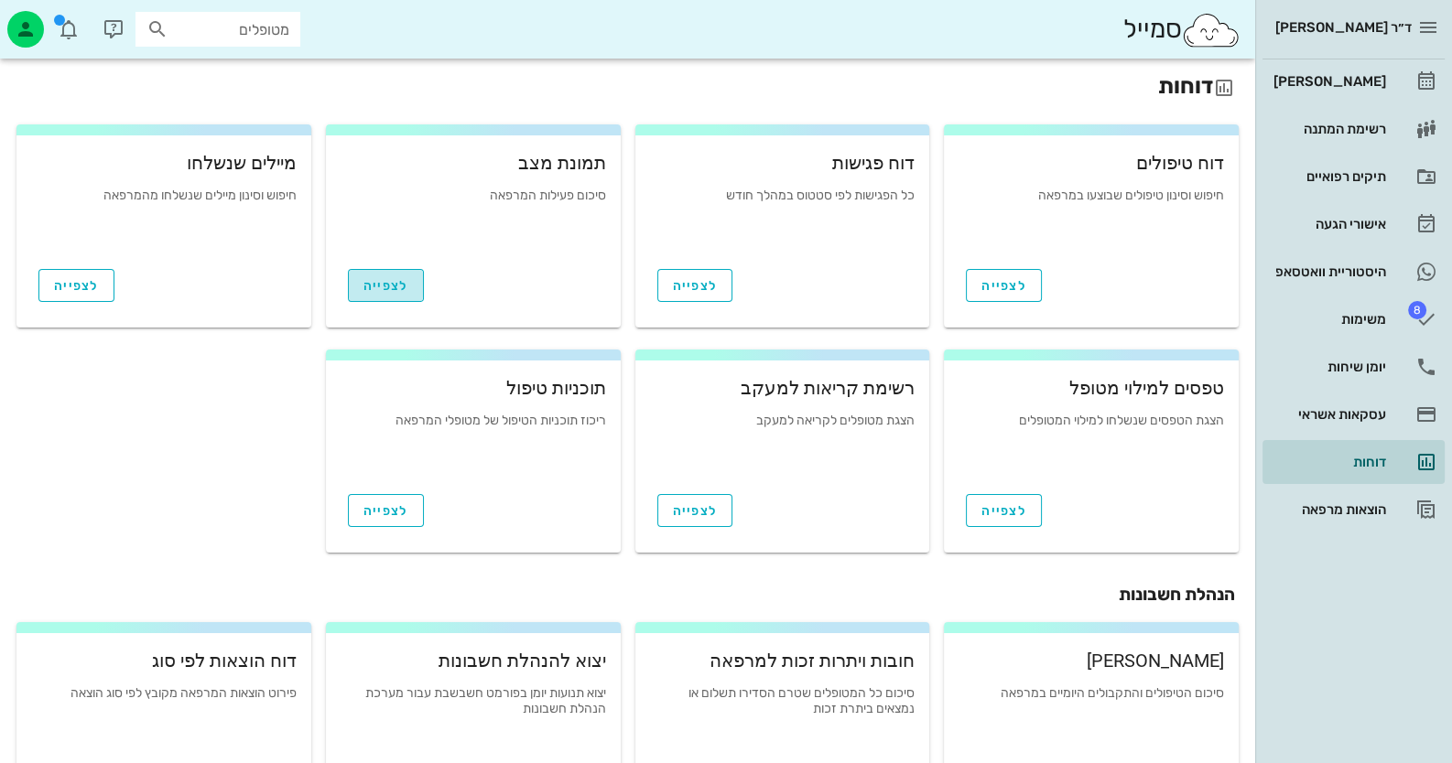
click at [367, 292] on span "לצפייה" at bounding box center [385, 286] width 45 height 16
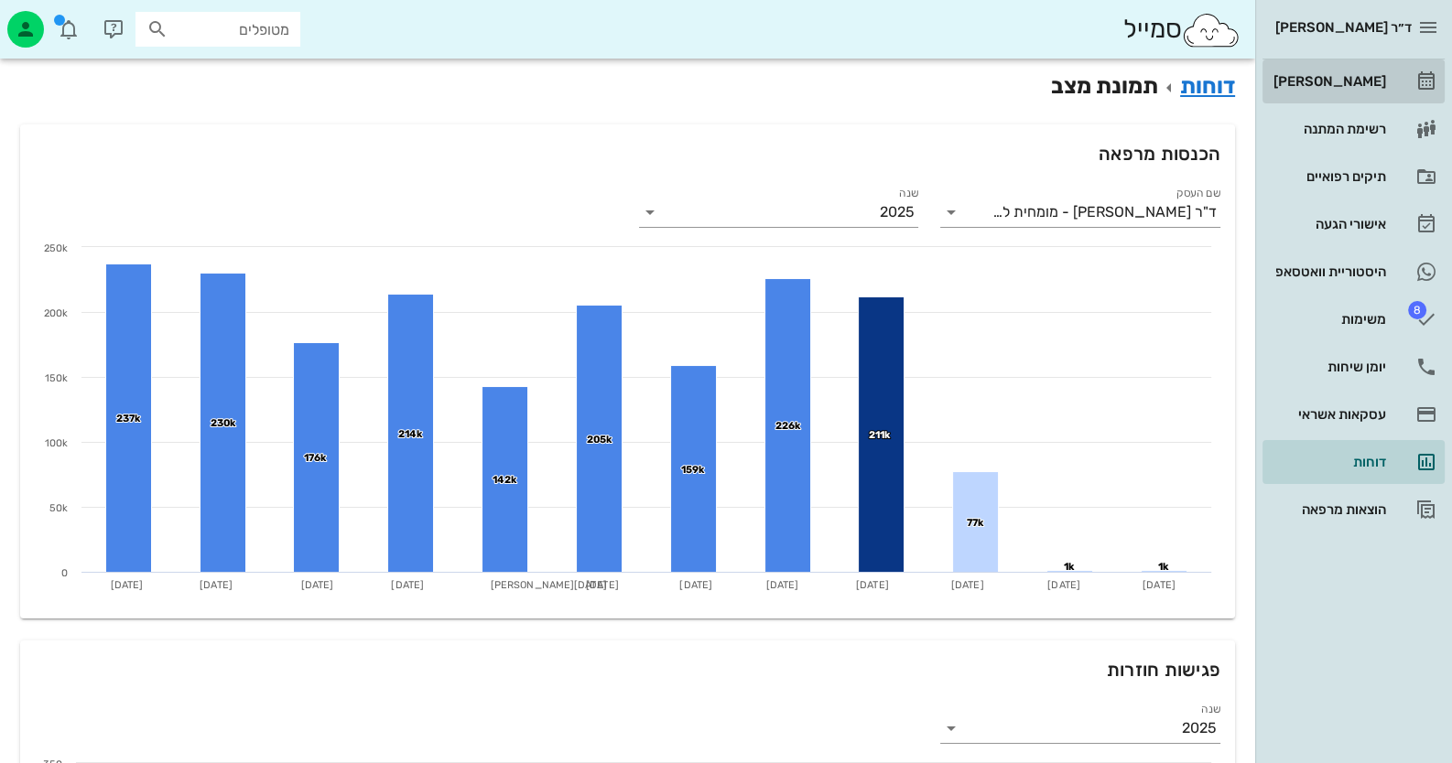
click at [1359, 68] on div "[PERSON_NAME]" at bounding box center [1327, 81] width 116 height 29
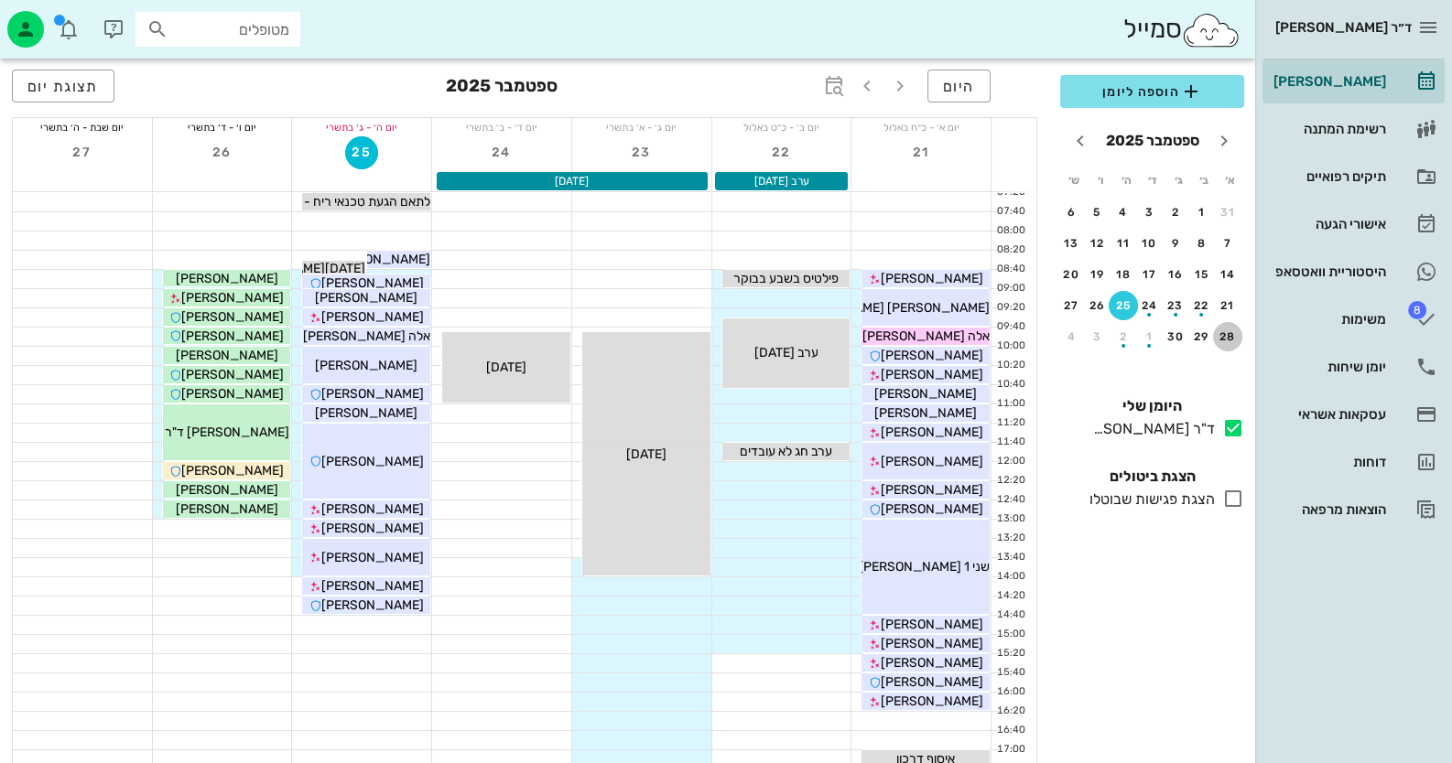
click at [1231, 334] on div "28" at bounding box center [1227, 336] width 29 height 13
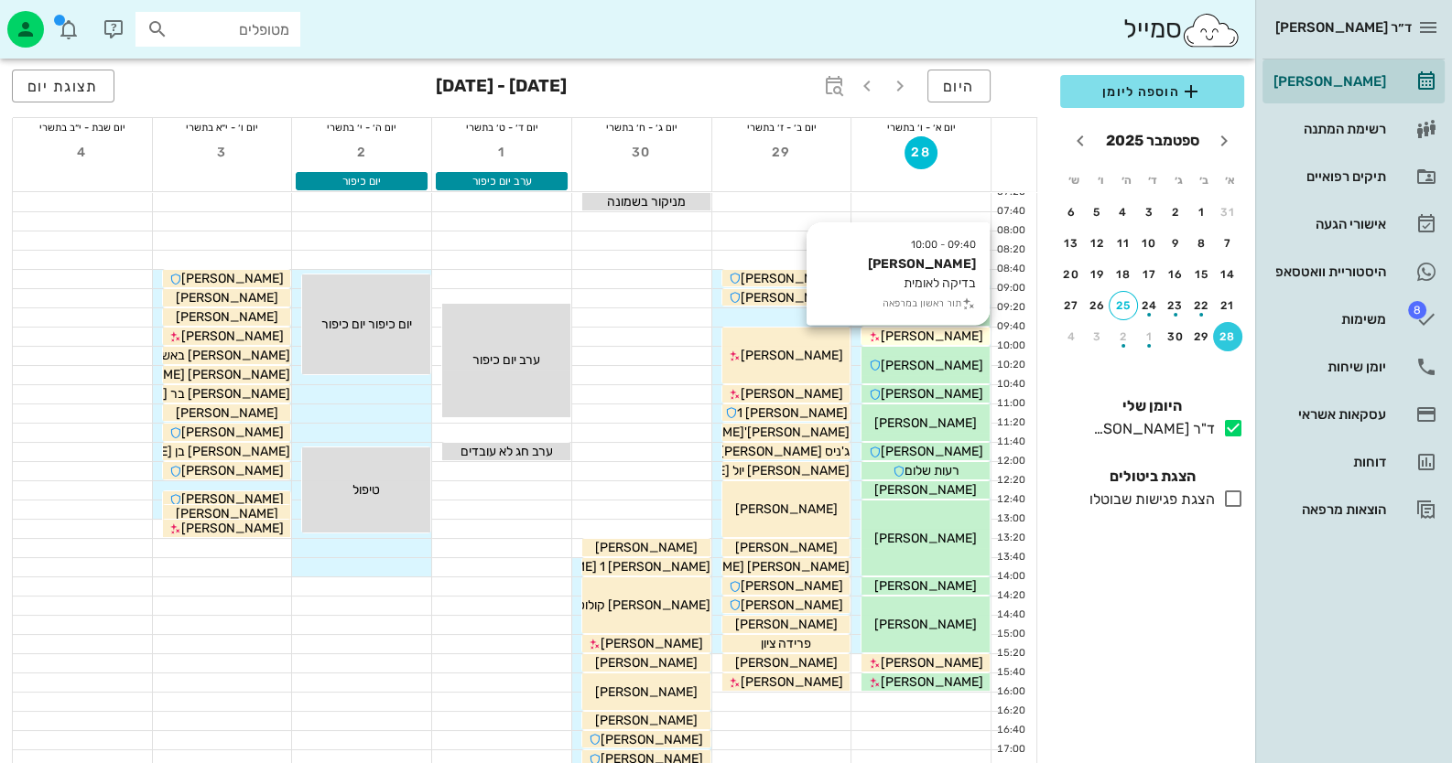
click at [973, 336] on div "[PERSON_NAME]" at bounding box center [925, 336] width 128 height 19
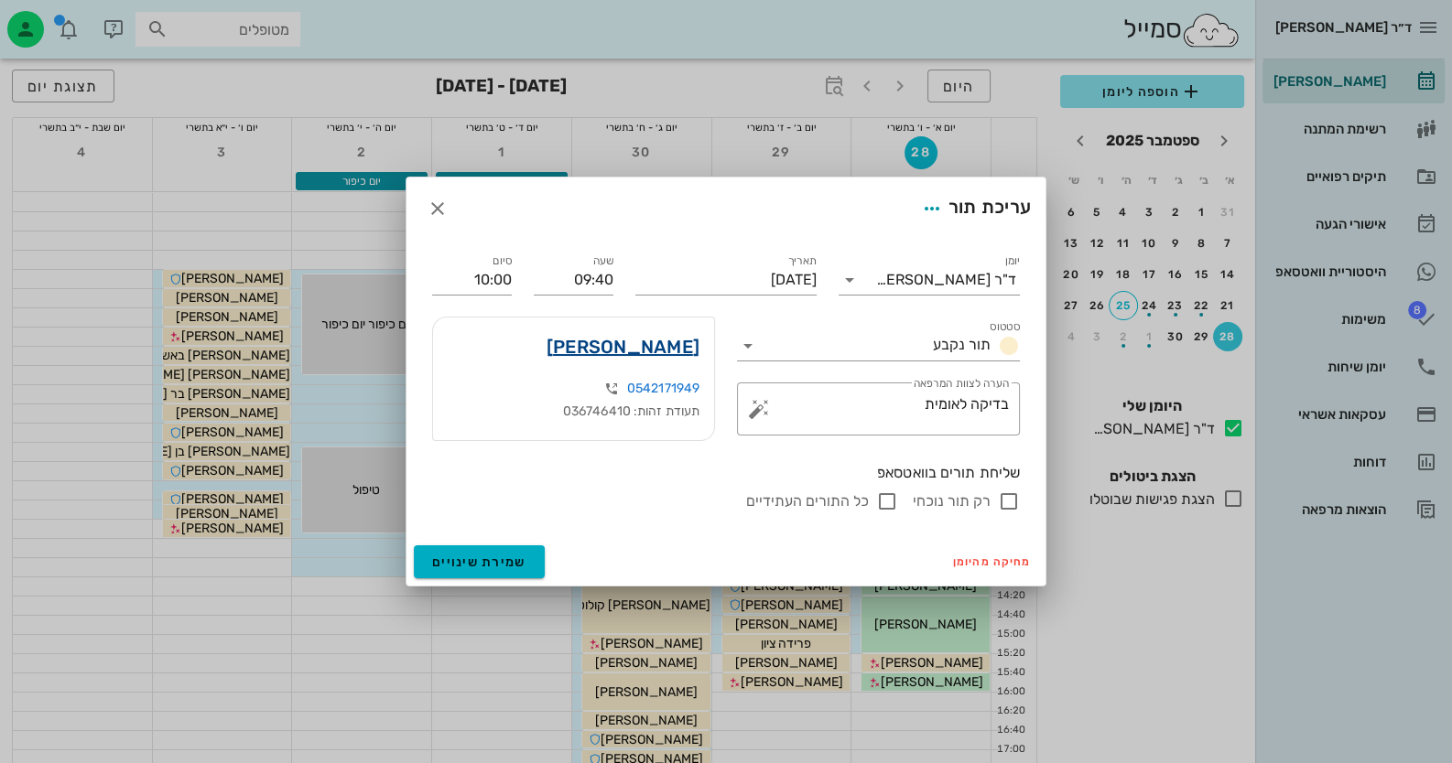
click at [659, 351] on link "[PERSON_NAME]" at bounding box center [622, 346] width 153 height 29
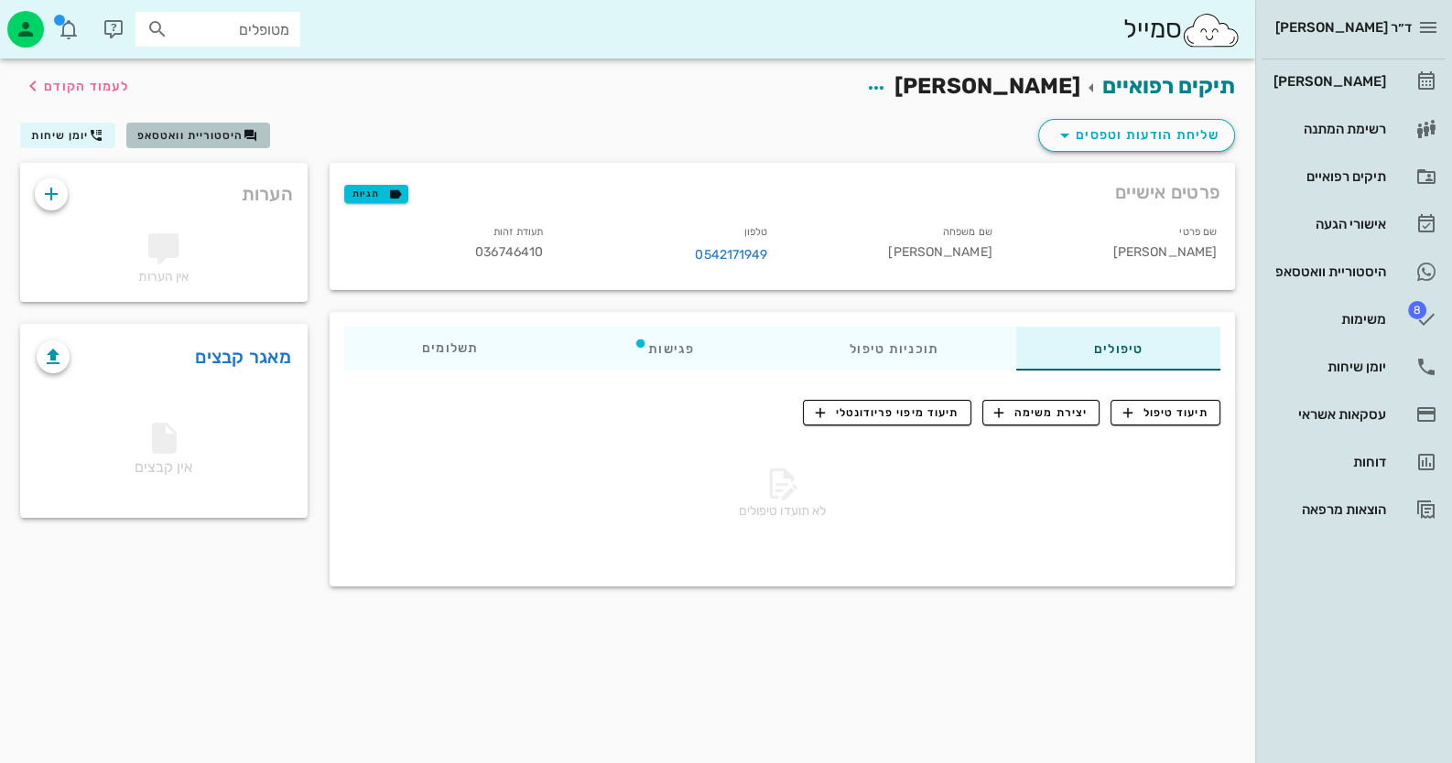
click at [207, 132] on span "היסטוריית וואטסאפ" at bounding box center [190, 135] width 106 height 13
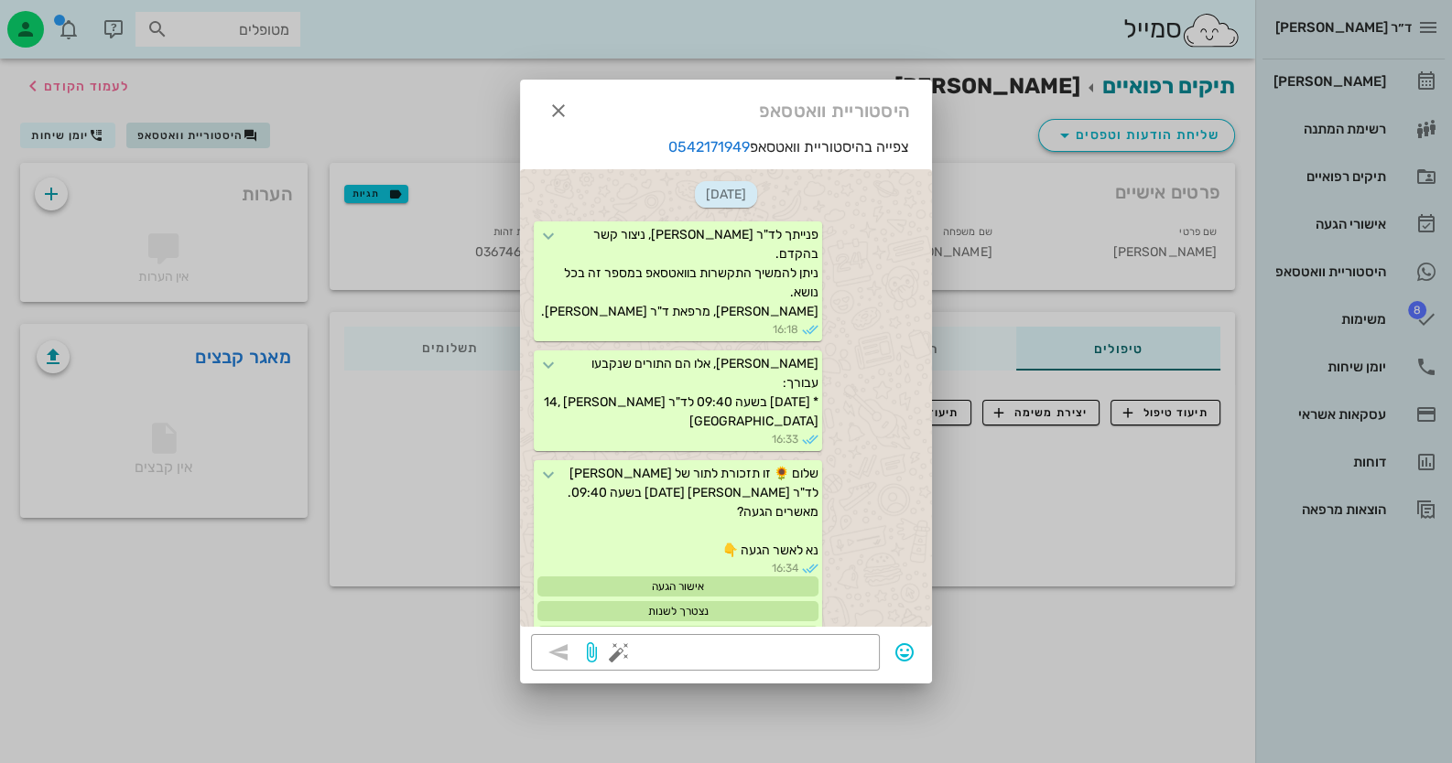
scroll to position [120, 0]
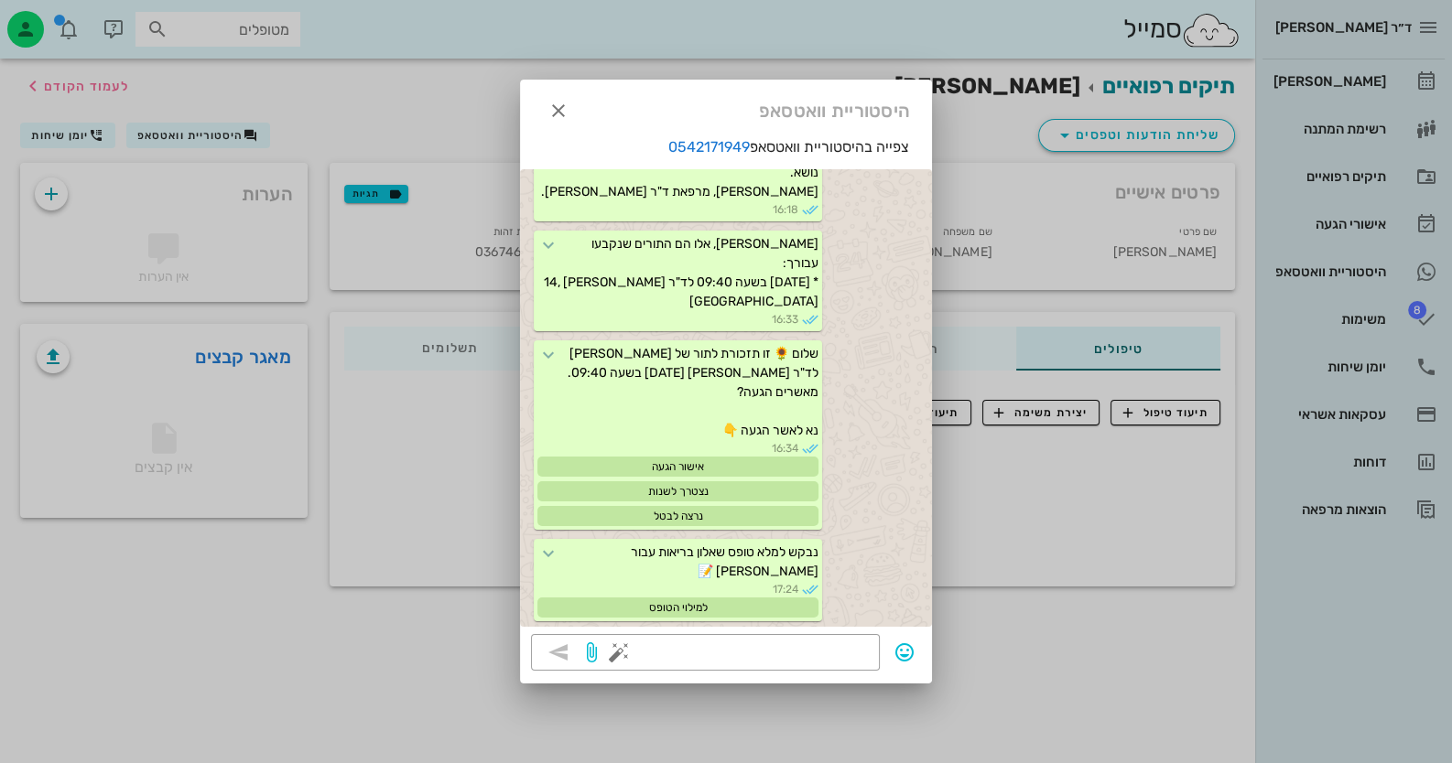
click at [124, 531] on div at bounding box center [726, 381] width 1452 height 763
